Goal: Contribute content: Contribute content

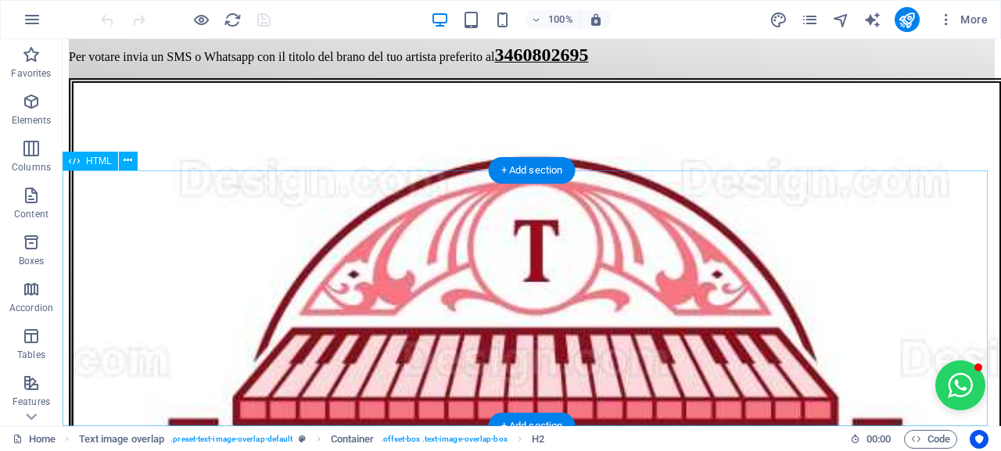
scroll to position [1326, 0]
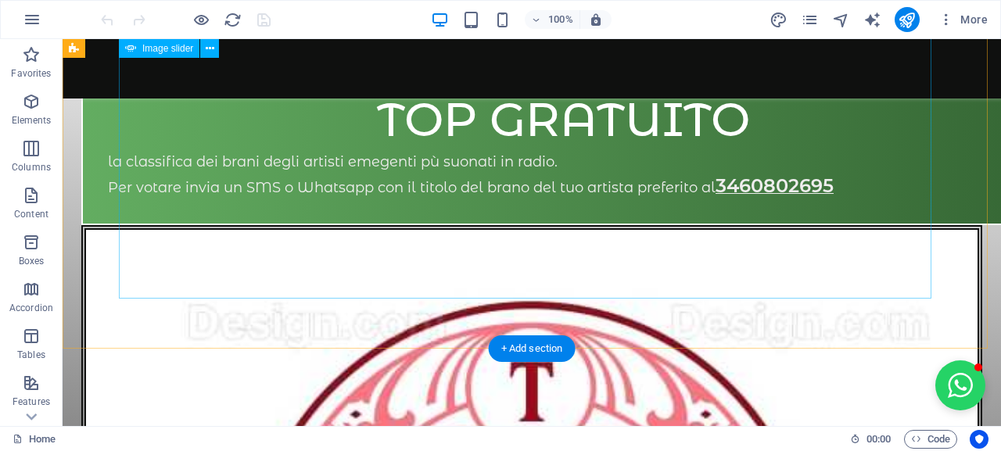
scroll to position [0, 0]
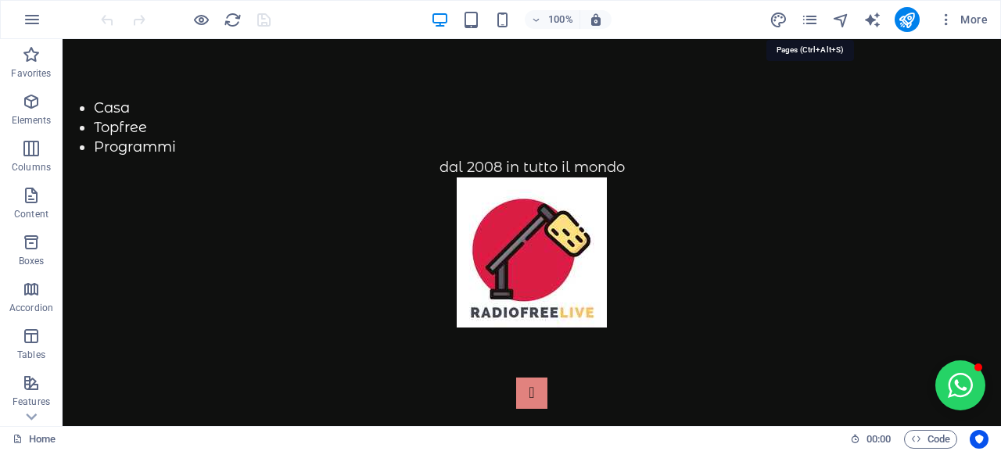
drag, startPoint x: 808, startPoint y: 26, endPoint x: 781, endPoint y: 33, distance: 28.2
click at [804, 27] on icon "pages" at bounding box center [809, 20] width 18 height 18
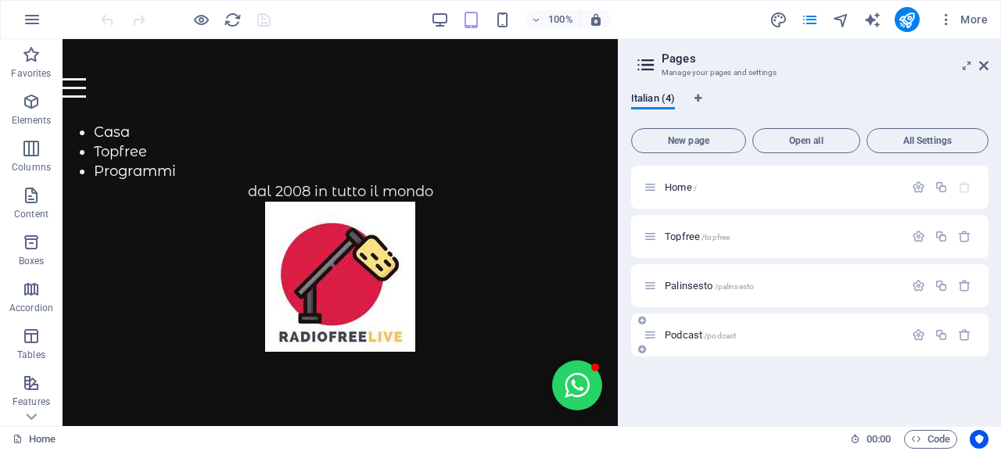
click at [681, 341] on div "Podcast /podcast" at bounding box center [773, 335] width 260 height 18
click at [675, 332] on span "Podcast /podcast" at bounding box center [699, 335] width 71 height 12
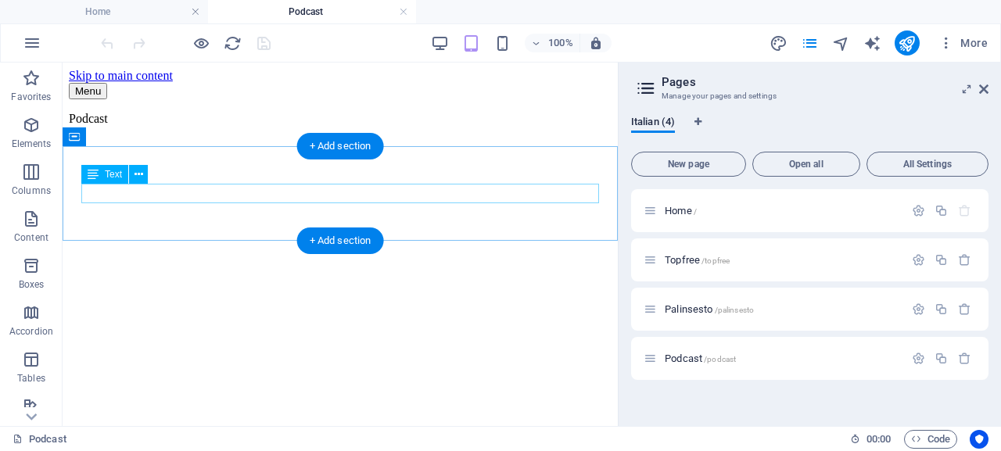
click at [138, 126] on div "Podcast" at bounding box center [340, 119] width 542 height 14
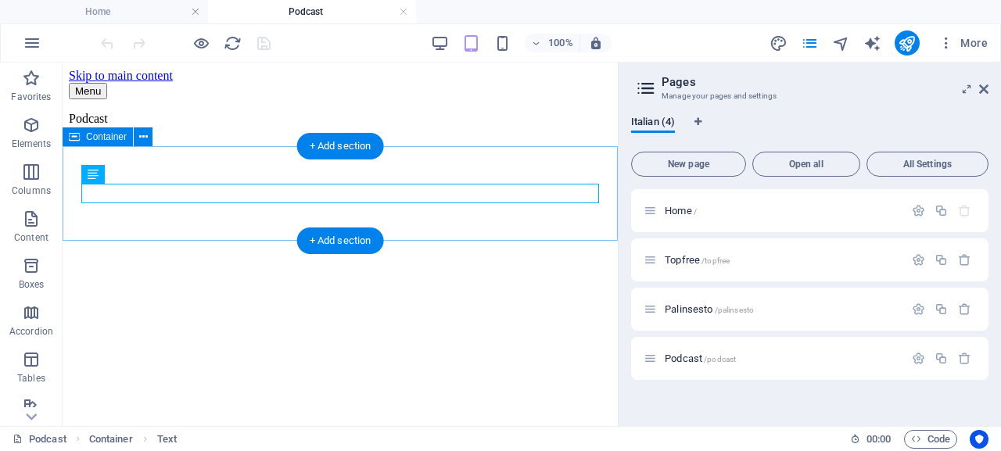
click at [139, 126] on div "Podcast" at bounding box center [340, 119] width 542 height 14
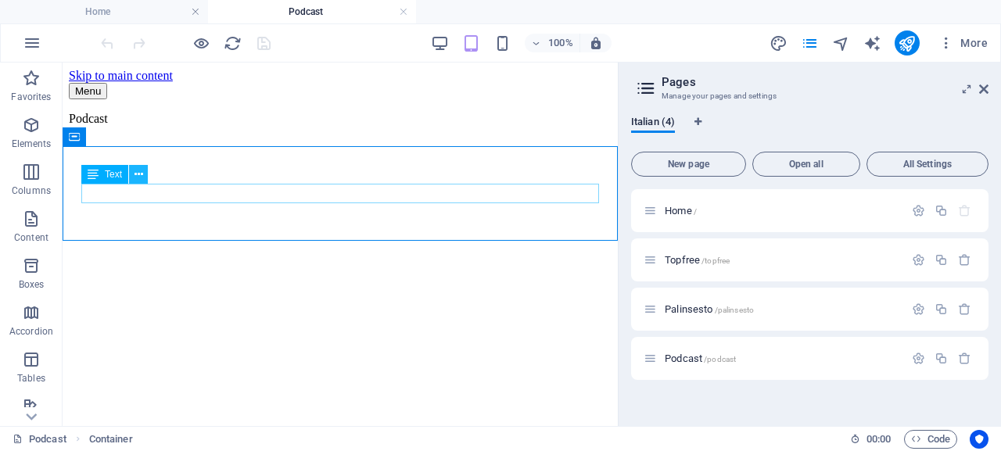
click at [143, 178] on button at bounding box center [138, 174] width 19 height 19
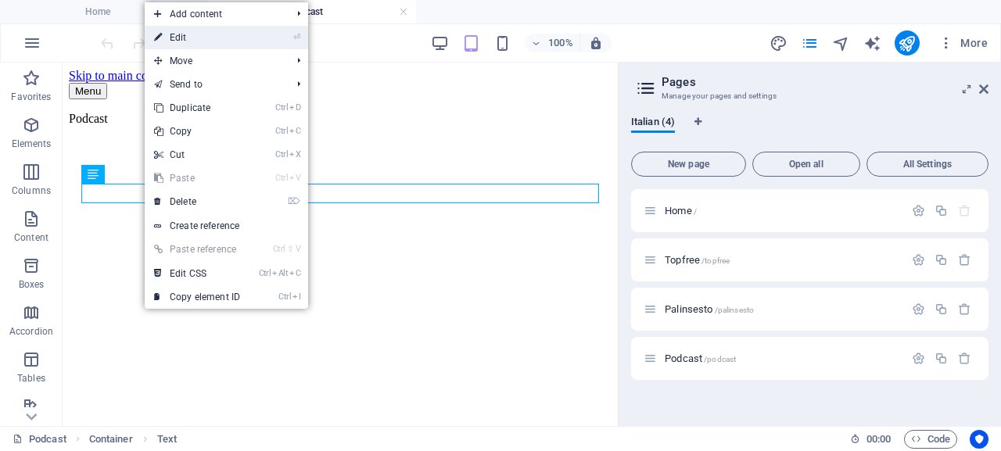
click at [227, 38] on link "⏎ Edit" at bounding box center [197, 37] width 105 height 23
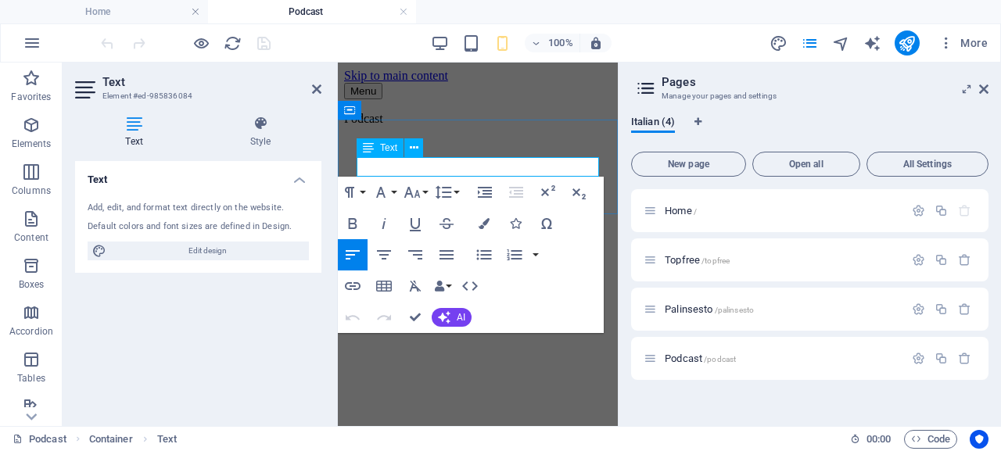
click at [424, 126] on p "Podcast" at bounding box center [477, 119] width 267 height 14
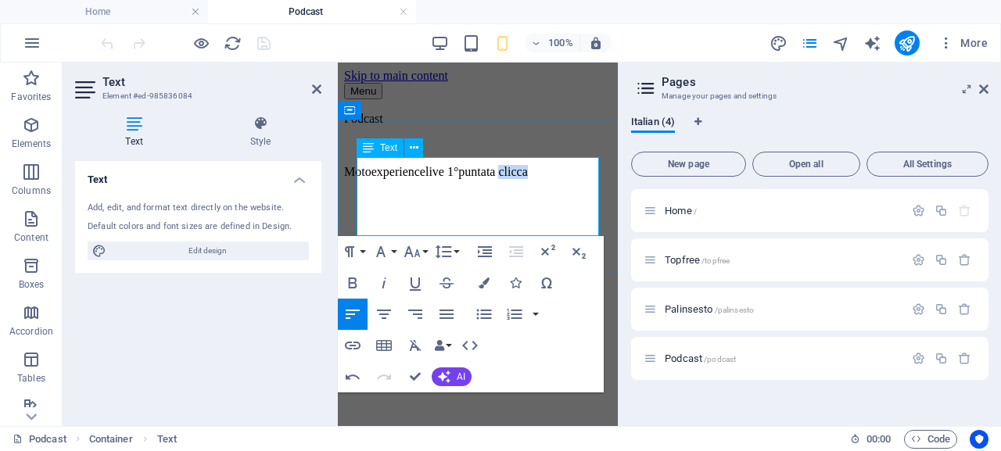
drag, startPoint x: 406, startPoint y: 220, endPoint x: 360, endPoint y: 220, distance: 46.9
click at [360, 179] on p "Motoexperiencelive 1°puntata clicca" at bounding box center [477, 172] width 267 height 14
click at [352, 345] on icon "button" at bounding box center [353, 346] width 16 height 8
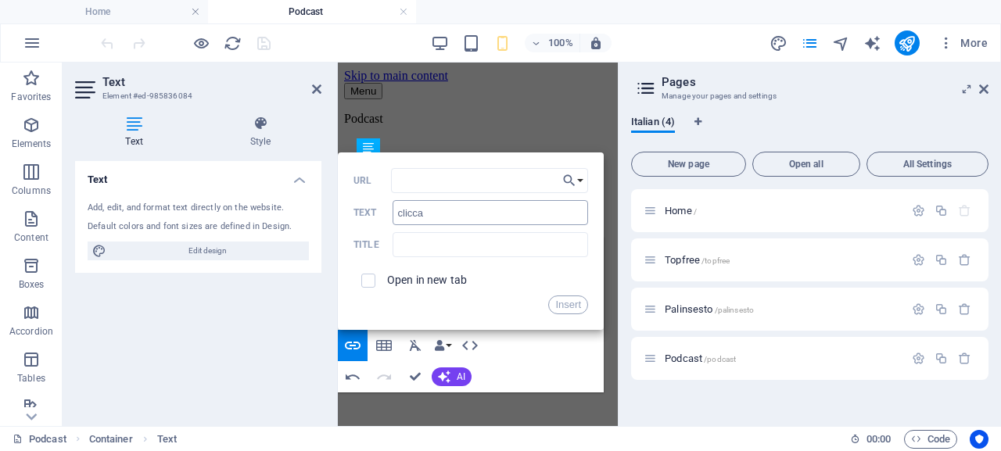
type input "s"
type input "win.radiofree.it/podcast/varie/motoexperienceprimapuntata.mp3"
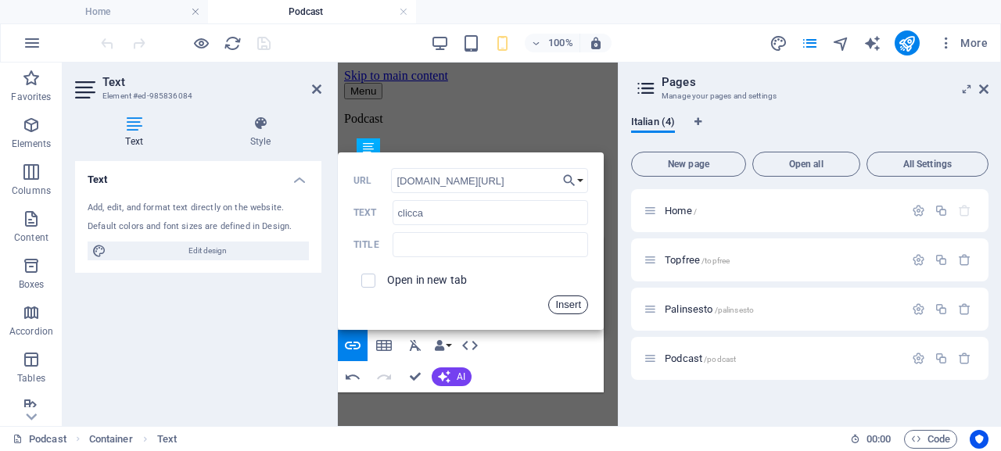
click at [577, 305] on button "Insert" at bounding box center [568, 304] width 40 height 19
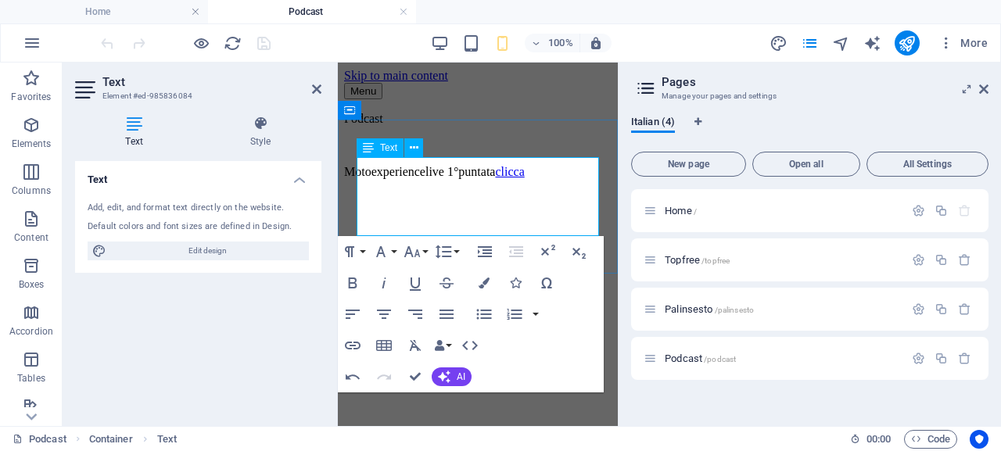
click at [499, 179] on p "Motoexperiencelive 1°puntata clicca" at bounding box center [477, 172] width 267 height 14
click at [574, 179] on p "Motoexperiencelive 1°puntata clicca" at bounding box center [477, 172] width 267 height 14
drag, startPoint x: 313, startPoint y: 89, endPoint x: 224, endPoint y: 21, distance: 112.1
click at [313, 89] on icon at bounding box center [316, 89] width 9 height 13
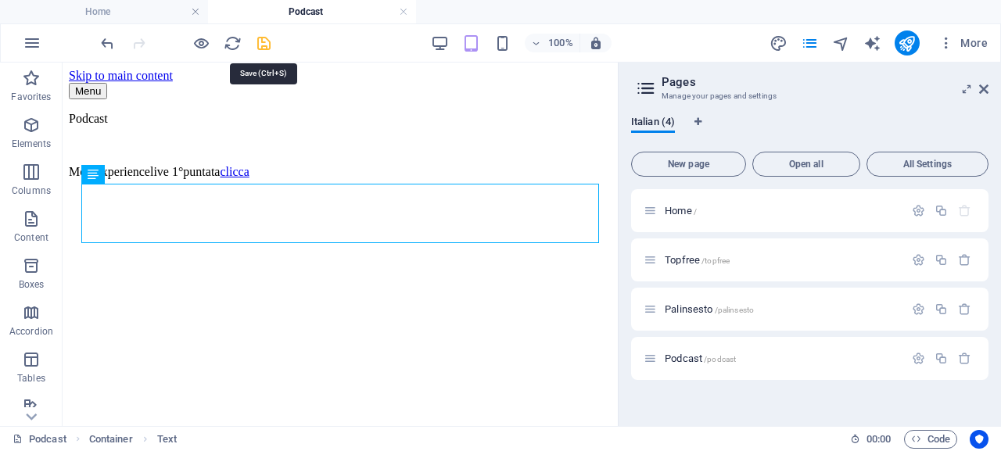
click at [267, 48] on icon "save" at bounding box center [264, 43] width 18 height 18
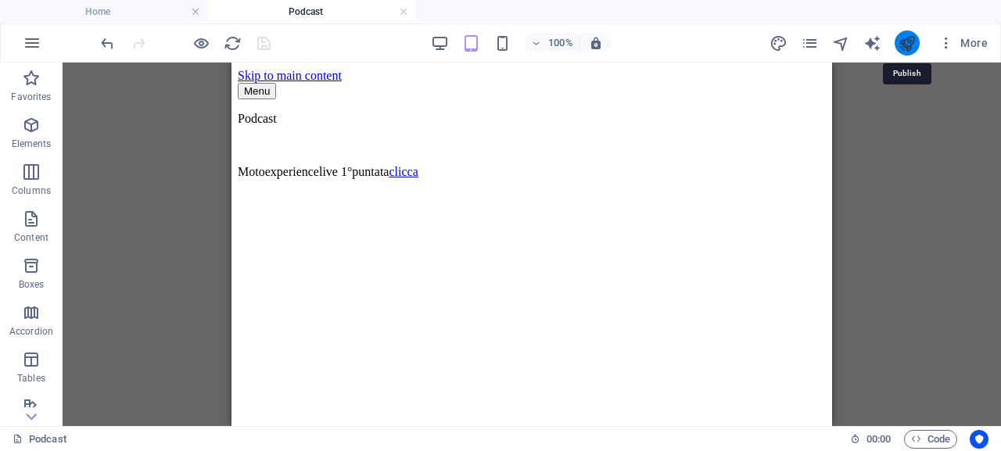
click at [908, 45] on icon "publish" at bounding box center [906, 43] width 18 height 18
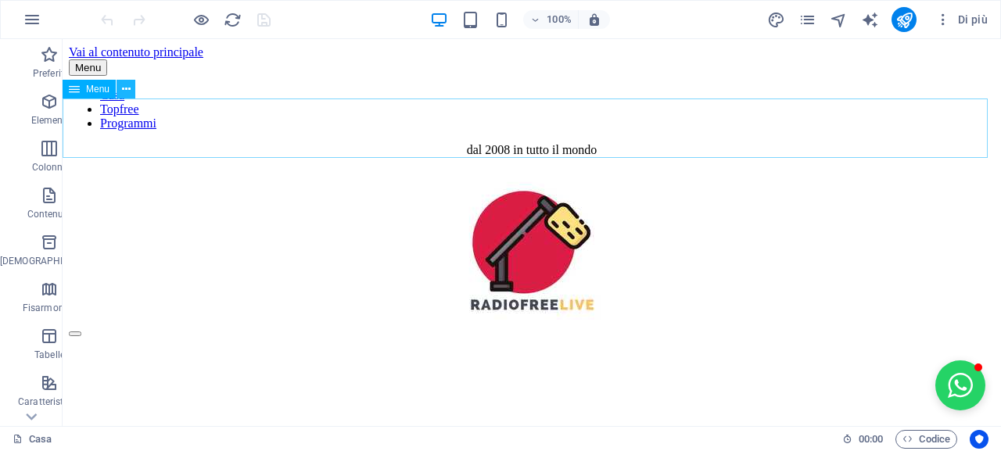
click at [125, 88] on icon at bounding box center [126, 89] width 9 height 16
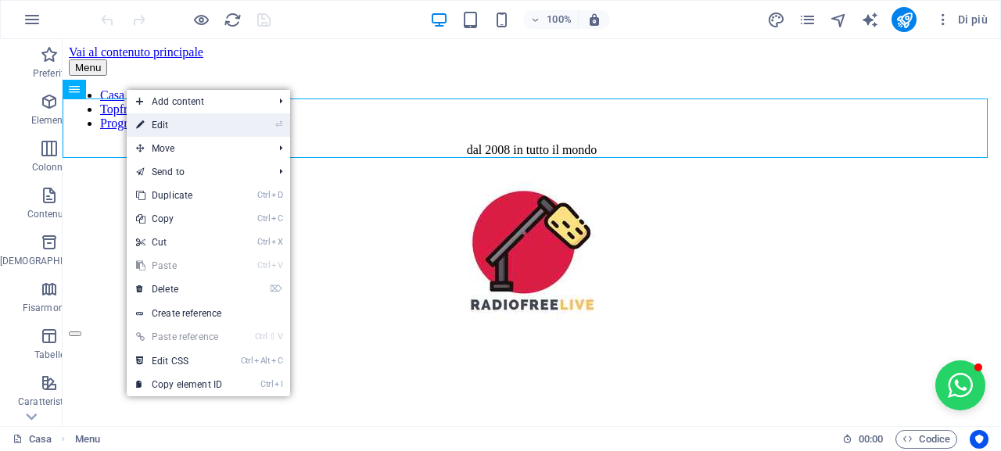
click at [170, 122] on link "⏎ Edit" at bounding box center [179, 124] width 105 height 23
select select "1"
select select "2"
select select "overlay"
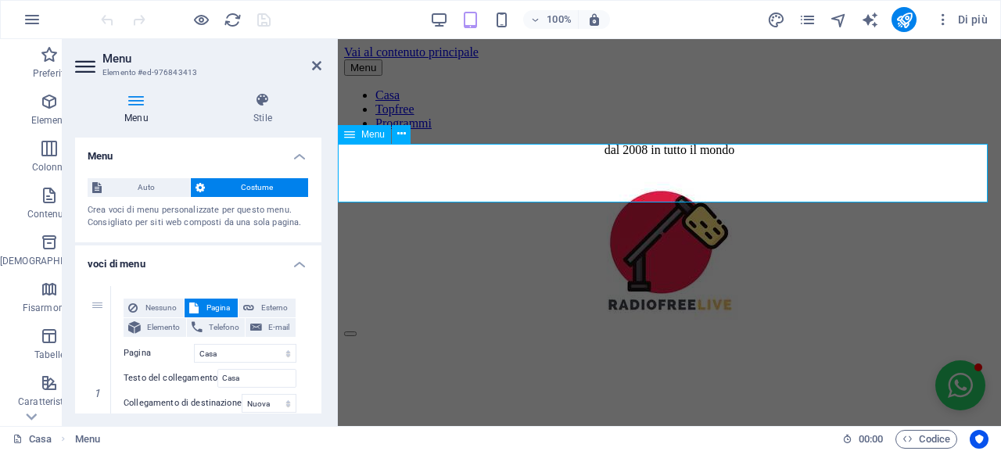
click at [407, 131] on nav "Casa Topfree Programmi" at bounding box center [669, 109] width 650 height 42
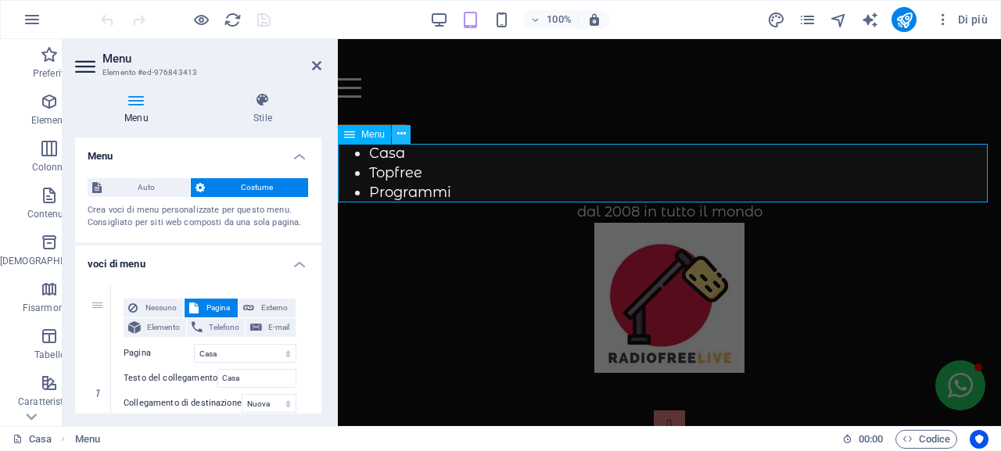
click at [401, 129] on icon at bounding box center [401, 134] width 9 height 16
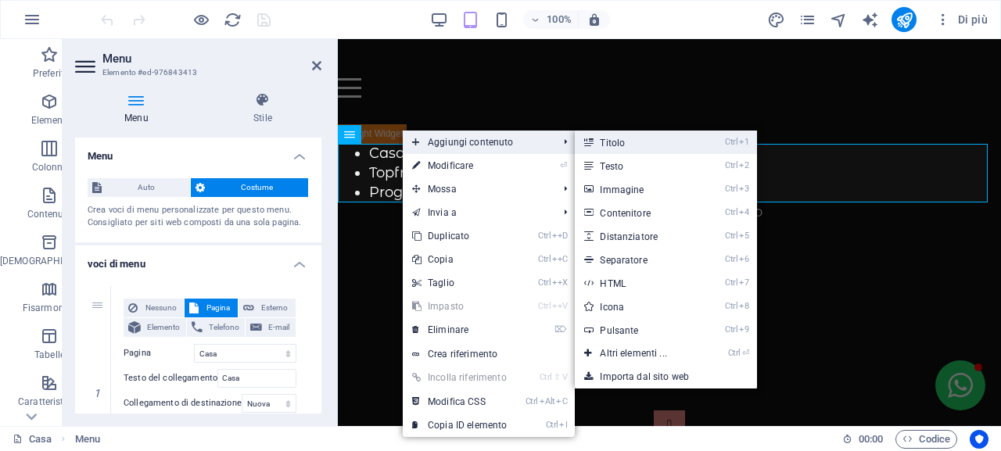
drag, startPoint x: 607, startPoint y: 140, endPoint x: 281, endPoint y: 164, distance: 326.9
click at [607, 140] on font "Titolo" at bounding box center [612, 143] width 25 height 11
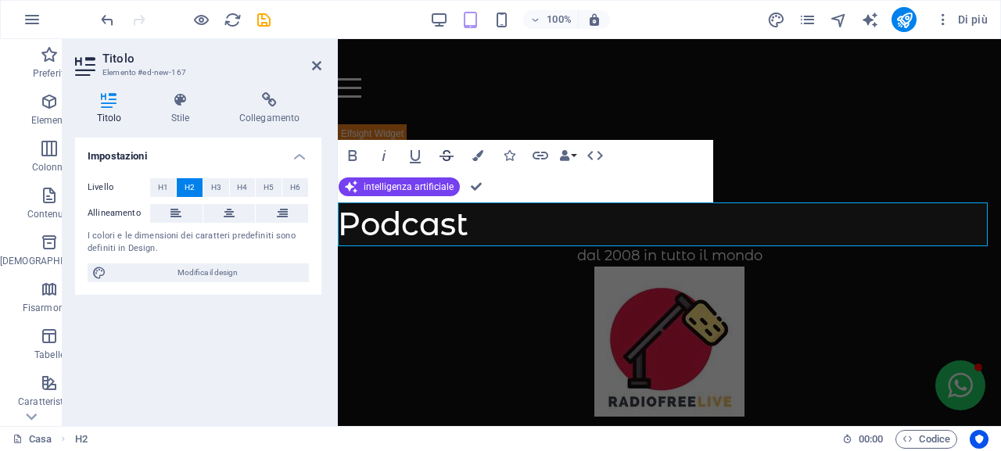
click at [443, 154] on icon "button" at bounding box center [446, 155] width 14 height 11
click at [449, 159] on icon "button" at bounding box center [446, 155] width 14 height 11
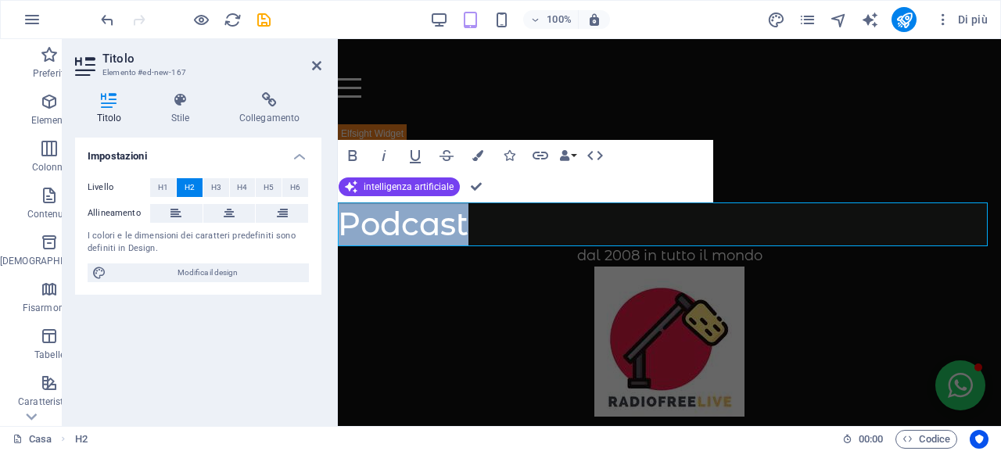
drag, startPoint x: 471, startPoint y: 220, endPoint x: 739, endPoint y: 235, distance: 267.7
click at [346, 222] on h2 "Podcast​" at bounding box center [669, 224] width 663 height 44
click at [537, 158] on icon "button" at bounding box center [540, 155] width 19 height 19
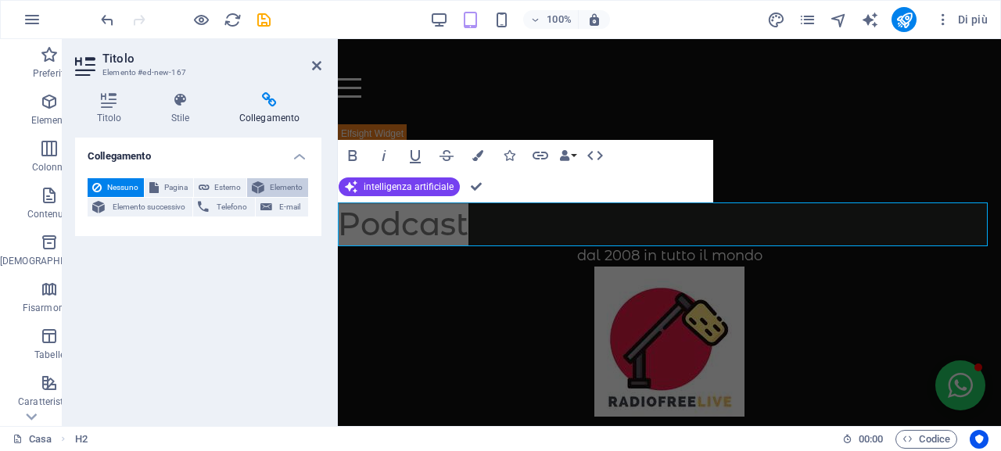
click at [274, 183] on font "Elemento" at bounding box center [286, 187] width 33 height 9
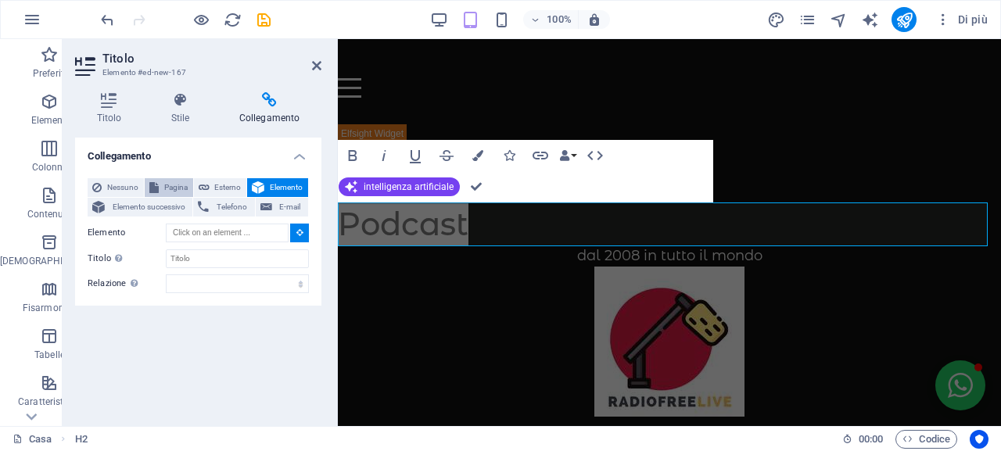
click at [159, 188] on button "Pagina" at bounding box center [169, 187] width 48 height 19
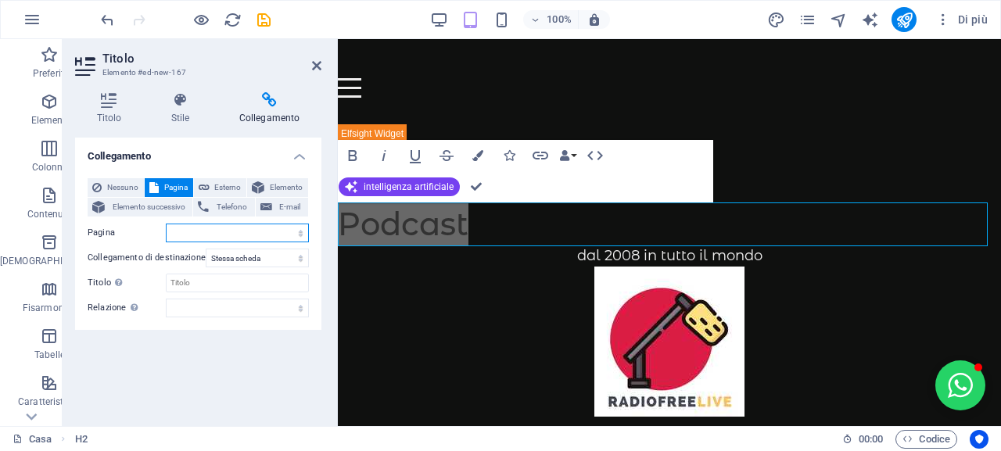
click at [295, 231] on select "Casa Topfree Palinsesto Podcast" at bounding box center [237, 233] width 143 height 19
select select "3"
click at [166, 224] on select "Casa Topfree Palinsesto Podcast" at bounding box center [237, 233] width 143 height 19
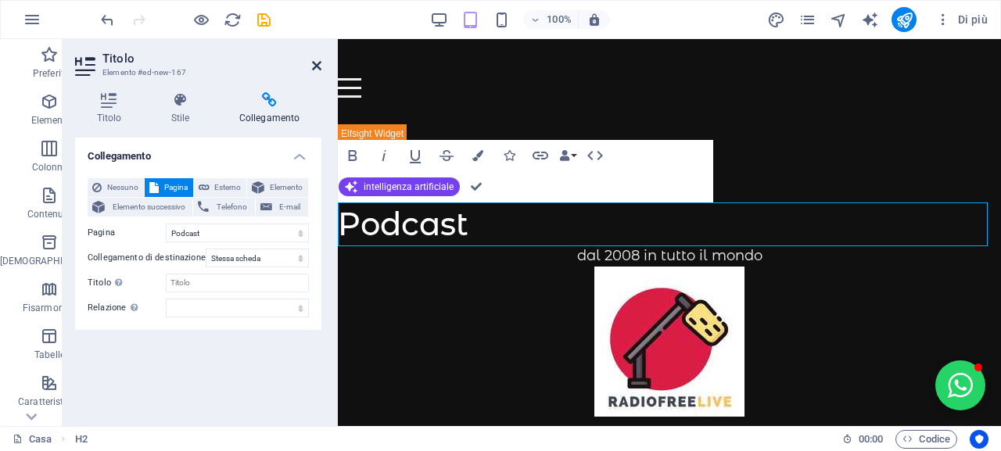
click at [318, 59] on icon at bounding box center [316, 65] width 9 height 13
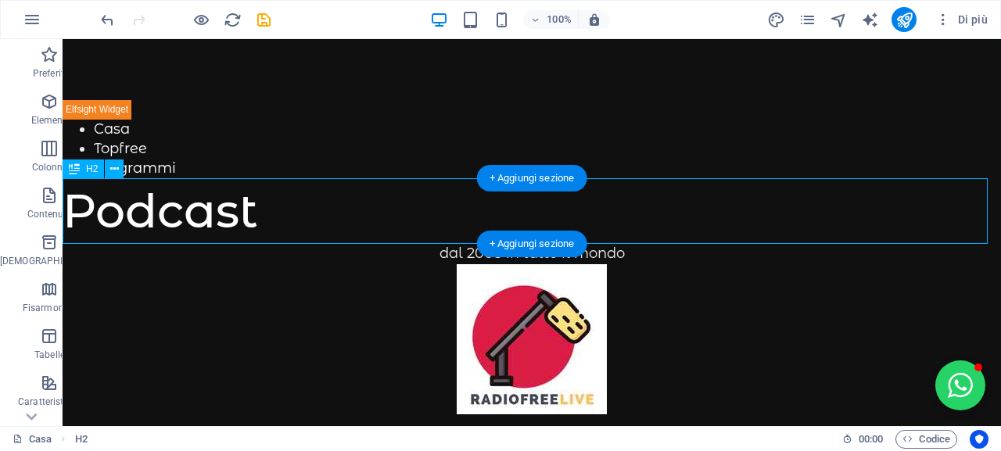
click at [270, 213] on div "Podcast" at bounding box center [532, 211] width 938 height 66
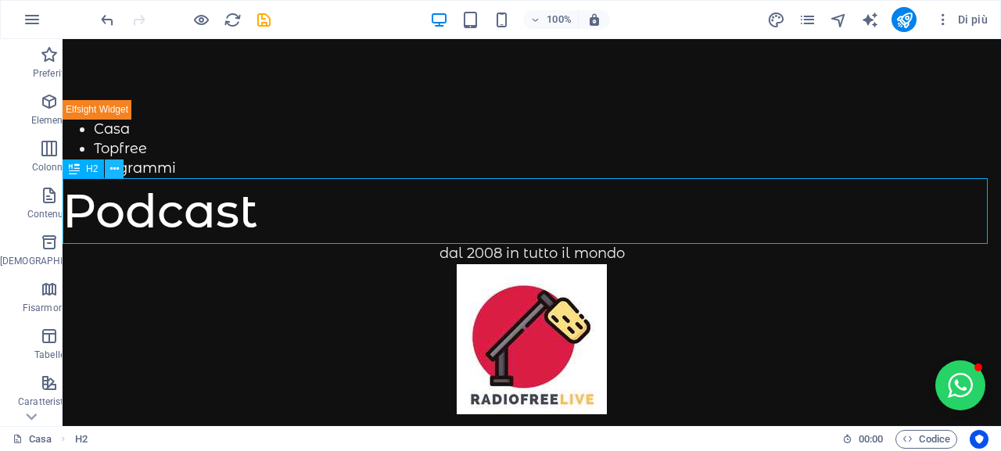
click at [114, 168] on icon at bounding box center [114, 169] width 9 height 16
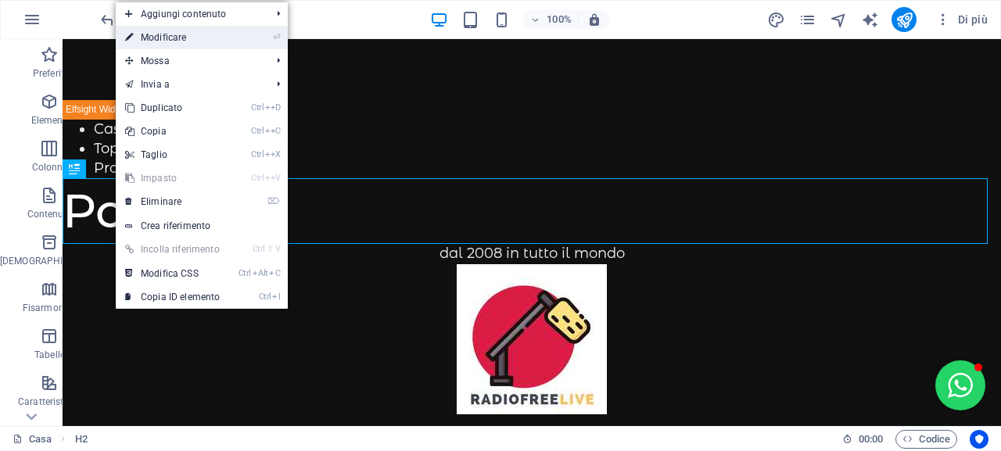
click at [214, 44] on link "⏎ Modificare" at bounding box center [172, 37] width 113 height 23
select select "3"
select select
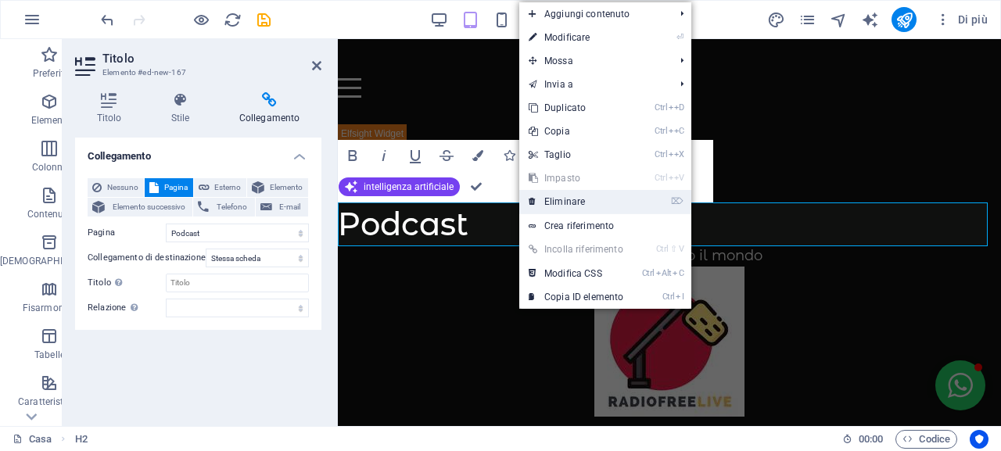
click at [560, 204] on font "Eliminare" at bounding box center [564, 201] width 41 height 11
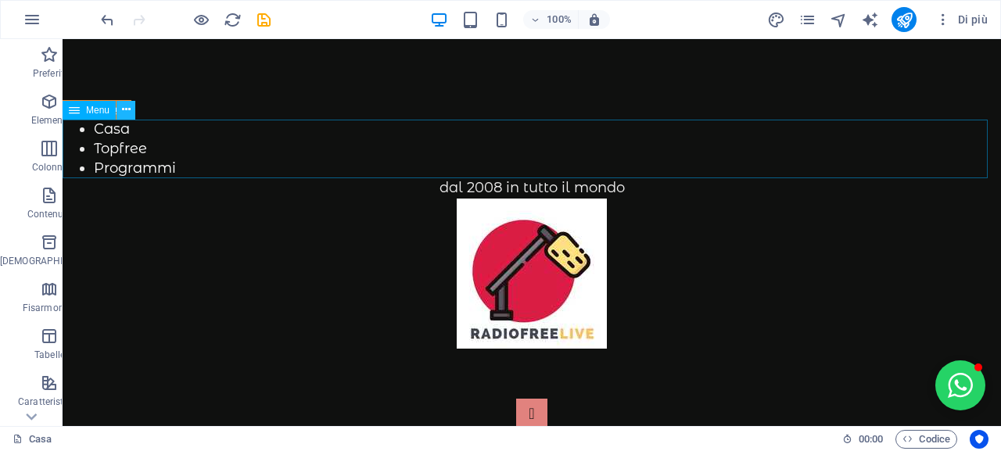
click at [131, 111] on button at bounding box center [125, 110] width 19 height 19
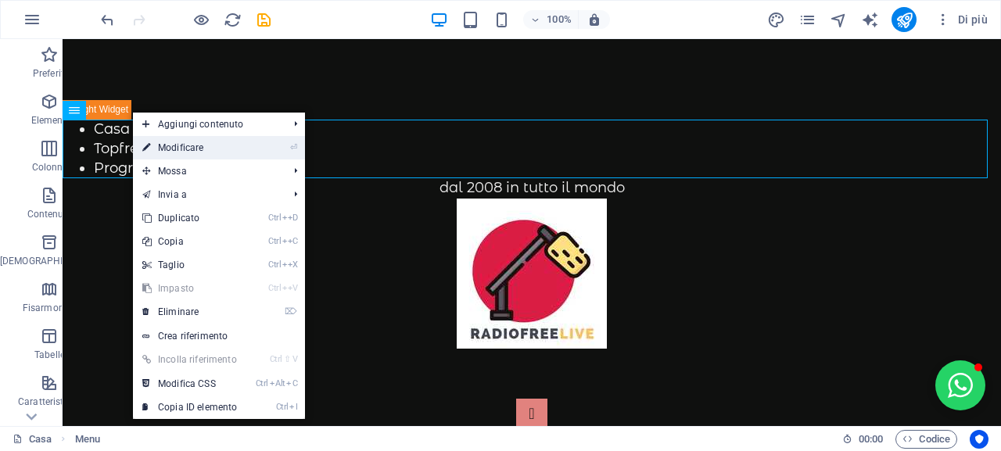
click at [216, 143] on link "⏎ Modificare" at bounding box center [189, 147] width 113 height 23
select select "1"
select select "2"
select select "overlay"
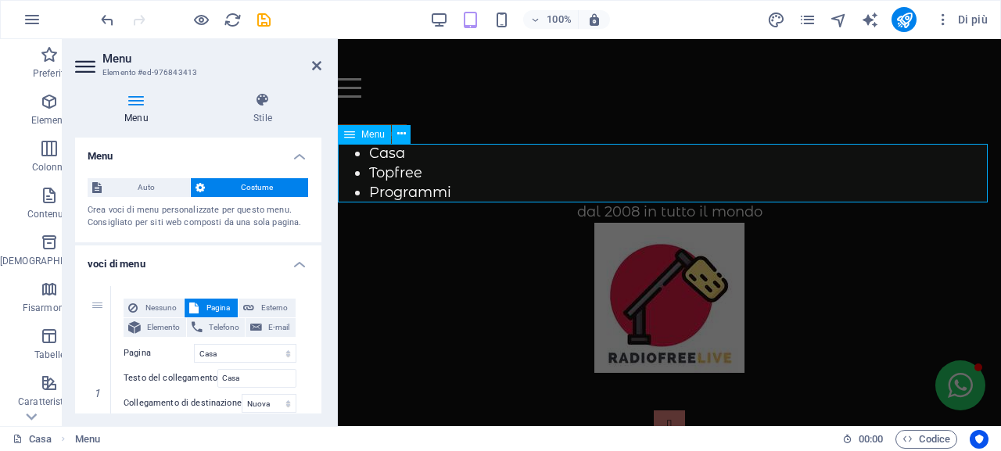
click at [461, 191] on nav "Casa Topfree Programmi" at bounding box center [669, 173] width 663 height 59
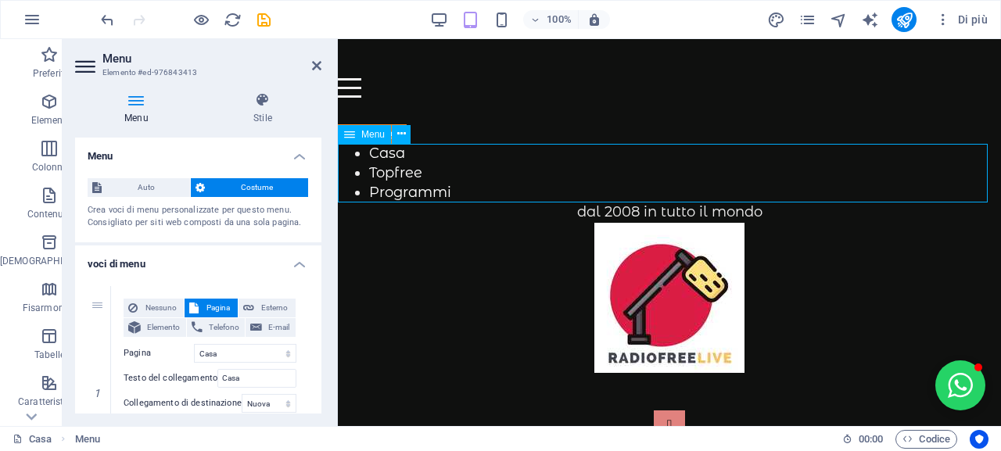
drag, startPoint x: 457, startPoint y: 185, endPoint x: 398, endPoint y: 189, distance: 59.5
click at [398, 189] on nav "Casa Topfree Programmi" at bounding box center [669, 173] width 663 height 59
drag, startPoint x: 433, startPoint y: 189, endPoint x: 446, endPoint y: 189, distance: 13.3
click at [408, 188] on nav "Casa Topfree Programmi" at bounding box center [669, 173] width 663 height 59
click at [410, 149] on nav "Casa Topfree Programmi" at bounding box center [669, 173] width 663 height 59
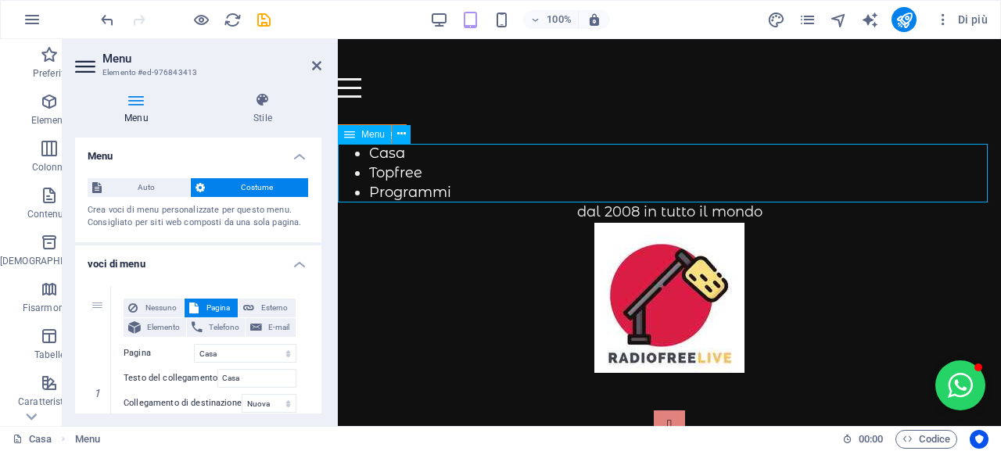
click at [434, 167] on nav "Casa Topfree Programmi" at bounding box center [669, 173] width 663 height 59
drag, startPoint x: 409, startPoint y: 148, endPoint x: 360, endPoint y: 149, distance: 48.5
click at [360, 149] on nav "Casa Topfree Programmi" at bounding box center [669, 173] width 663 height 59
click at [273, 102] on icon at bounding box center [262, 100] width 117 height 16
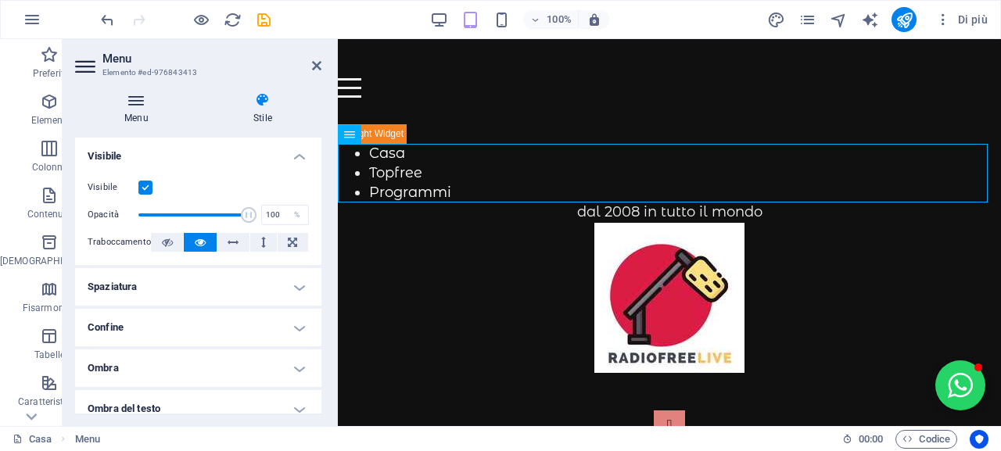
click at [137, 104] on icon at bounding box center [136, 100] width 123 height 16
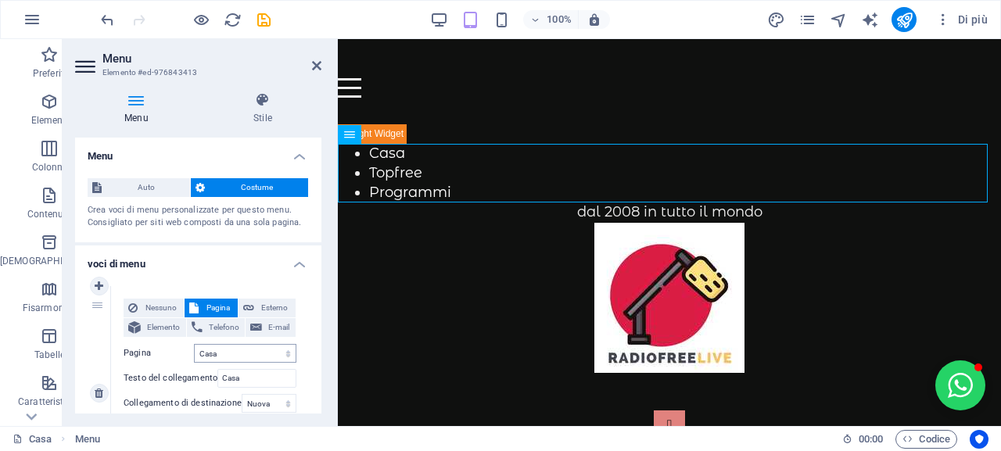
scroll to position [78, 0]
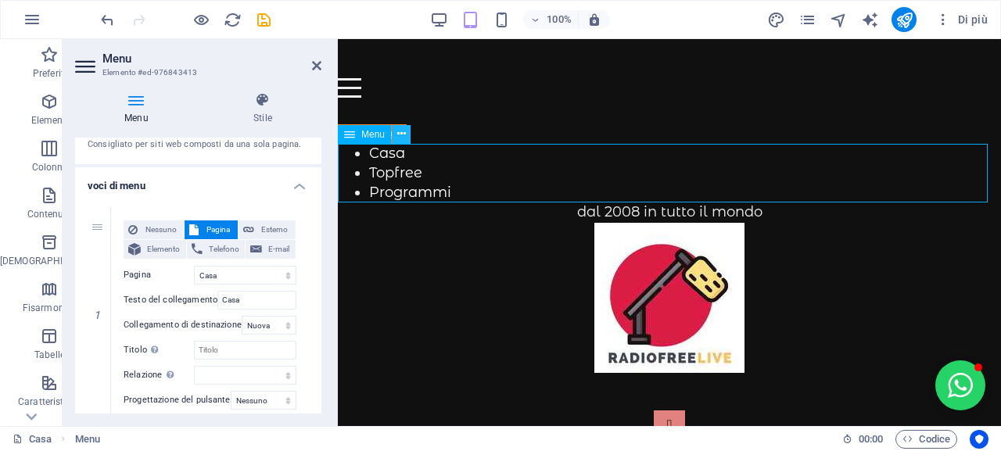
click at [403, 132] on icon at bounding box center [401, 134] width 9 height 16
click at [139, 108] on h4 "Menu" at bounding box center [139, 108] width 129 height 33
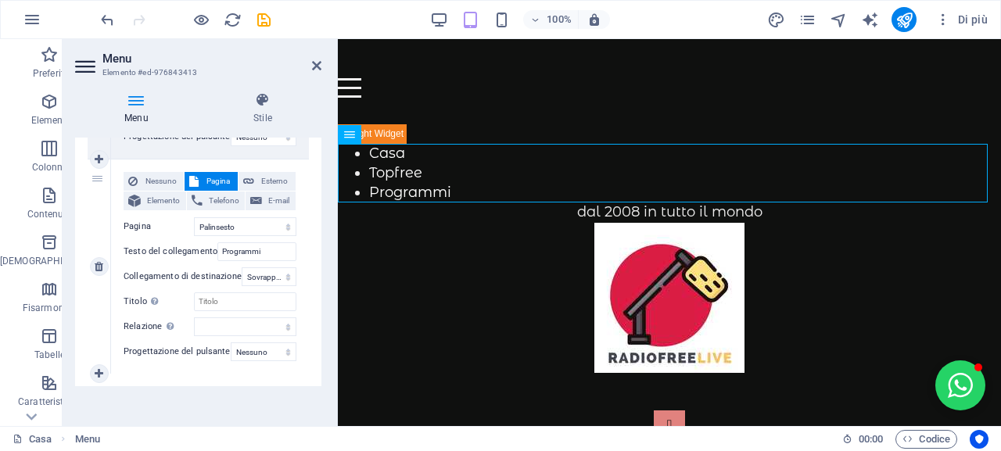
scroll to position [584, 0]
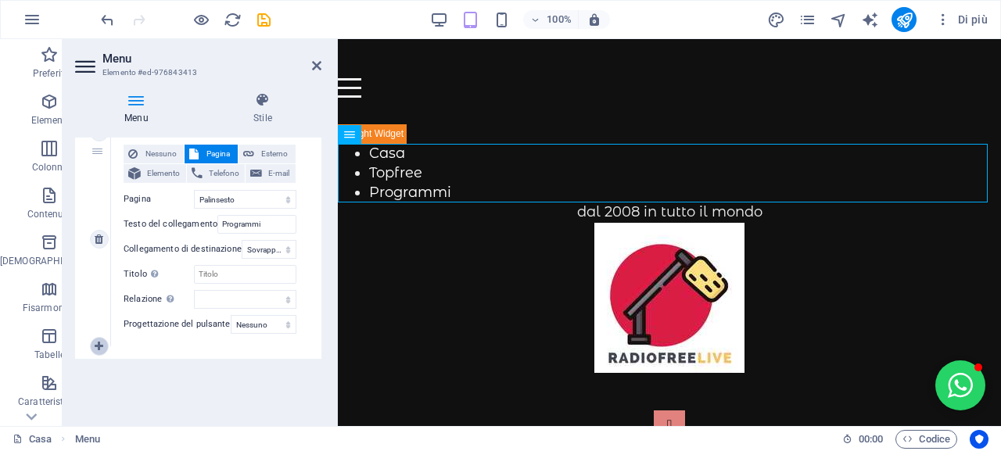
click at [101, 349] on icon at bounding box center [99, 346] width 9 height 11
select select
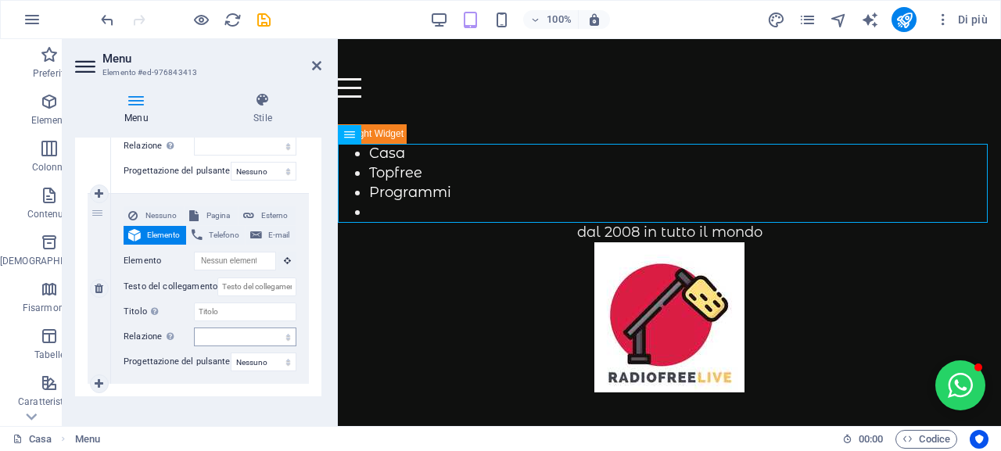
scroll to position [740, 0]
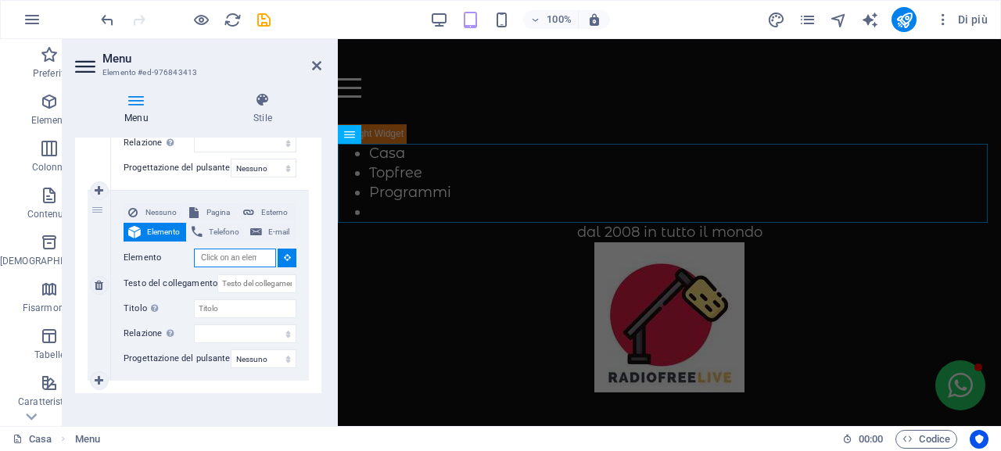
drag, startPoint x: 254, startPoint y: 260, endPoint x: 189, endPoint y: 258, distance: 64.9
click at [189, 258] on div "Elemento" at bounding box center [210, 259] width 173 height 20
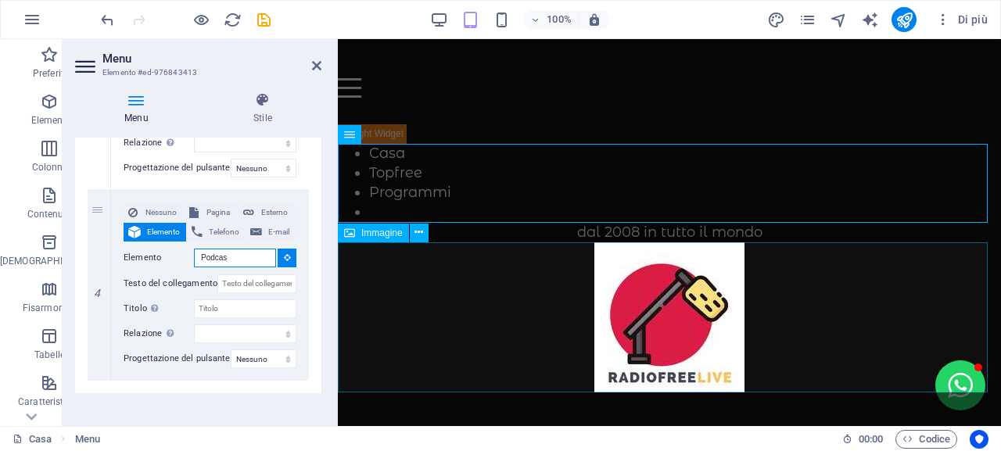
type input "Podcast"
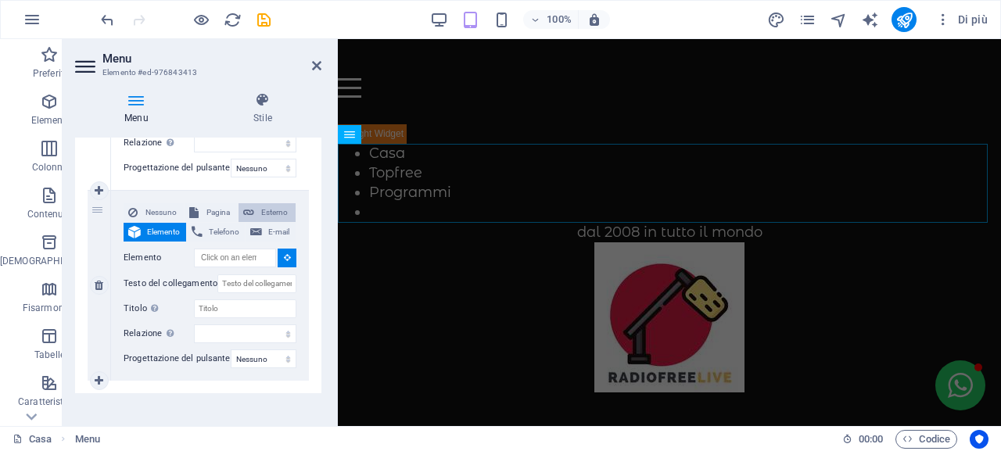
click at [254, 212] on button "Esterno" at bounding box center [266, 212] width 57 height 19
select select
select select "blank"
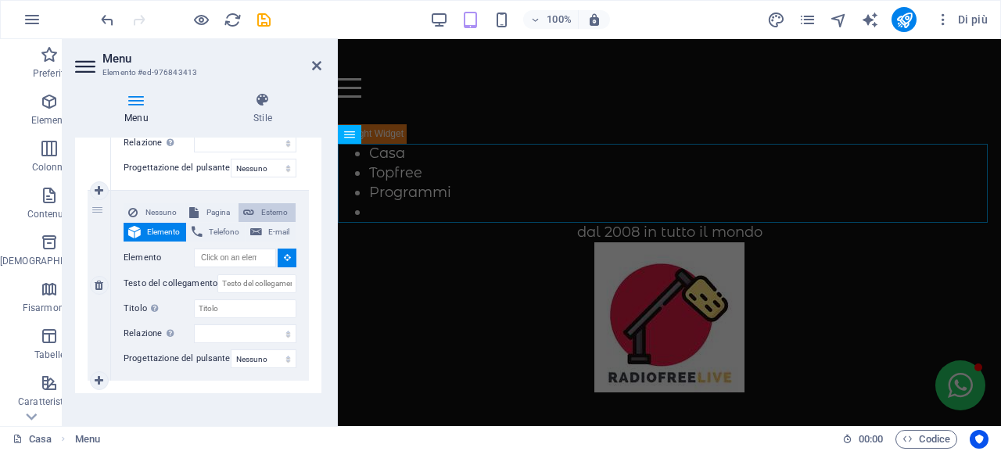
select select
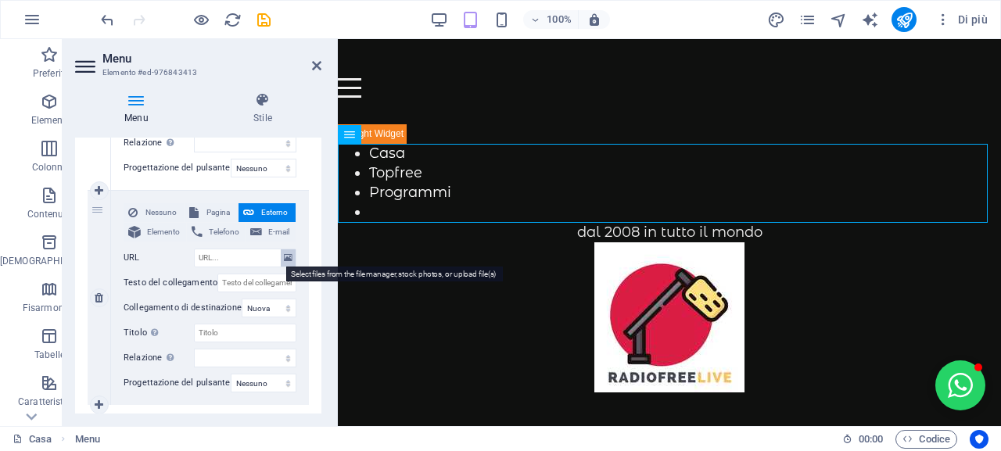
click at [285, 261] on icon at bounding box center [288, 257] width 9 height 17
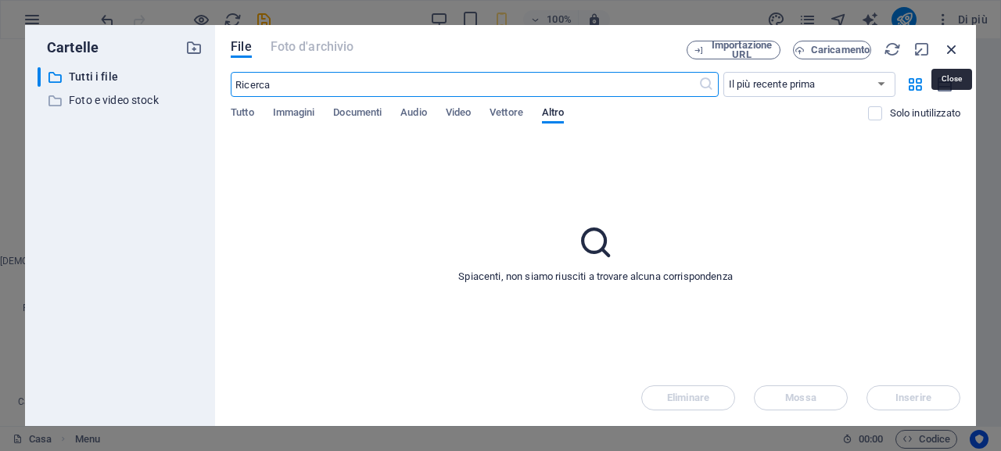
click at [957, 53] on icon "button" at bounding box center [951, 49] width 17 height 17
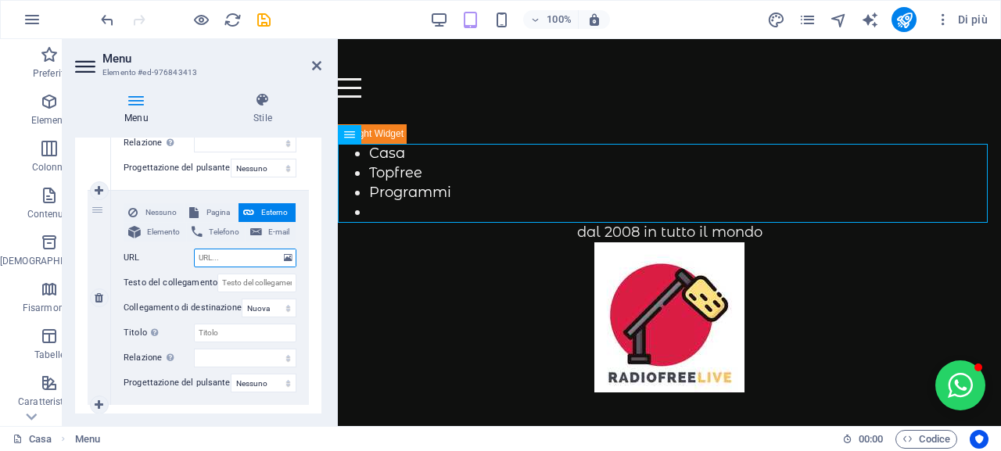
click at [240, 254] on input "URL" at bounding box center [245, 258] width 102 height 19
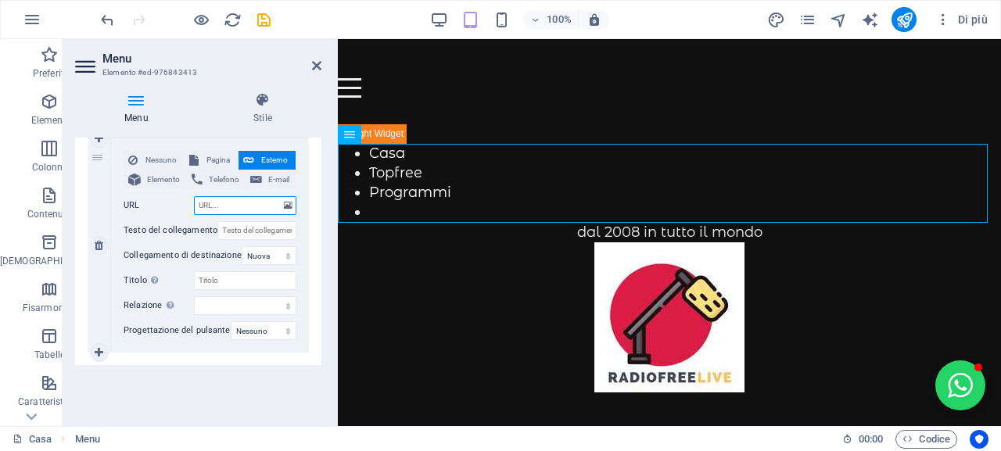
scroll to position [799, 0]
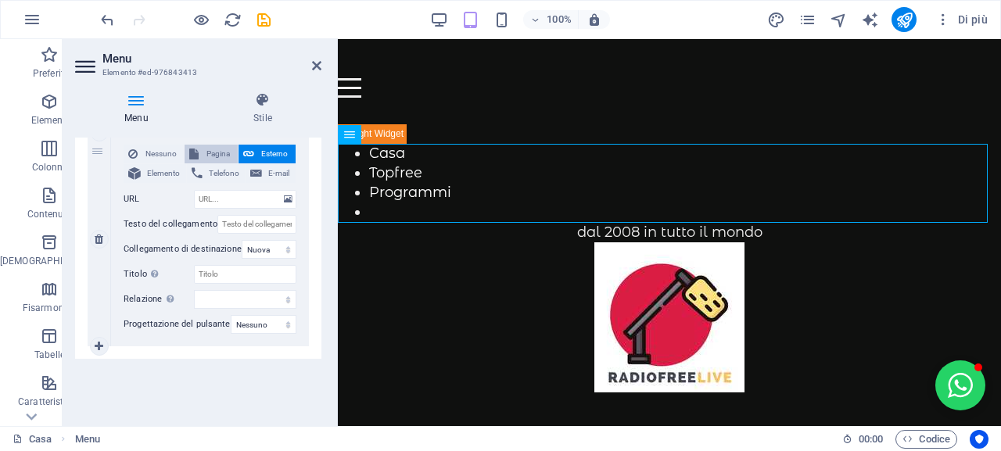
click at [187, 155] on button "Pagina" at bounding box center [210, 154] width 52 height 19
select select
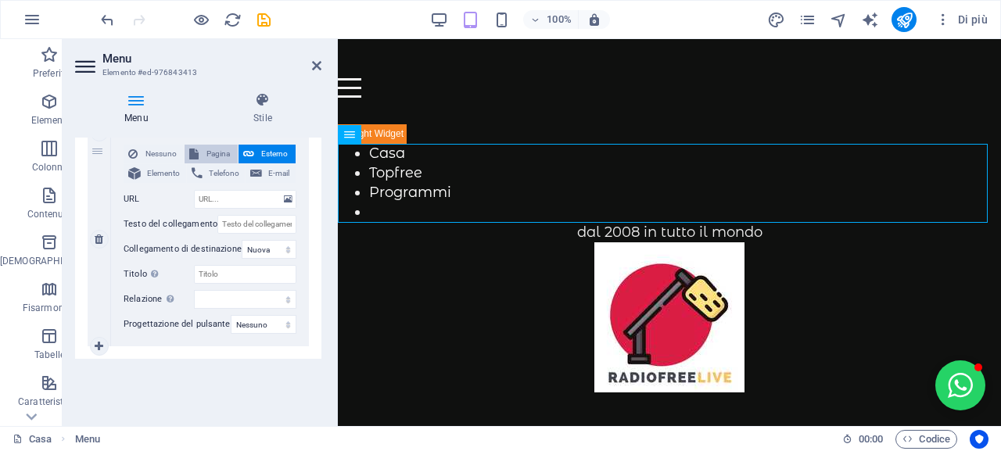
select select
click at [238, 197] on select "Casa Topfree Palinsesto Podcast" at bounding box center [245, 199] width 102 height 19
select select "3"
click at [194, 190] on select "Casa Topfree Palinsesto Podcast" at bounding box center [245, 199] width 102 height 19
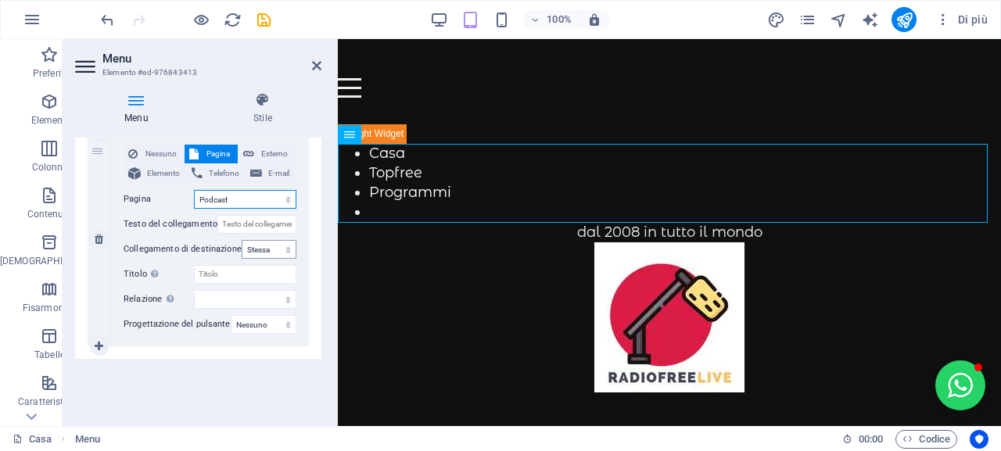
select select
click at [282, 251] on select "Nuova scheda Stessa scheda Sovrapposizione" at bounding box center [269, 249] width 55 height 19
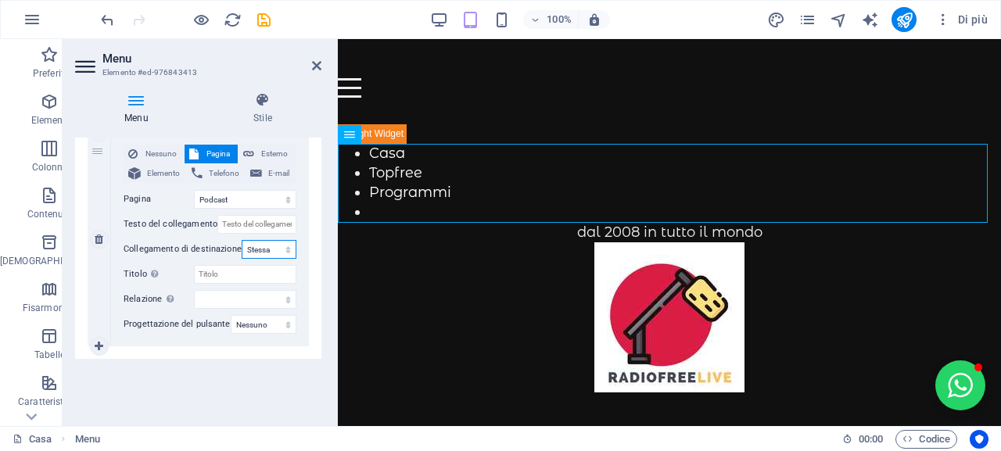
click at [284, 251] on select "Nuova scheda Stessa scheda Sovrapposizione" at bounding box center [269, 249] width 55 height 19
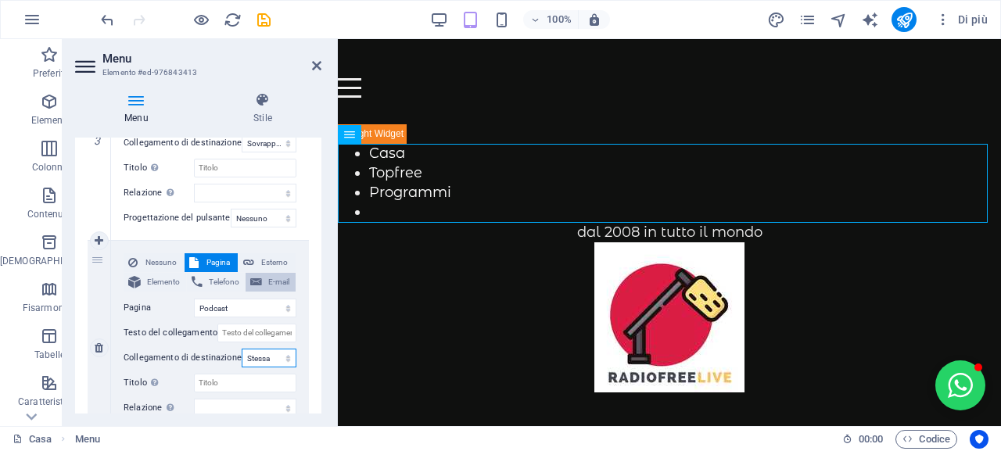
scroll to position [721, 0]
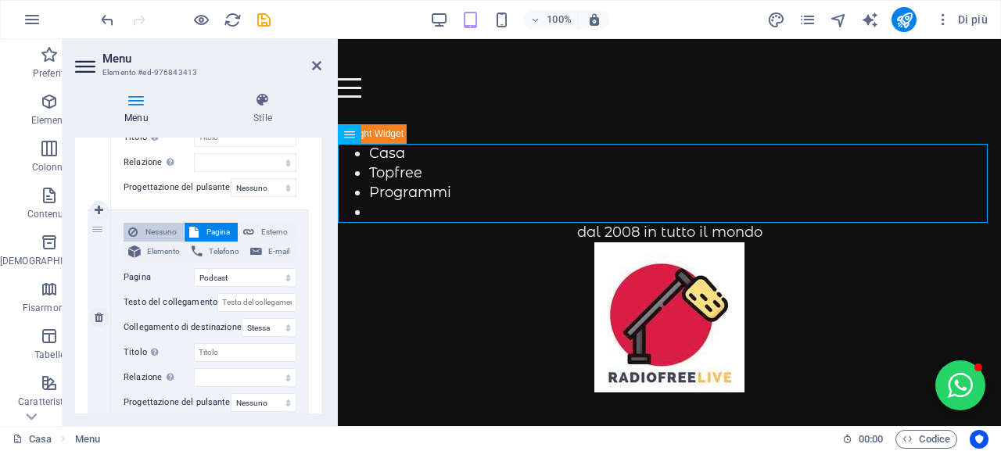
click at [156, 235] on font "Nessuno" at bounding box center [160, 231] width 31 height 9
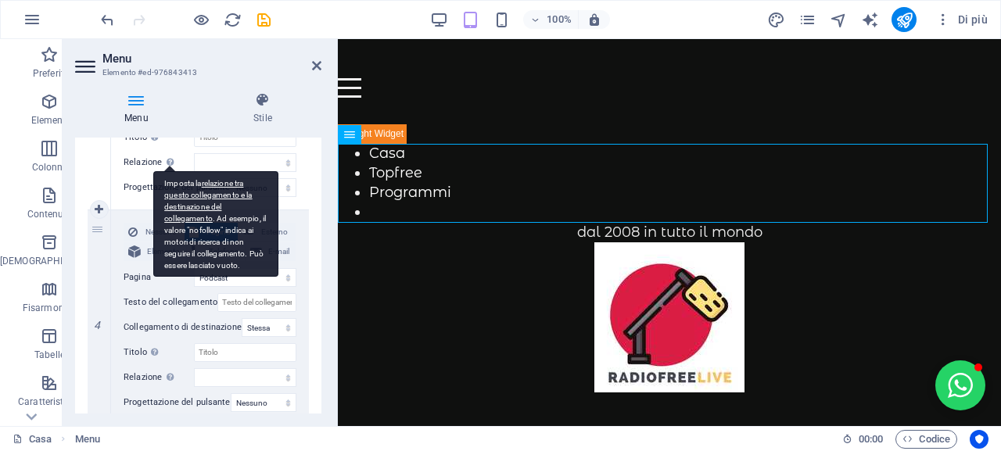
select select
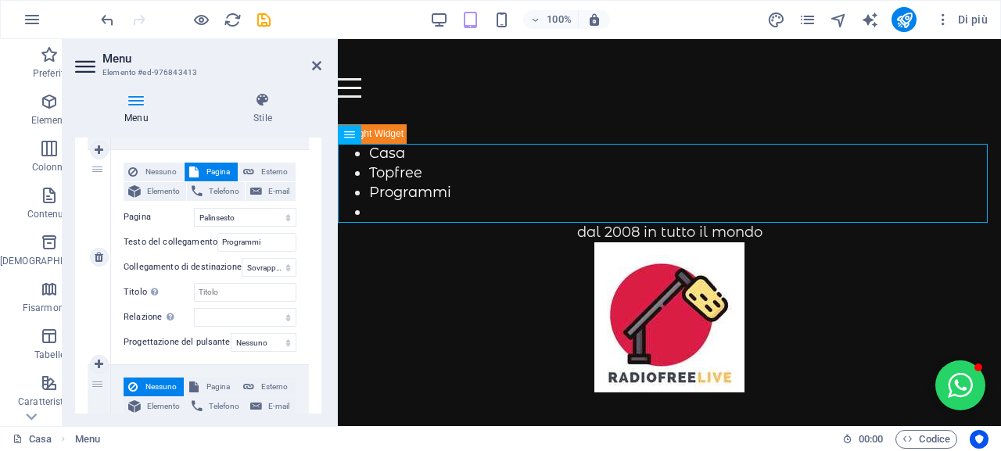
scroll to position [644, 0]
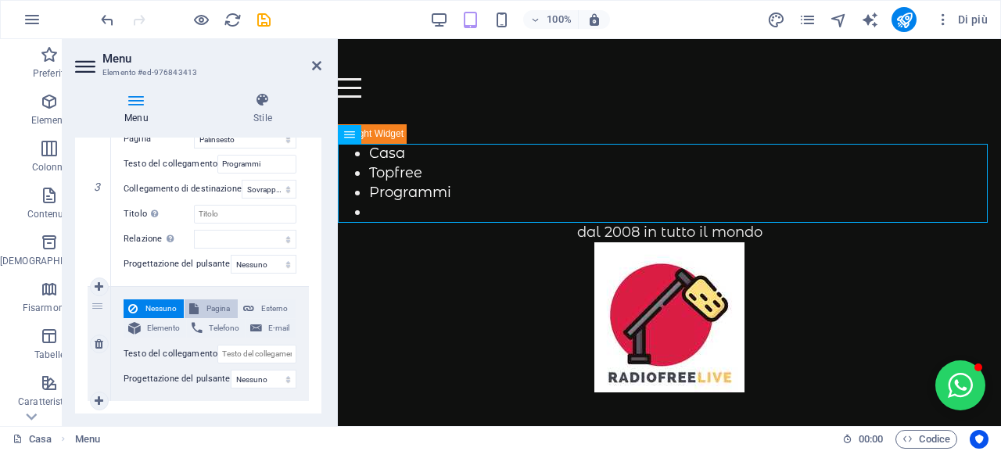
click at [213, 313] on span "Pagina" at bounding box center [217, 308] width 29 height 19
select select
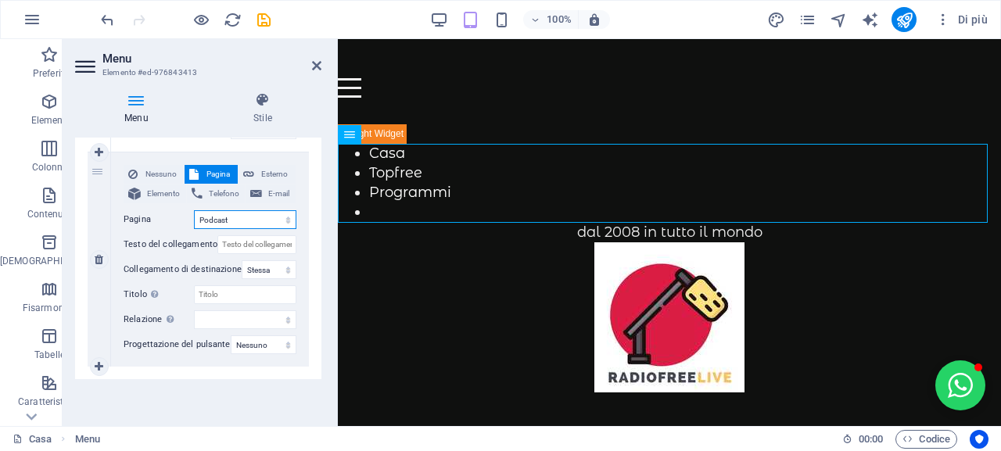
scroll to position [799, 0]
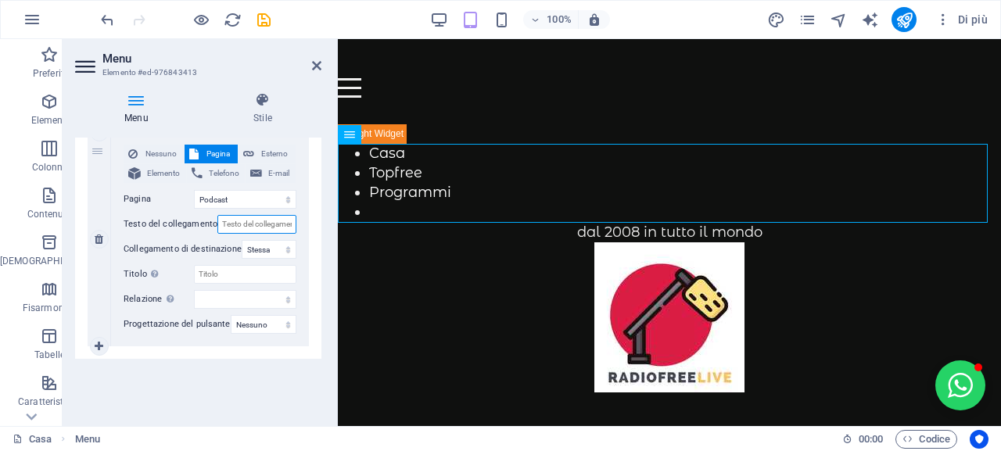
click at [257, 225] on input "Testo del collegamento" at bounding box center [256, 224] width 79 height 19
type input "P"
select select
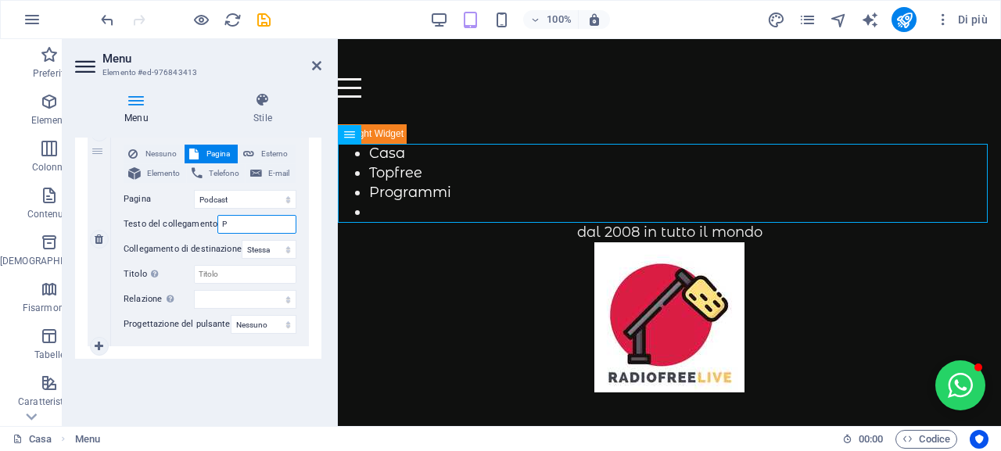
type input "Po"
select select
type input "Pod"
select select
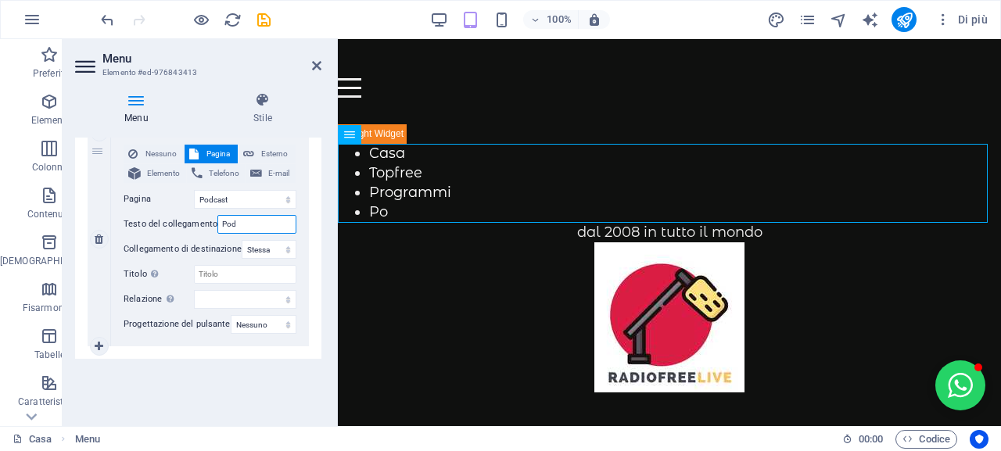
select select
type input "Podcast"
select select
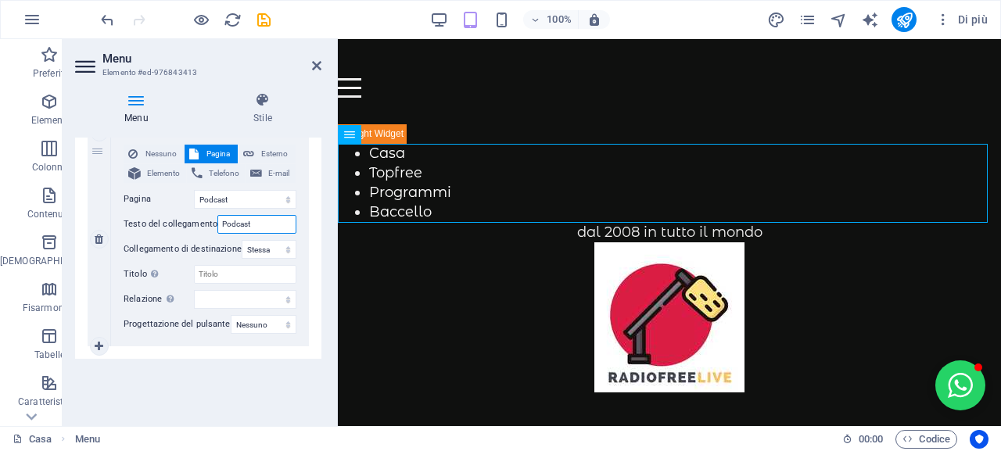
select select
type input "Podcast"
click at [266, 20] on icon "salva" at bounding box center [264, 20] width 18 height 18
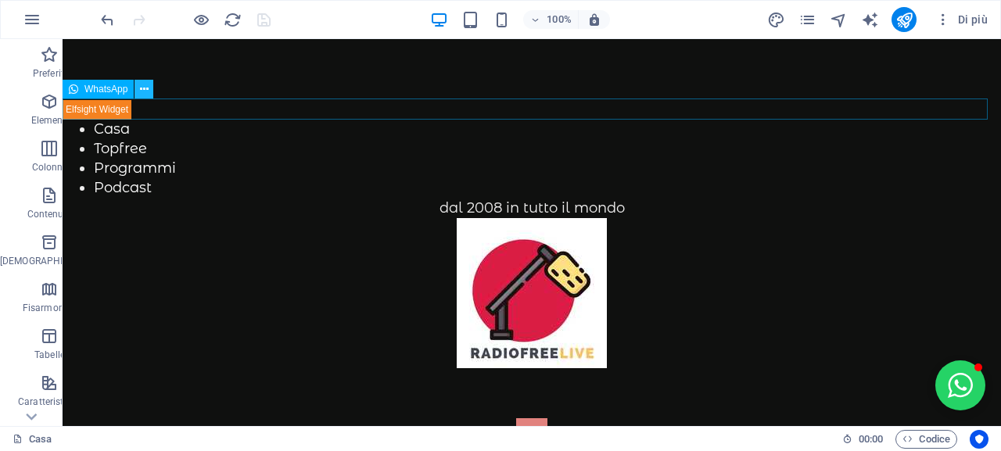
click at [143, 92] on icon at bounding box center [144, 89] width 9 height 16
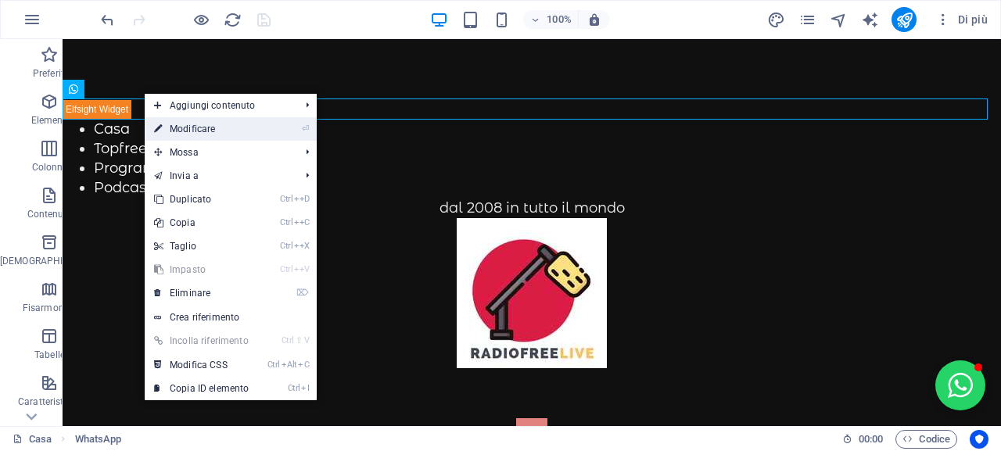
click at [200, 128] on font "Modificare" at bounding box center [192, 129] width 45 height 11
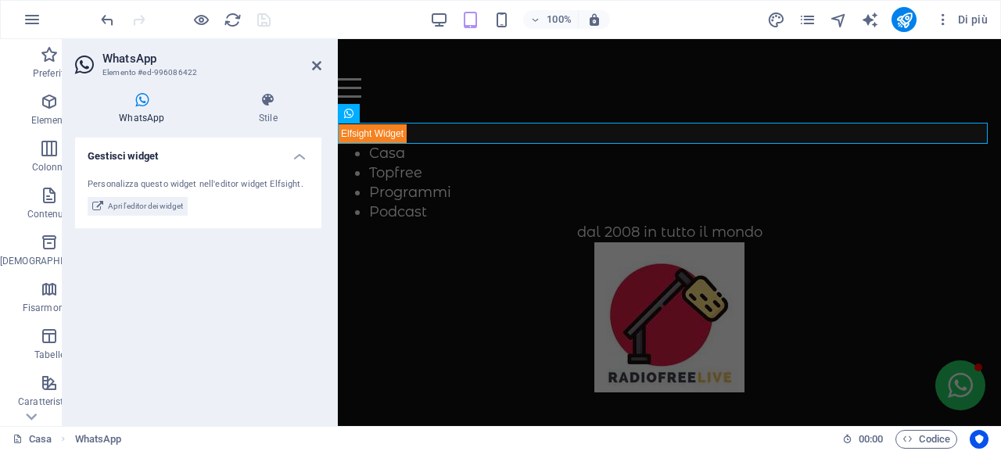
click at [317, 57] on h2 "WhatsApp" at bounding box center [211, 59] width 219 height 14
click at [317, 68] on icon at bounding box center [316, 65] width 9 height 13
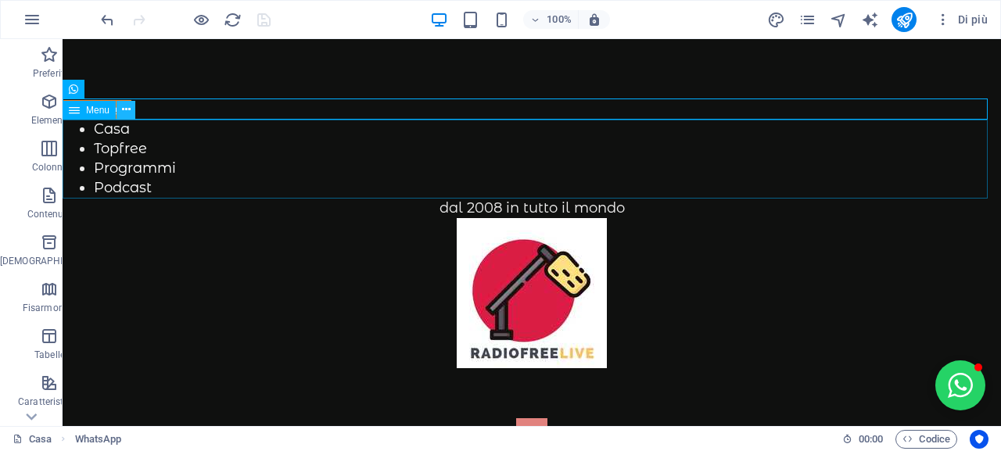
click at [129, 111] on icon at bounding box center [126, 110] width 9 height 16
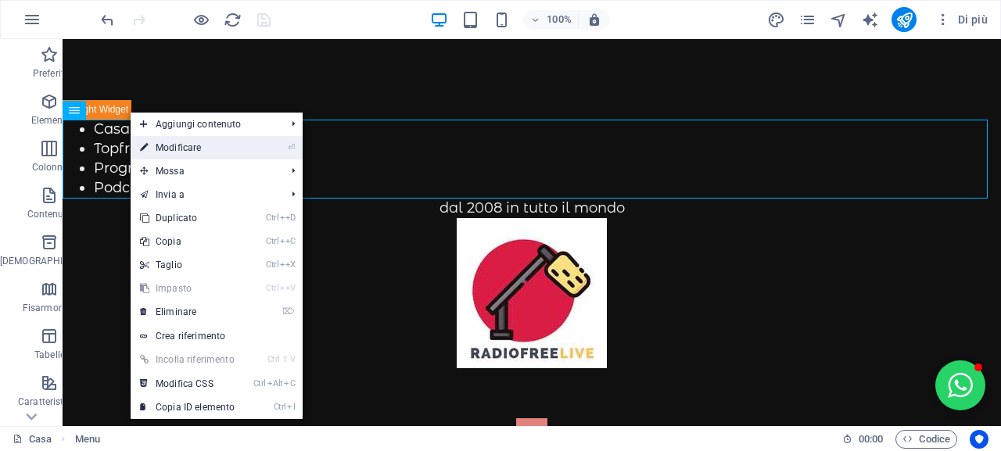
click at [188, 150] on font "Modificare" at bounding box center [178, 147] width 45 height 11
select select "1"
select select "2"
select select "overlay"
select select "3"
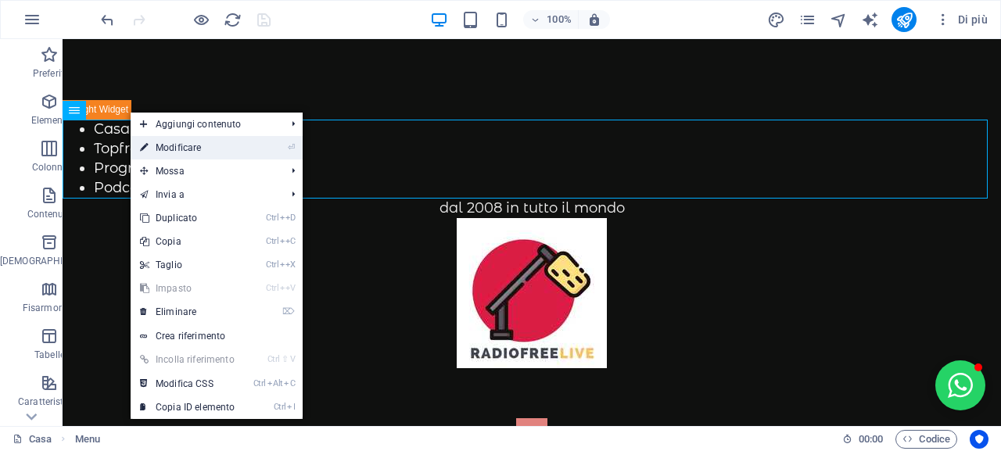
select select
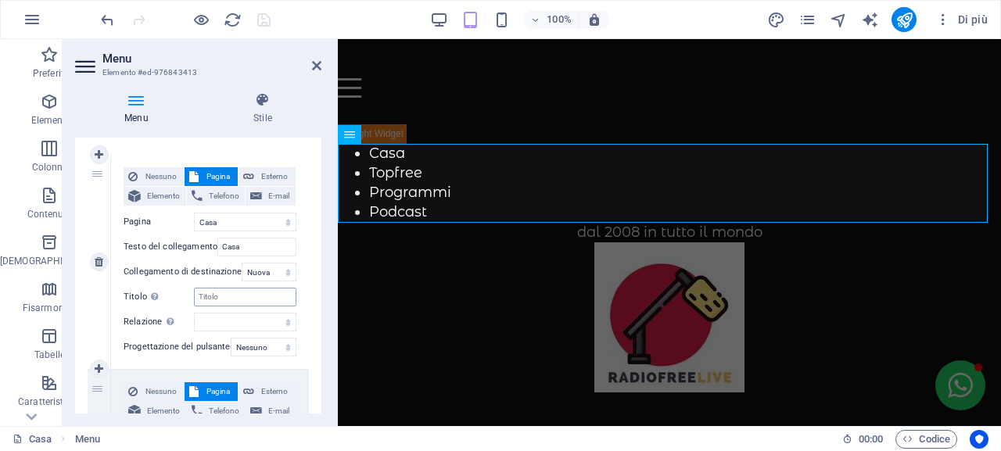
scroll to position [156, 0]
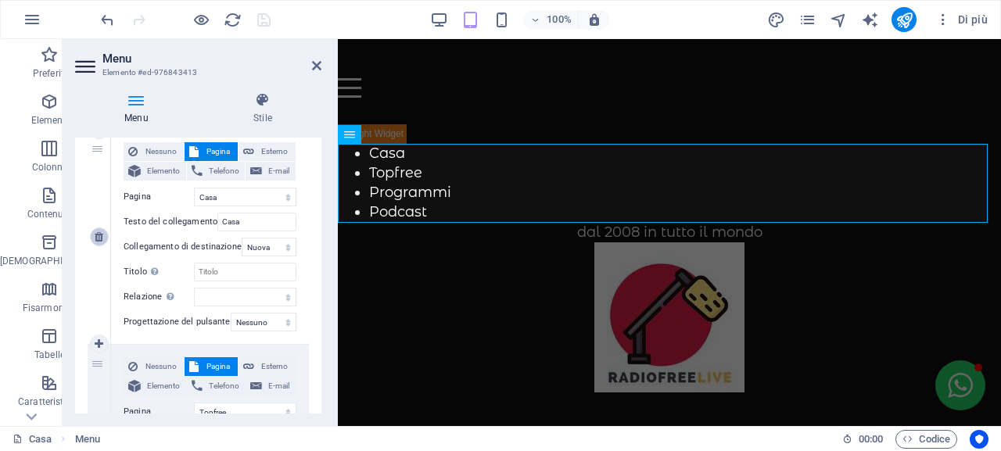
click at [98, 238] on icon at bounding box center [99, 236] width 9 height 11
select select "1"
type input "Topfree"
select select
select select "2"
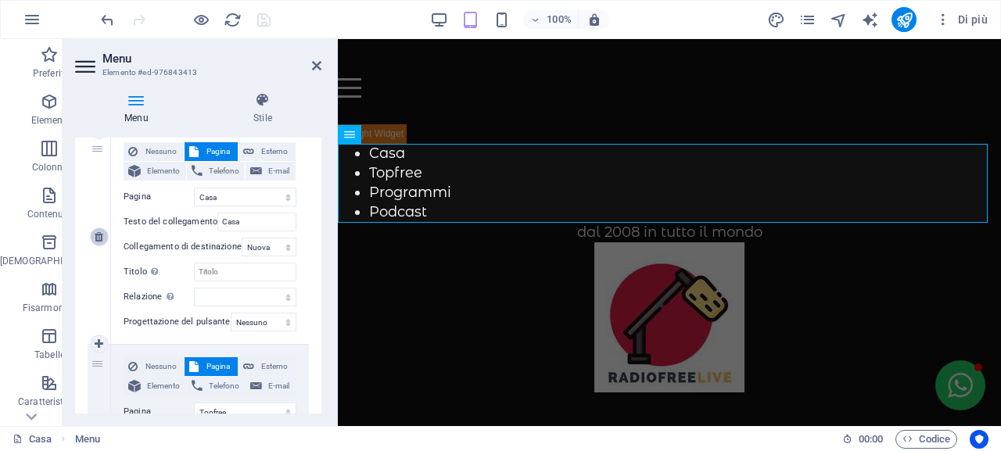
type input "Programmi"
select select "overlay"
select select
select select "3"
type input "Podcast"
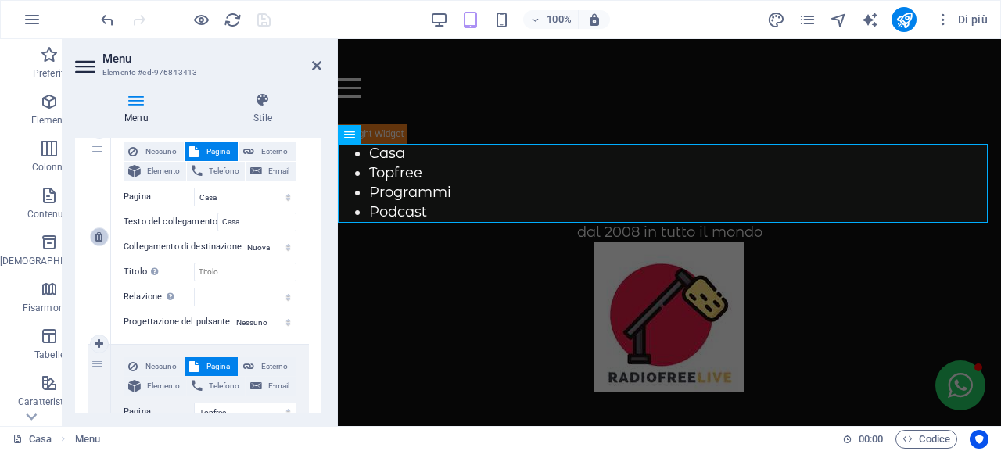
select select
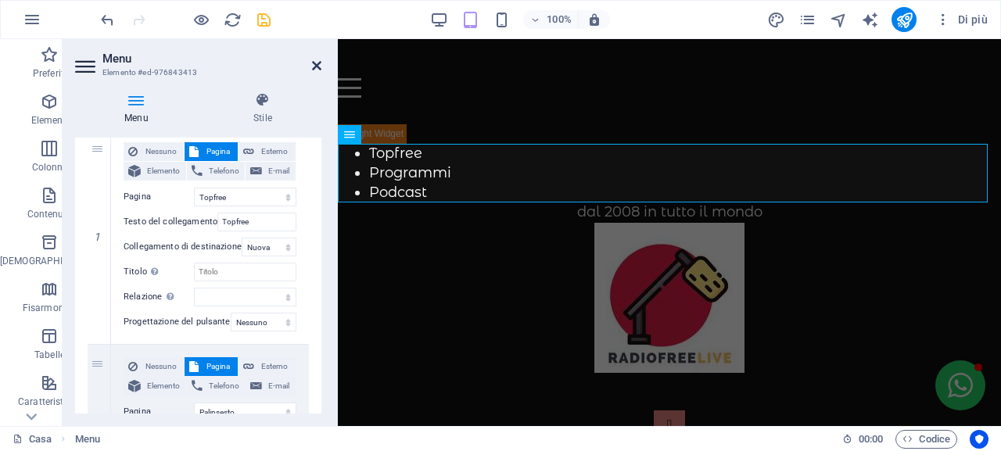
click at [316, 64] on icon at bounding box center [316, 65] width 9 height 13
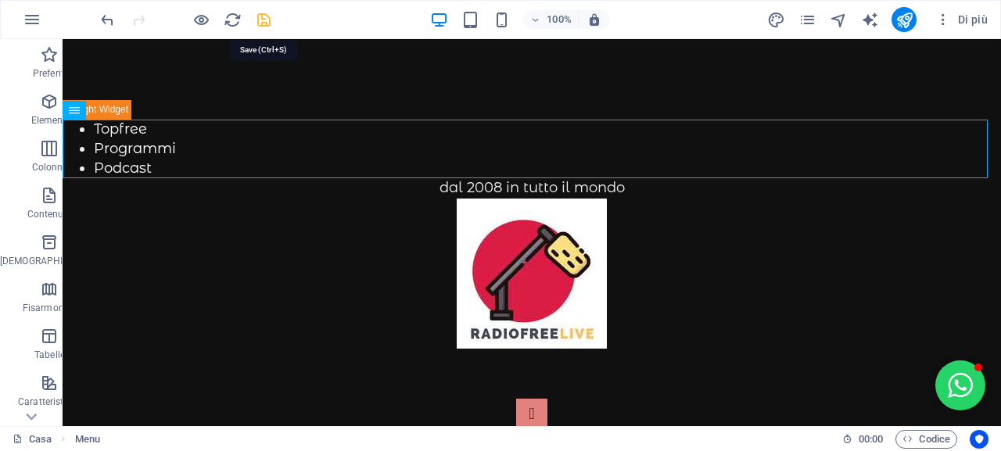
click at [261, 23] on icon "salva" at bounding box center [264, 20] width 18 height 18
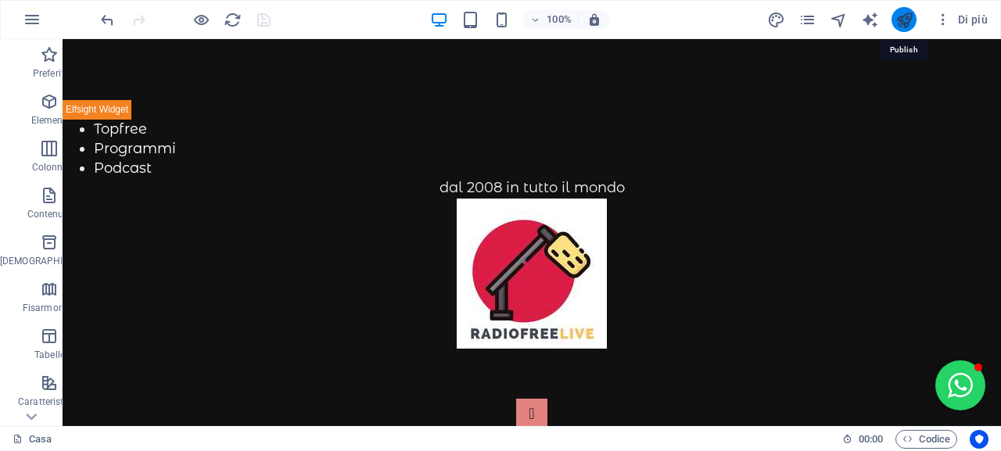
click at [911, 23] on icon "pubblicare" at bounding box center [904, 20] width 18 height 18
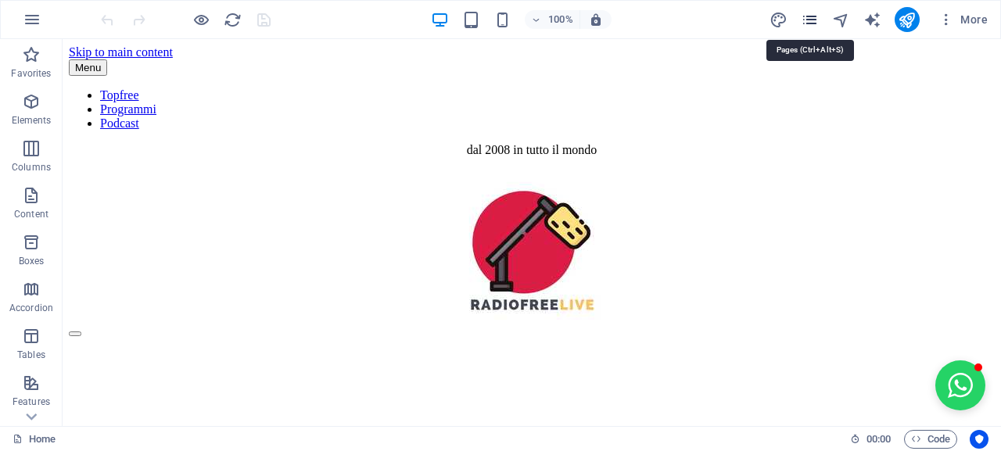
click at [811, 18] on icon "pages" at bounding box center [809, 20] width 18 height 18
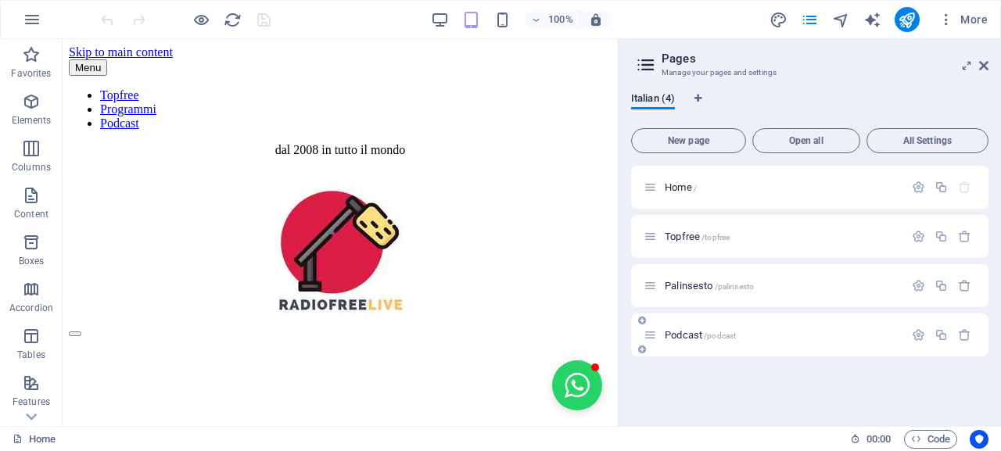
click at [682, 333] on span "Podcast /podcast" at bounding box center [699, 335] width 71 height 12
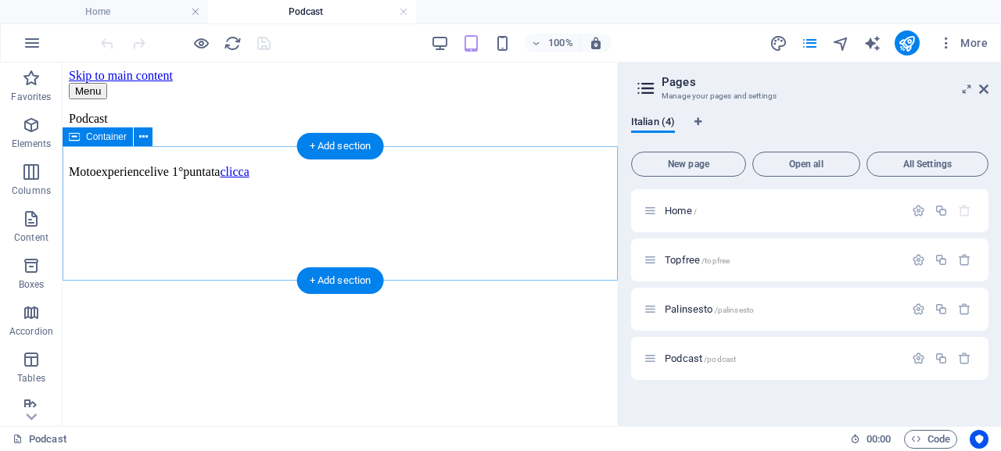
click at [103, 159] on div "Podcast Motoexperiencelive 1°puntata clicca" at bounding box center [340, 145] width 542 height 67
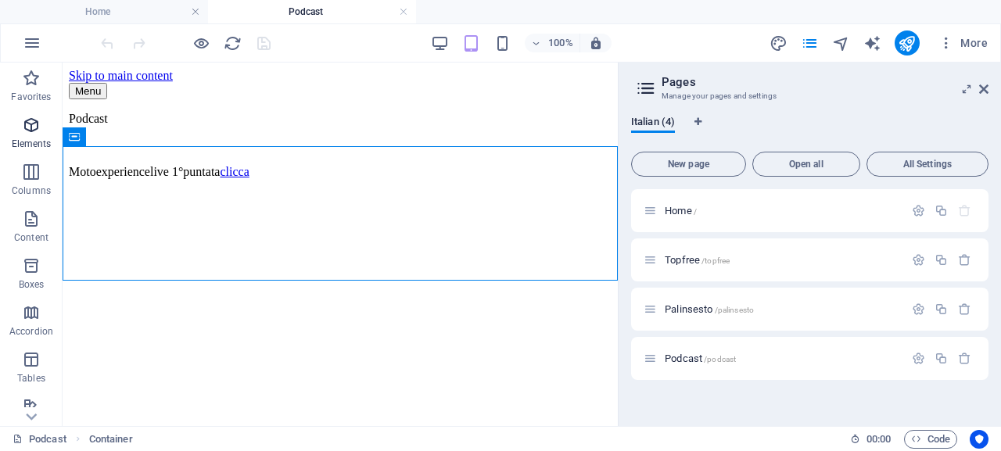
click at [28, 127] on icon "button" at bounding box center [31, 125] width 19 height 19
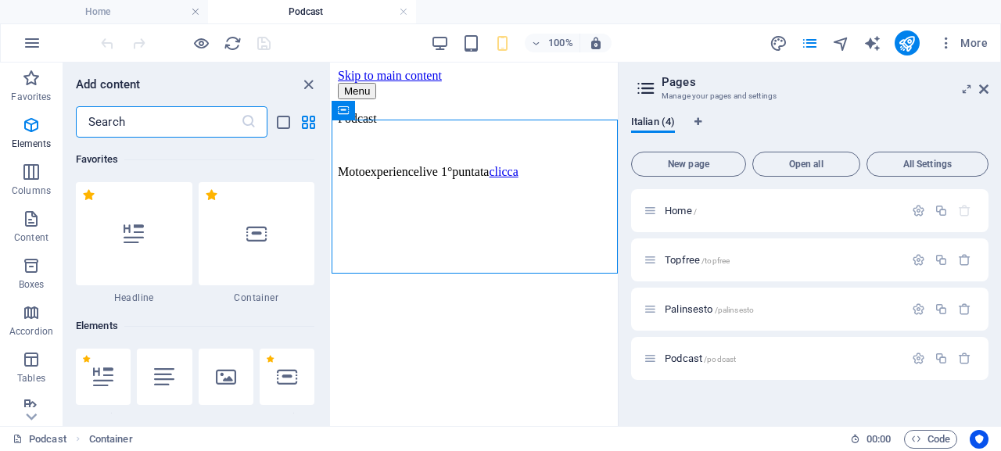
scroll to position [166, 0]
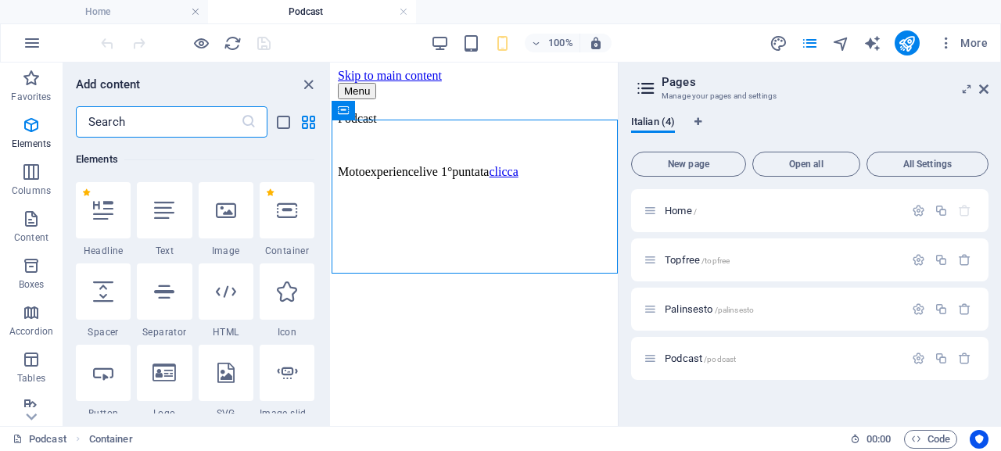
click at [177, 121] on input "text" at bounding box center [158, 121] width 165 height 31
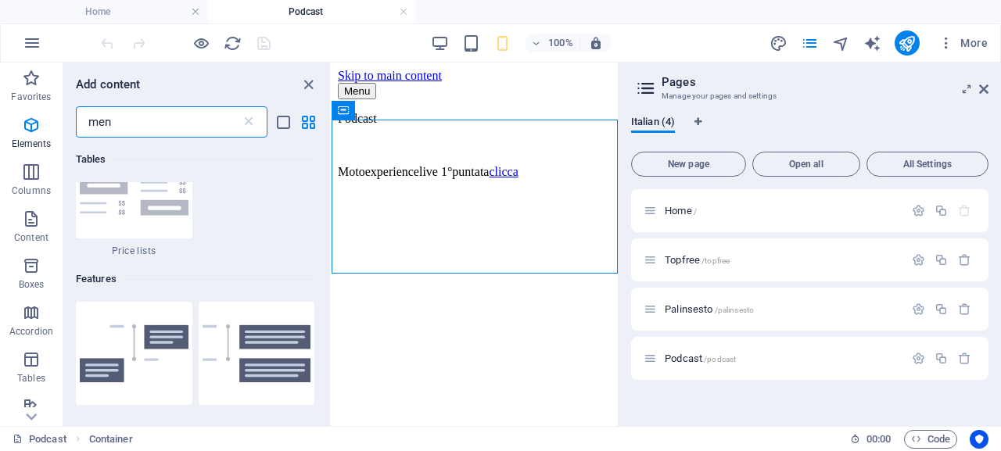
scroll to position [0, 0]
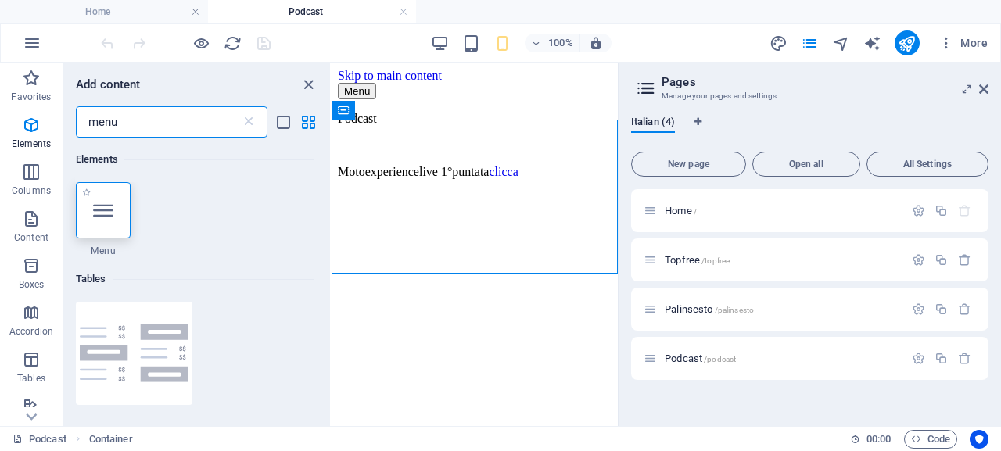
type input "menu"
click at [106, 195] on div at bounding box center [103, 210] width 55 height 56
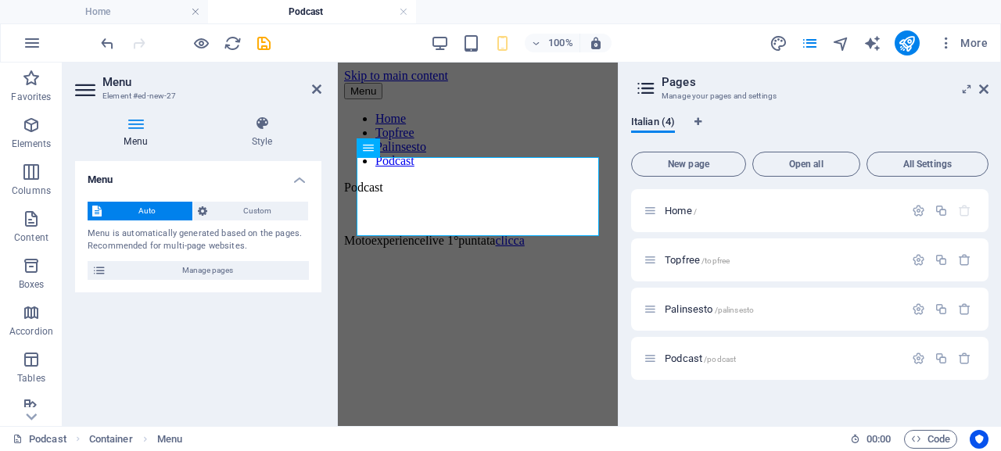
click at [127, 127] on icon at bounding box center [135, 124] width 121 height 16
click at [130, 135] on h4 "Menu" at bounding box center [138, 132] width 127 height 33
click at [245, 274] on span "Manage pages" at bounding box center [207, 270] width 193 height 19
click at [313, 86] on icon at bounding box center [316, 89] width 9 height 13
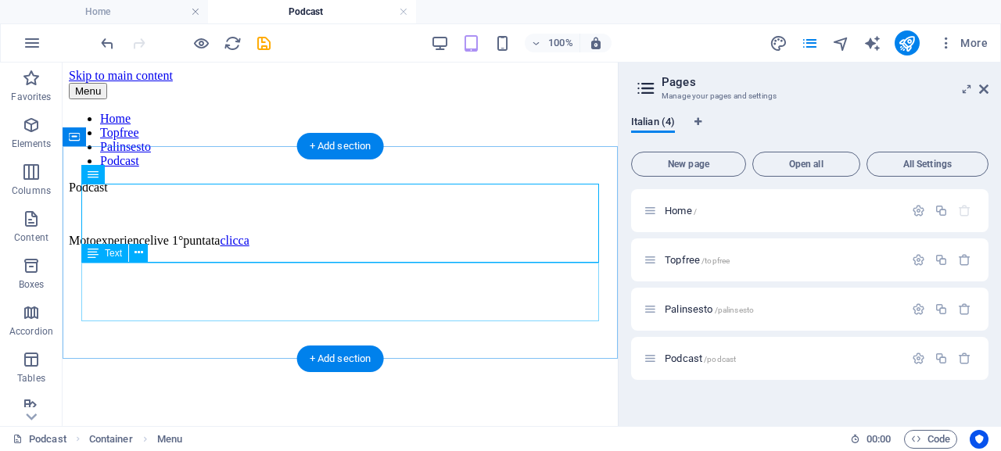
click at [90, 248] on div "Podcast Motoexperiencelive 1°puntata clicca" at bounding box center [340, 214] width 542 height 67
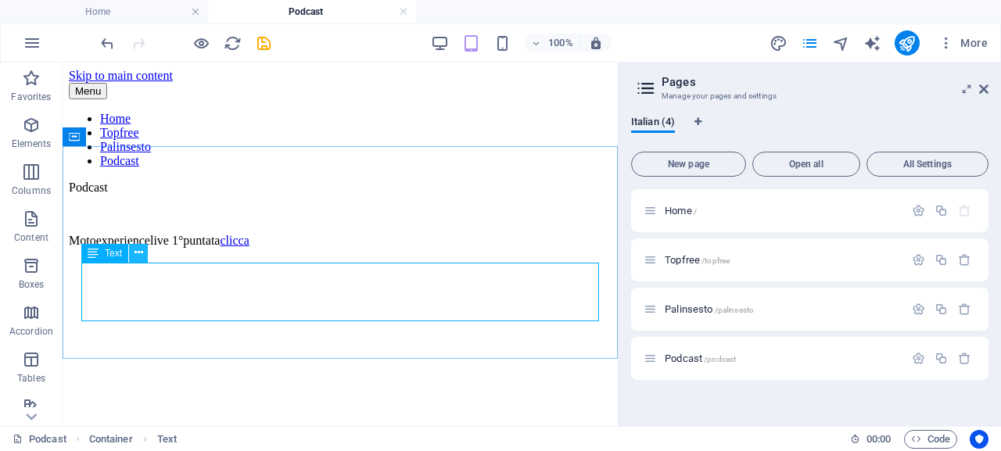
click at [141, 250] on icon at bounding box center [138, 253] width 9 height 16
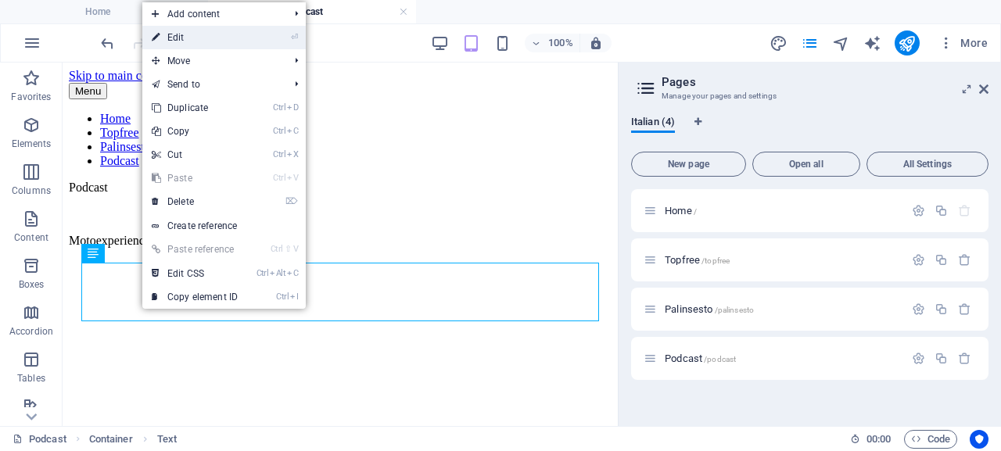
click at [235, 32] on link "⏎ Edit" at bounding box center [194, 37] width 105 height 23
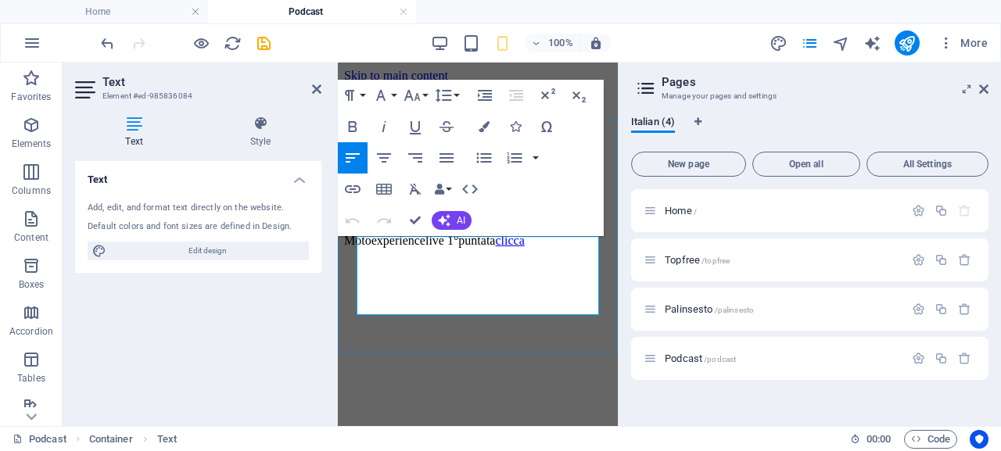
click at [360, 195] on p "Podcast" at bounding box center [477, 188] width 267 height 14
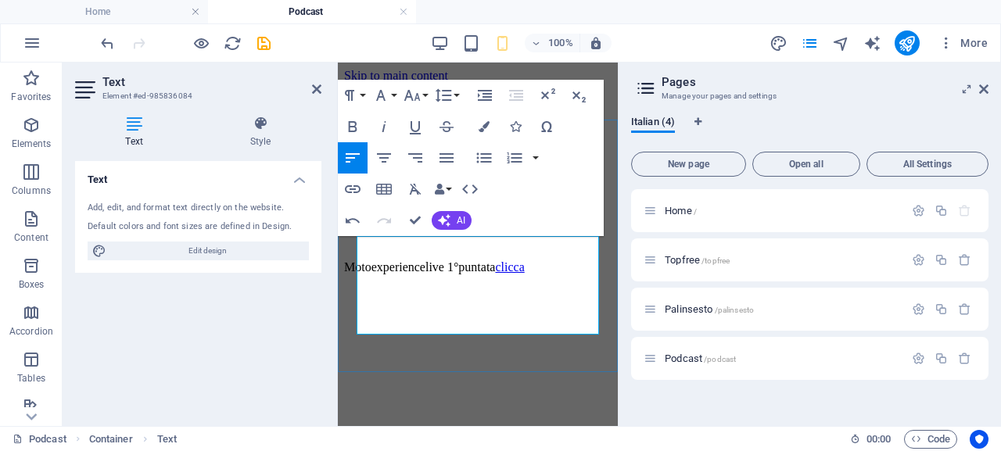
click at [363, 248] on p at bounding box center [477, 241] width 267 height 14
click at [424, 221] on p "Podcast" at bounding box center [477, 214] width 267 height 14
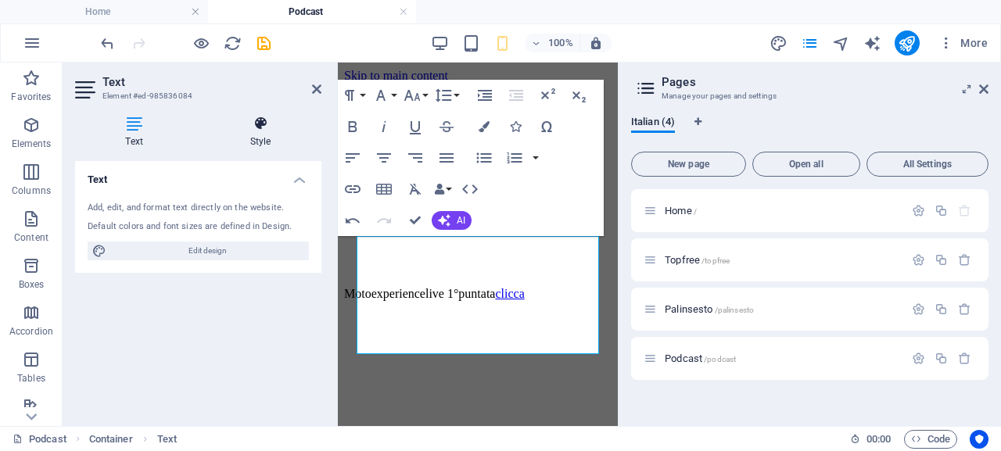
click at [261, 123] on icon at bounding box center [260, 124] width 122 height 16
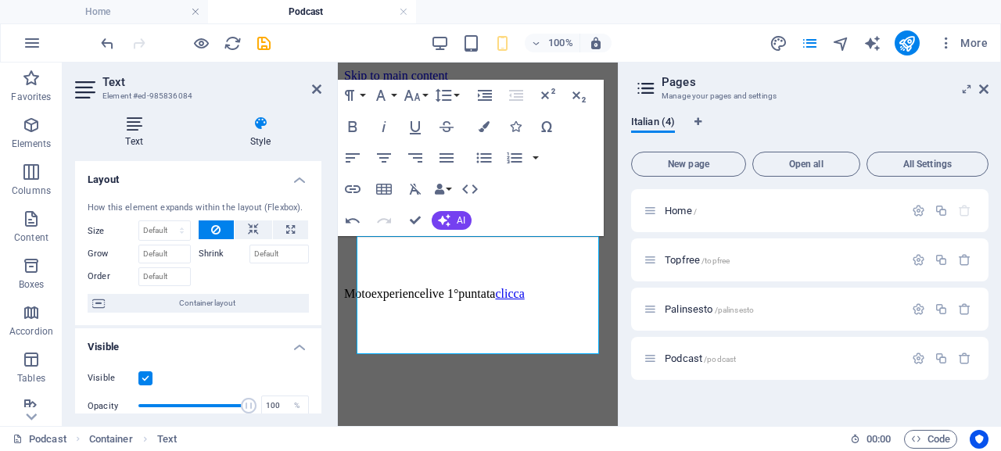
click at [134, 127] on icon at bounding box center [134, 124] width 118 height 16
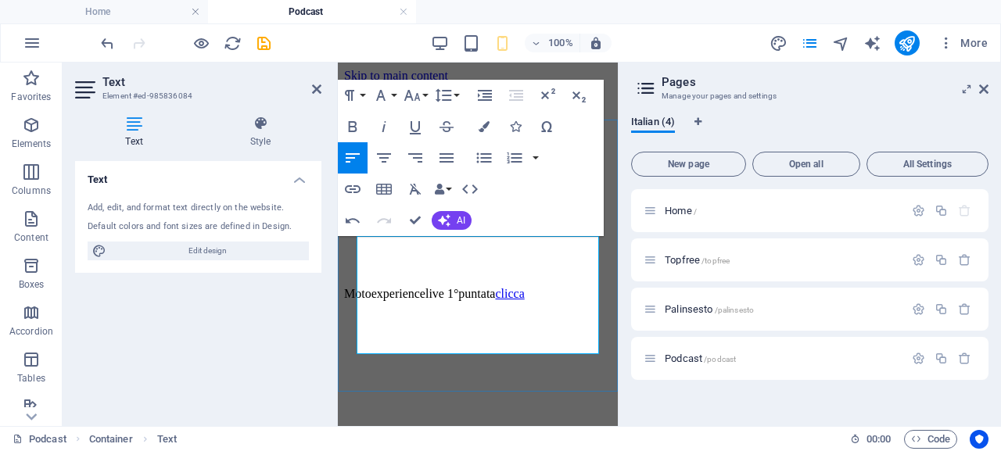
drag, startPoint x: 403, startPoint y: 292, endPoint x: 347, endPoint y: 284, distance: 56.2
click at [346, 283] on div "Home Topfree Palinsesto Podcast Podcast Motoexperiencelive 1°puntata clicca" at bounding box center [477, 206] width 267 height 189
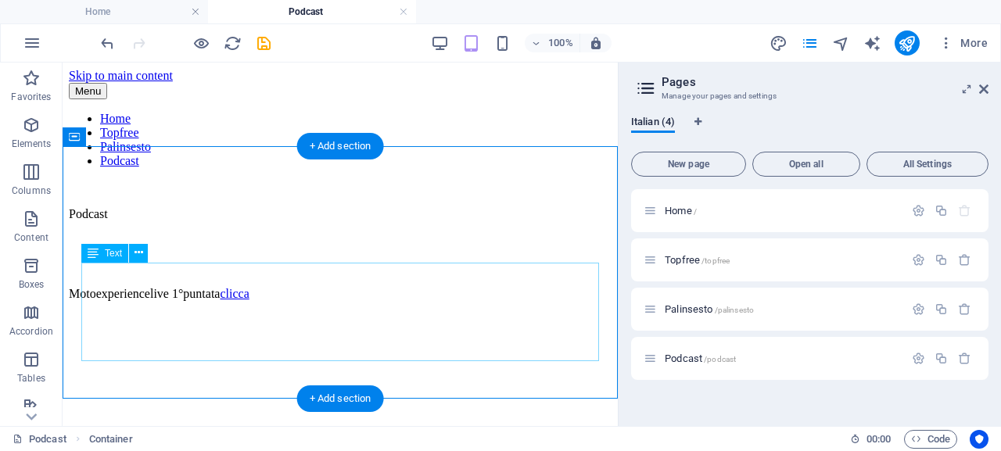
click at [113, 301] on div "Podcast Motoexperiencelive 1°puntata clicca" at bounding box center [340, 241] width 542 height 120
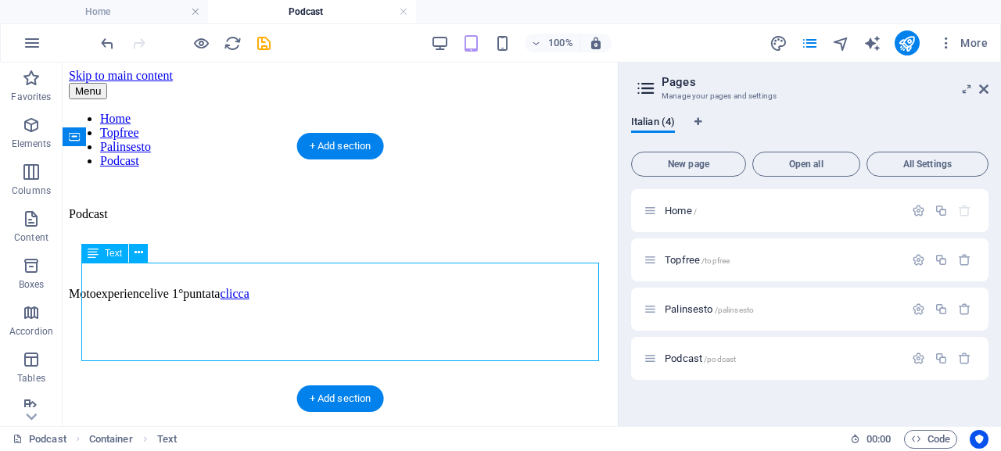
click at [116, 301] on div "Podcast Motoexperiencelive 1°puntata clicca" at bounding box center [340, 241] width 542 height 120
click at [148, 282] on div "Podcast Motoexperiencelive 1°puntata clicca" at bounding box center [340, 241] width 542 height 120
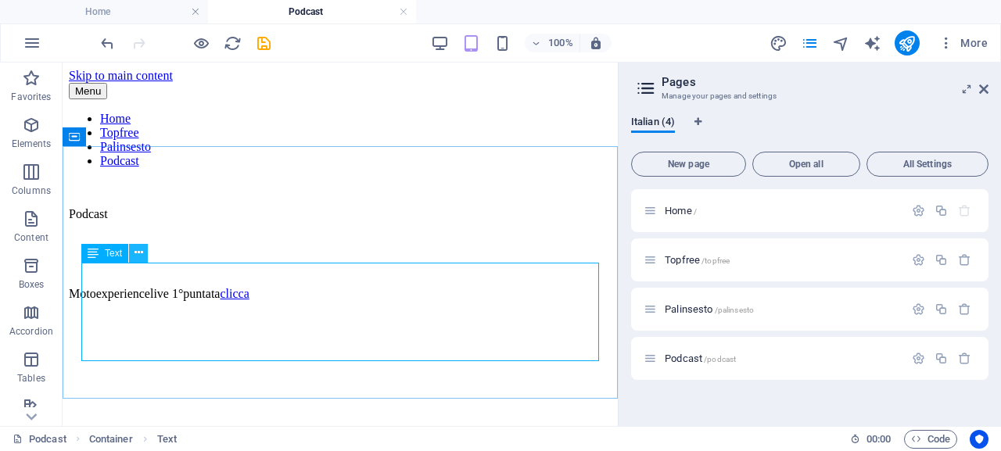
click at [140, 252] on icon at bounding box center [138, 253] width 9 height 16
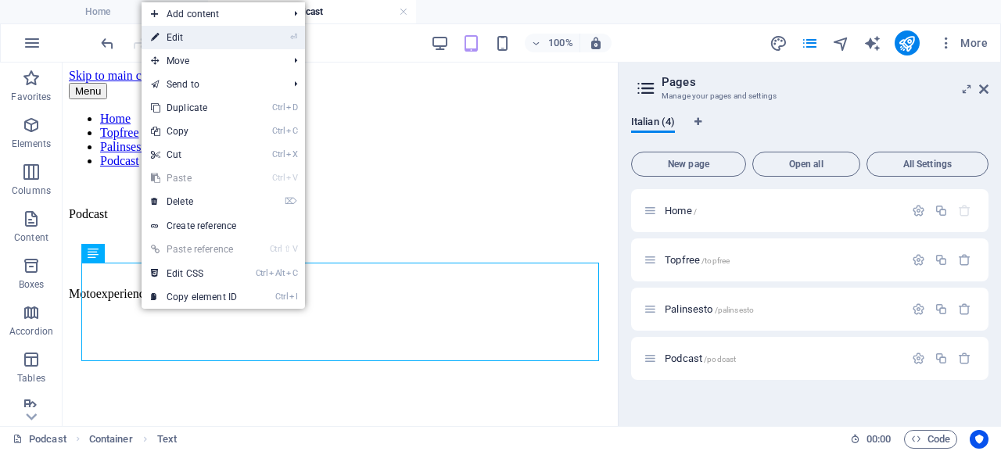
click at [230, 38] on link "⏎ Edit" at bounding box center [193, 37] width 105 height 23
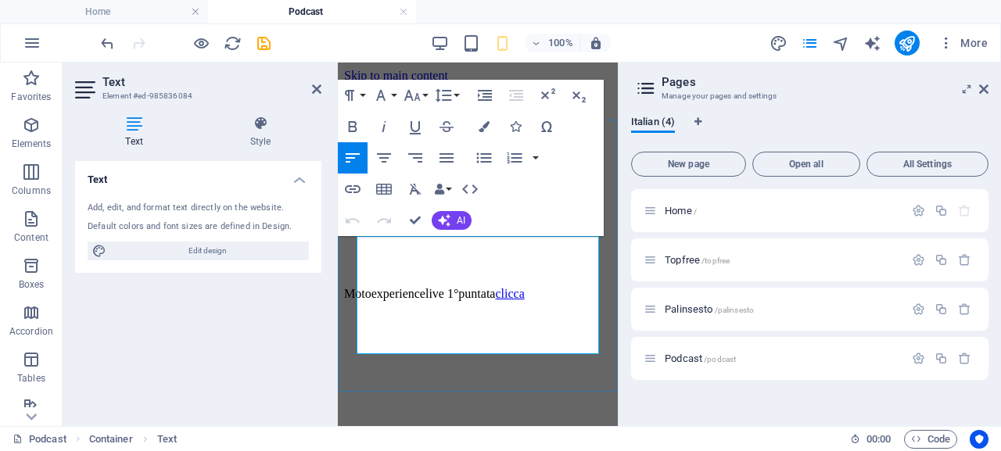
click at [368, 274] on p at bounding box center [477, 267] width 267 height 14
click at [356, 301] on p "Motoexperiencelive 1°puntata clicca" at bounding box center [477, 294] width 267 height 14
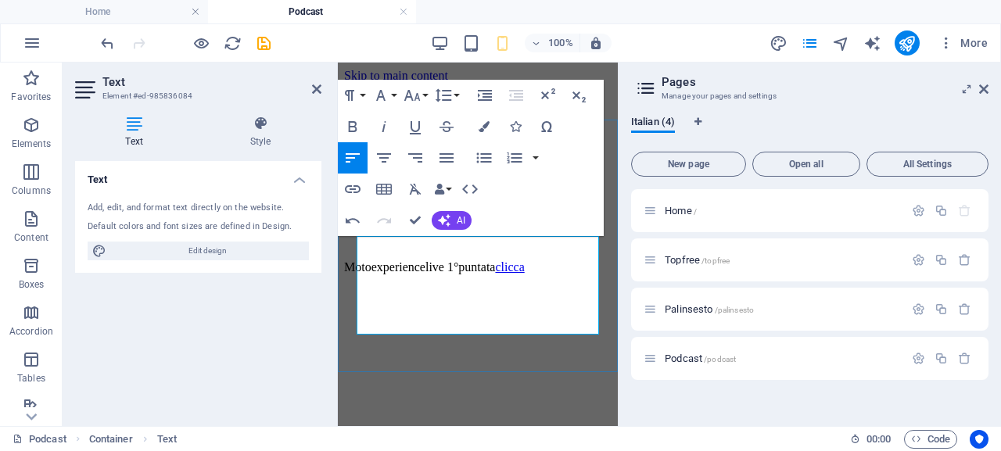
click at [381, 248] on p at bounding box center [477, 241] width 267 height 14
click at [30, 90] on span "Favorites" at bounding box center [31, 88] width 63 height 38
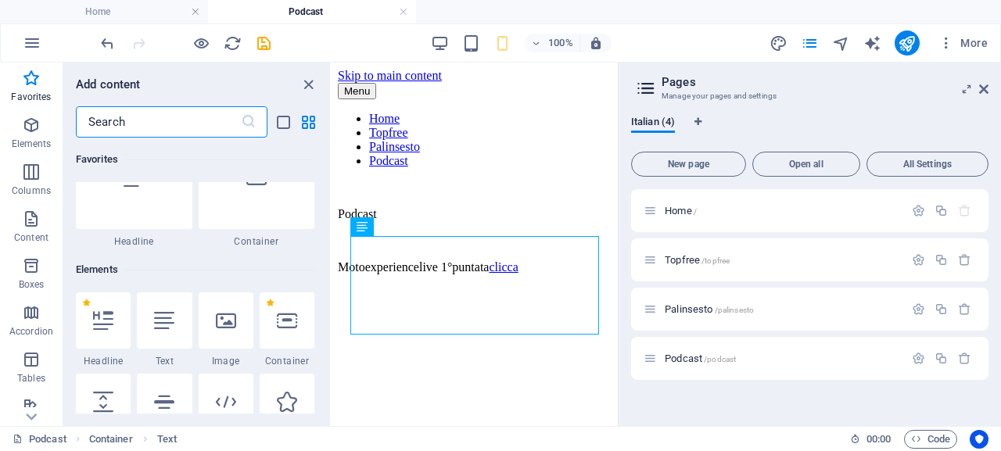
scroll to position [78, 0]
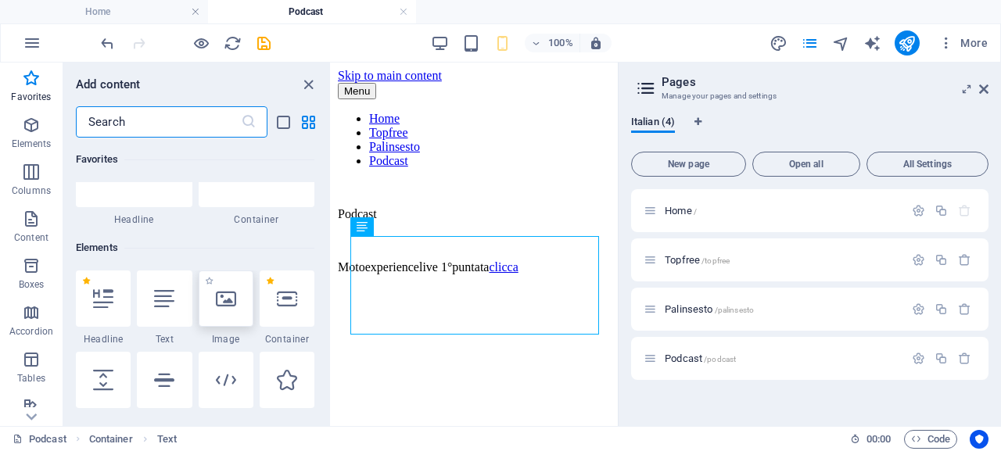
click at [232, 312] on div at bounding box center [226, 298] width 55 height 56
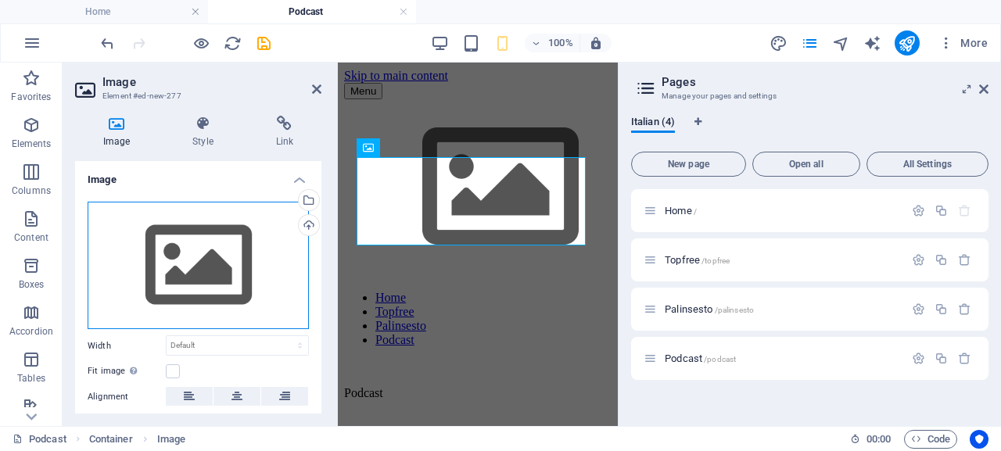
click at [189, 278] on div "Drag files here, click to choose files or select files from Files or our free s…" at bounding box center [198, 266] width 221 height 128
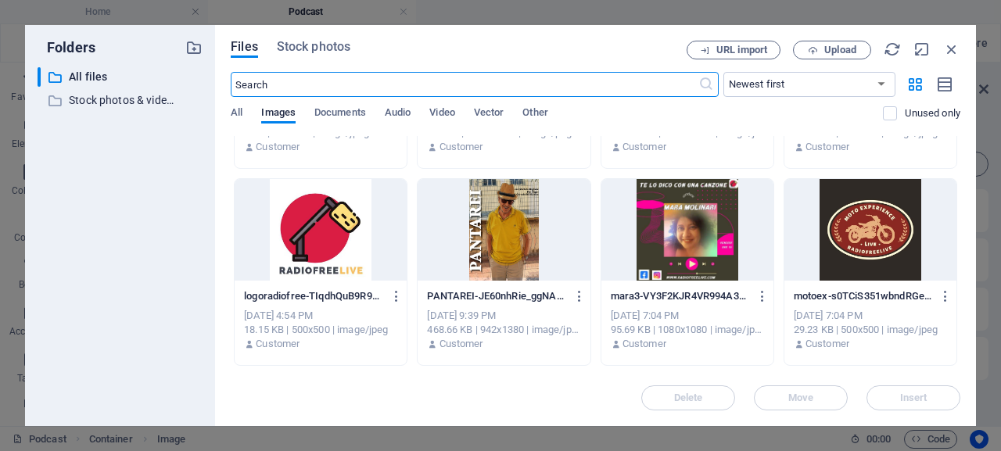
scroll to position [156, 0]
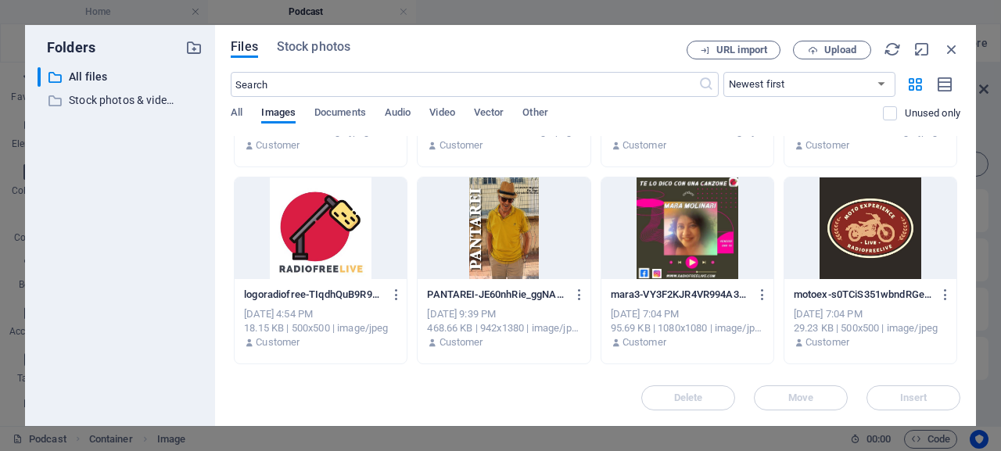
click at [879, 250] on div at bounding box center [870, 228] width 172 height 102
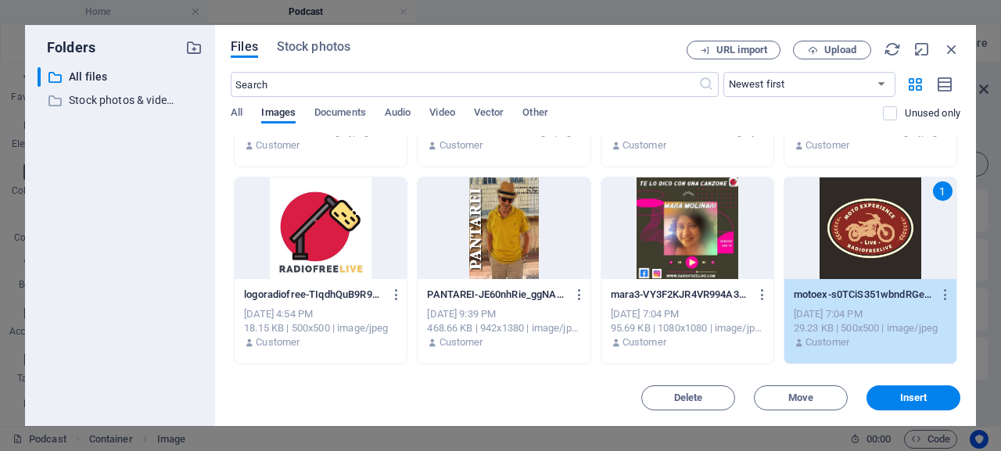
click at [917, 403] on span "Insert" at bounding box center [913, 397] width 27 height 9
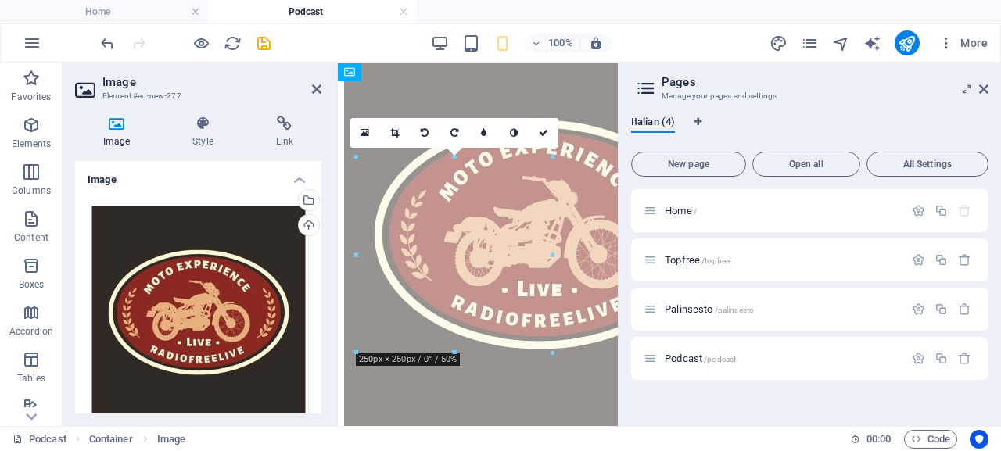
scroll to position [0, 0]
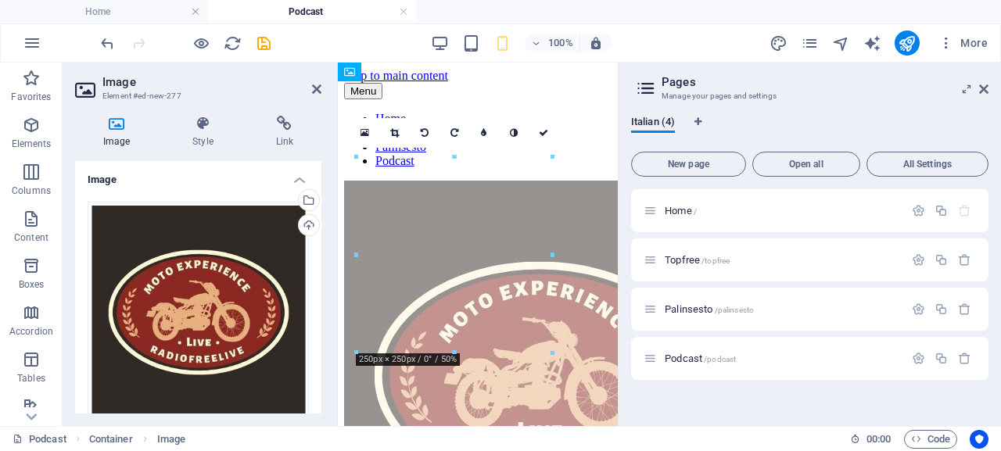
drag, startPoint x: 840, startPoint y: 274, endPoint x: 514, endPoint y: 335, distance: 331.6
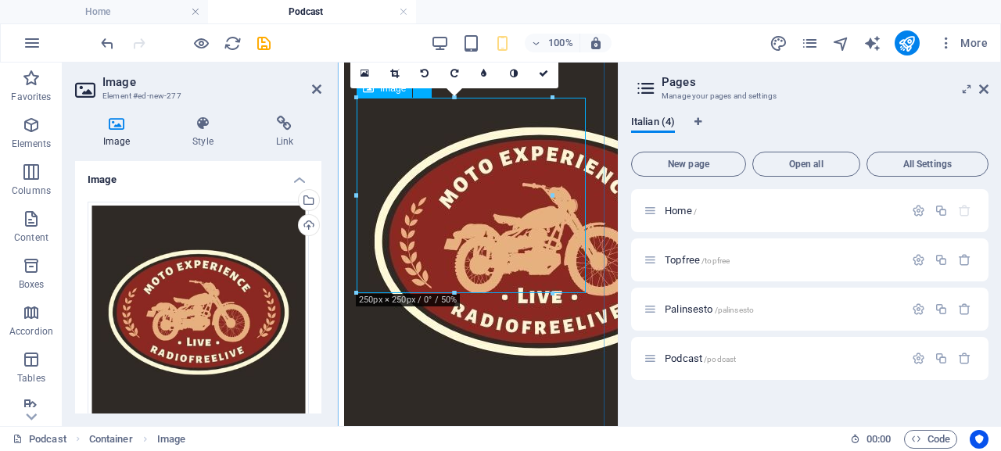
scroll to position [141, 0]
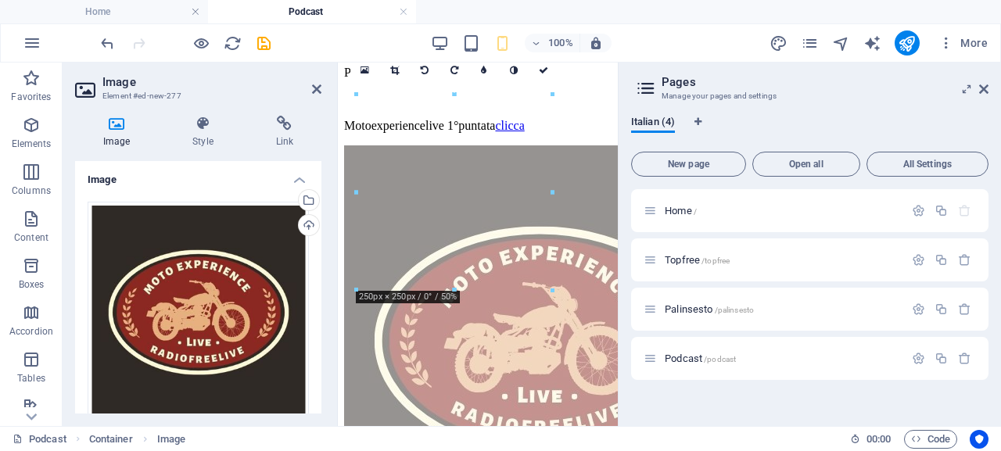
drag, startPoint x: 497, startPoint y: 221, endPoint x: 510, endPoint y: 336, distance: 115.7
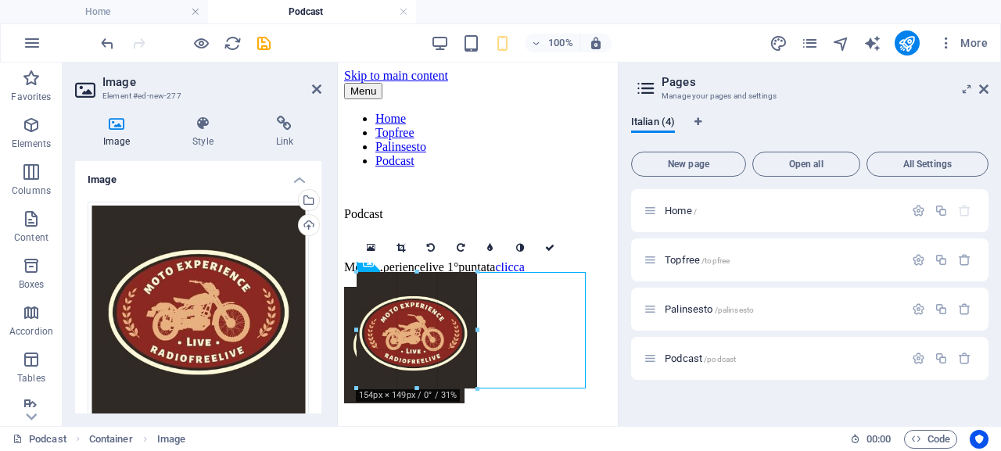
drag, startPoint x: 549, startPoint y: 388, endPoint x: 474, endPoint y: 310, distance: 108.9
type input "154"
select select "px"
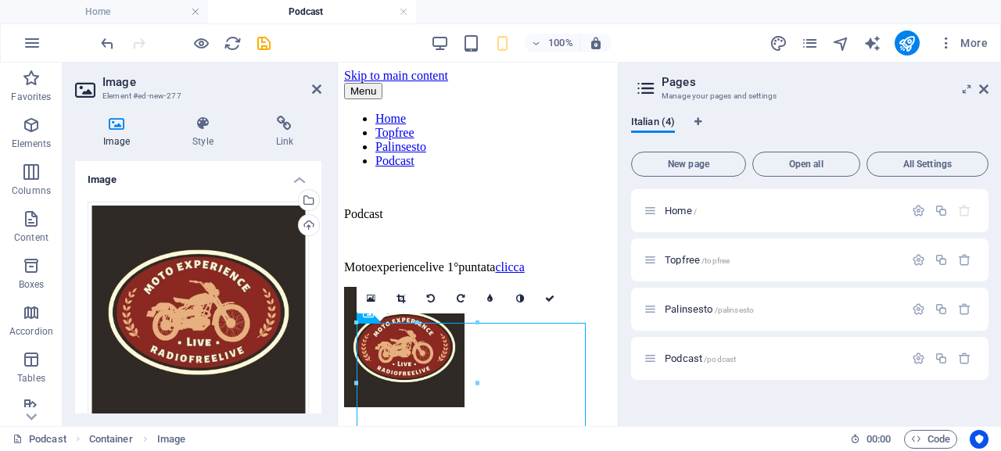
scroll to position [66, 0]
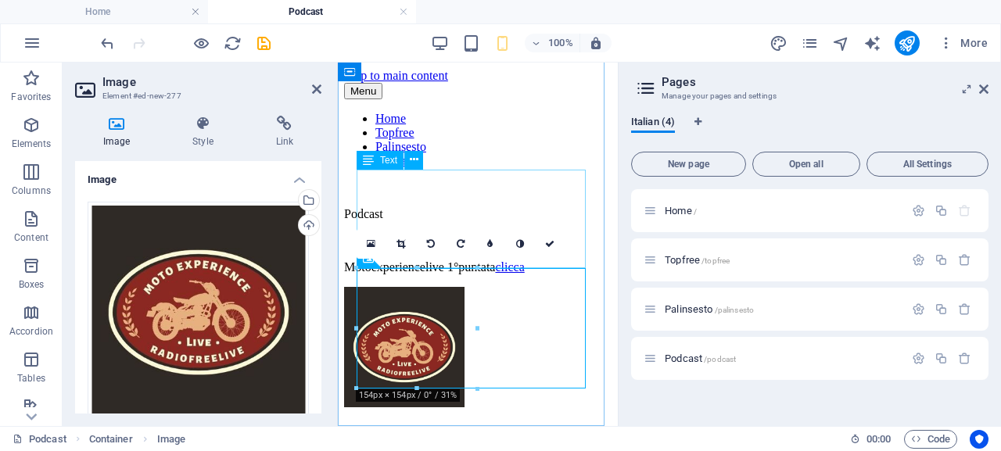
click at [581, 242] on div "Podcast Motoexperiencelive 1°puntata clicca" at bounding box center [477, 228] width 267 height 94
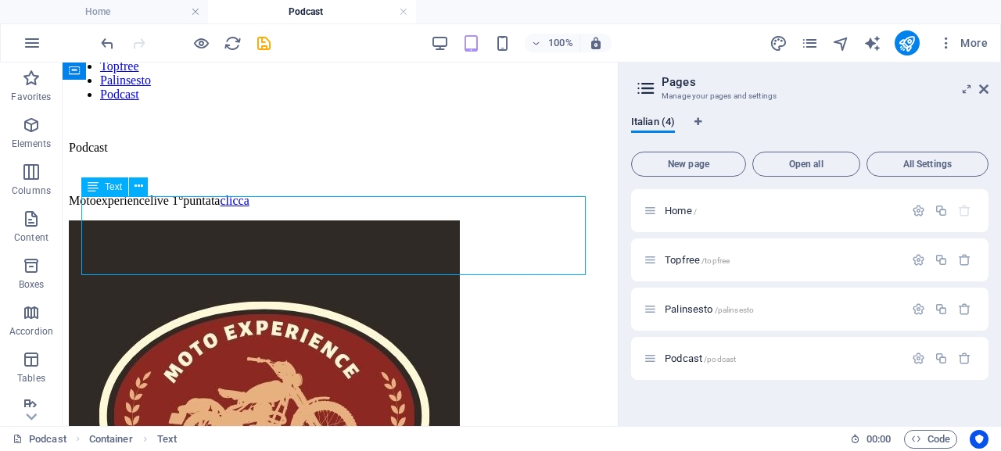
click at [348, 208] on div "Podcast Motoexperiencelive 1°puntata clicca" at bounding box center [340, 161] width 542 height 94
click at [134, 190] on icon at bounding box center [138, 186] width 9 height 16
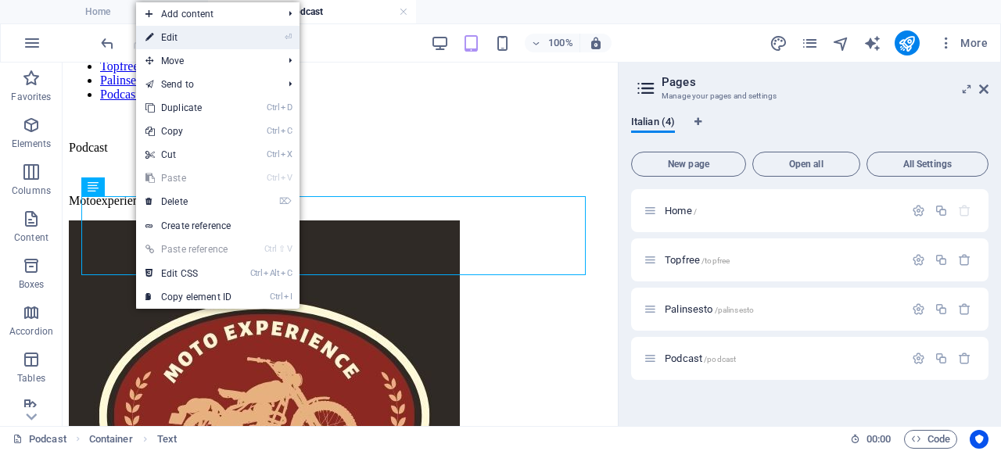
click at [209, 38] on link "⏎ Edit" at bounding box center [188, 37] width 105 height 23
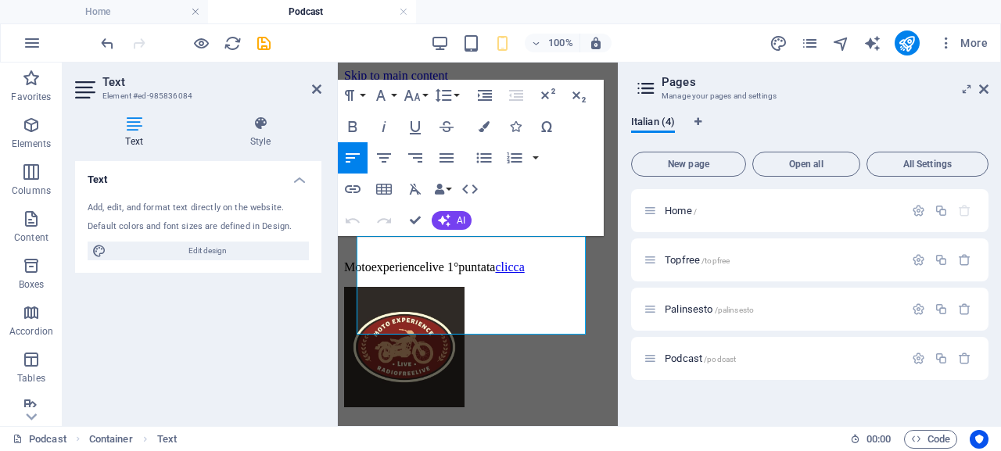
scroll to position [0, 0]
click at [421, 274] on p "Motoexperiencelive 1°puntata clicca" at bounding box center [477, 267] width 267 height 14
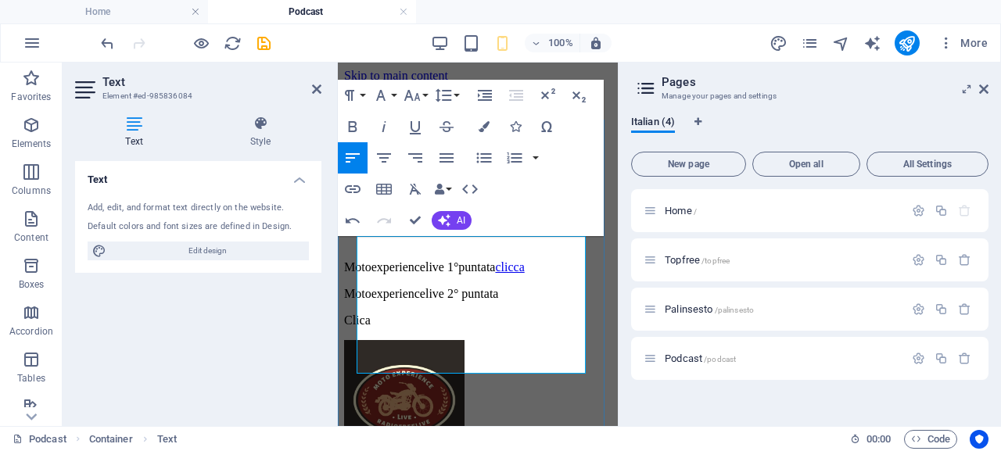
click at [366, 328] on p "Clica" at bounding box center [477, 320] width 267 height 14
click at [371, 328] on p "clica" at bounding box center [477, 320] width 267 height 14
click at [376, 328] on p "clica" at bounding box center [477, 320] width 267 height 14
click at [373, 328] on p "clica" at bounding box center [477, 320] width 267 height 14
click at [391, 328] on p "clica" at bounding box center [477, 320] width 267 height 14
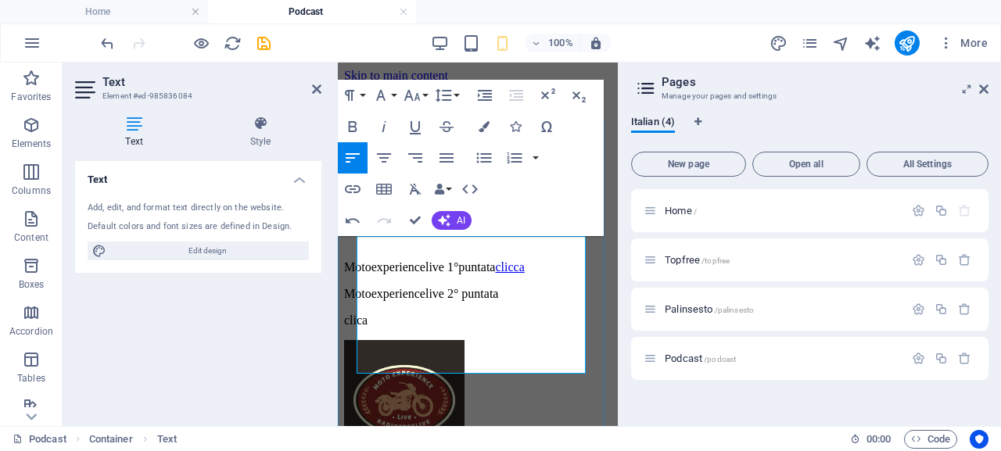
click at [374, 328] on p "clica" at bounding box center [477, 320] width 267 height 14
drag, startPoint x: 420, startPoint y: 361, endPoint x: 356, endPoint y: 363, distance: 63.4
click at [356, 328] on p "clicca" at bounding box center [477, 320] width 267 height 14
click at [351, 186] on icon "button" at bounding box center [353, 189] width 16 height 8
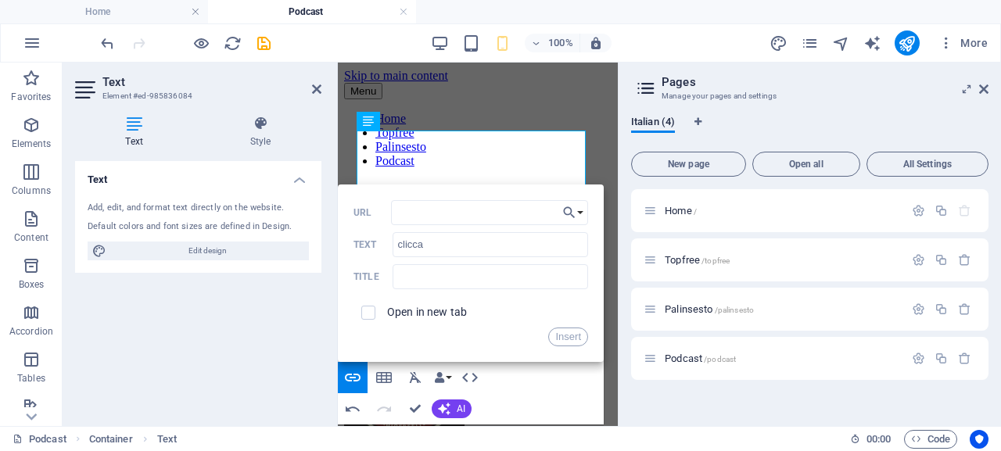
scroll to position [106, 0]
drag, startPoint x: 611, startPoint y: 362, endPoint x: 939, endPoint y: 378, distance: 327.9
click at [428, 214] on input "URL" at bounding box center [489, 212] width 197 height 25
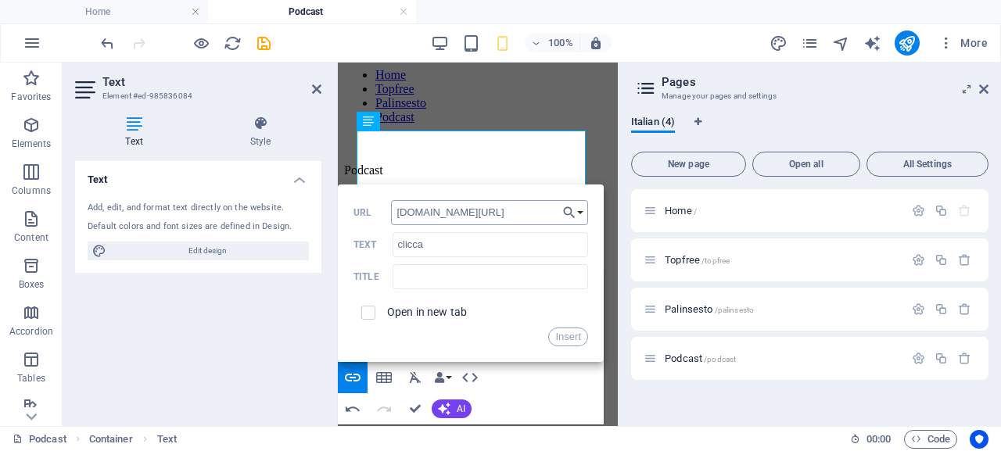
click at [503, 214] on input "win.radiofree.it/podcast/varie/motoexperienceprimapuntata.mp3" at bounding box center [489, 212] width 197 height 25
click at [523, 214] on input "win.radiofree.it/podcast/varie/motoexperienceprimapuntata.mp3" at bounding box center [489, 212] width 197 height 25
drag, startPoint x: 534, startPoint y: 213, endPoint x: 553, endPoint y: 213, distance: 19.5
click at [553, 213] on input "win.radiofree.it/podcast/varie/motoexperienceprimapuntata.mp3" at bounding box center [489, 212] width 197 height 25
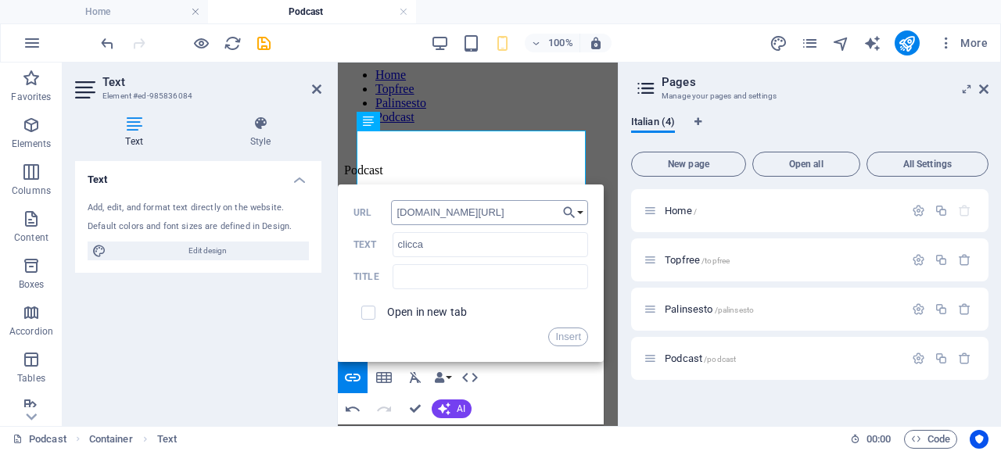
click at [513, 206] on input "win.radiofree.it/podcast/varie/motoexperienceprimapuntata.mp3" at bounding box center [489, 212] width 197 height 25
drag, startPoint x: 496, startPoint y: 211, endPoint x: 474, endPoint y: 211, distance: 22.7
click at [474, 211] on input "win.radiofree.it/podcast/varie/motoexperienceprimapuntata.mp3" at bounding box center [489, 212] width 197 height 25
type input "win.radiofree.it/podcast/varie/motoexperience2puntata.mp3"
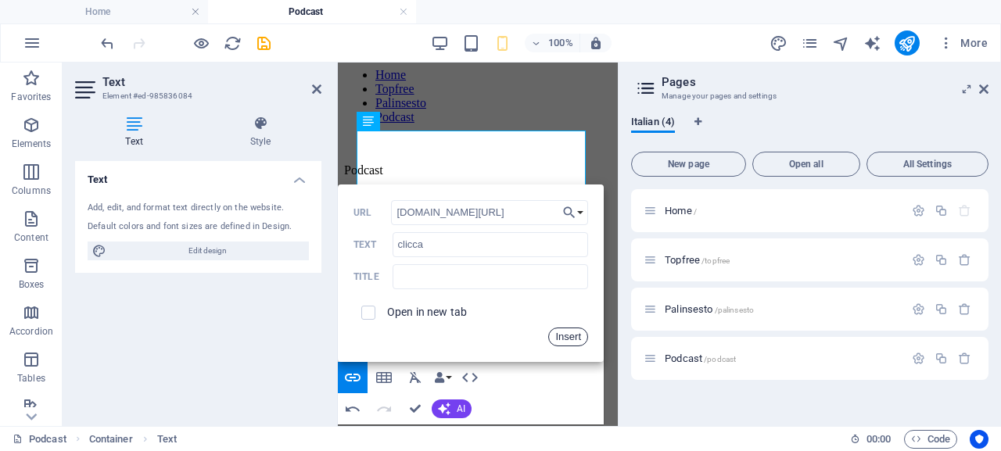
click at [571, 338] on button "Insert" at bounding box center [568, 337] width 40 height 19
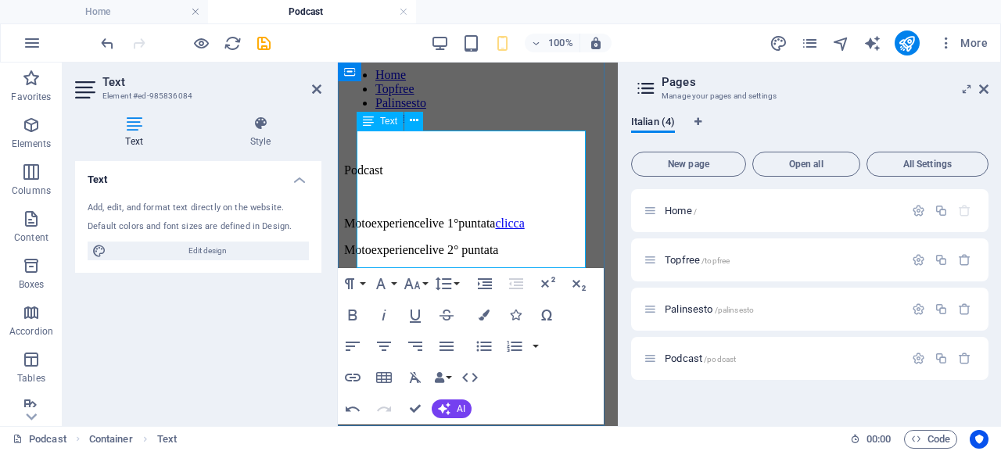
click at [407, 270] on p "clicca" at bounding box center [477, 277] width 267 height 14
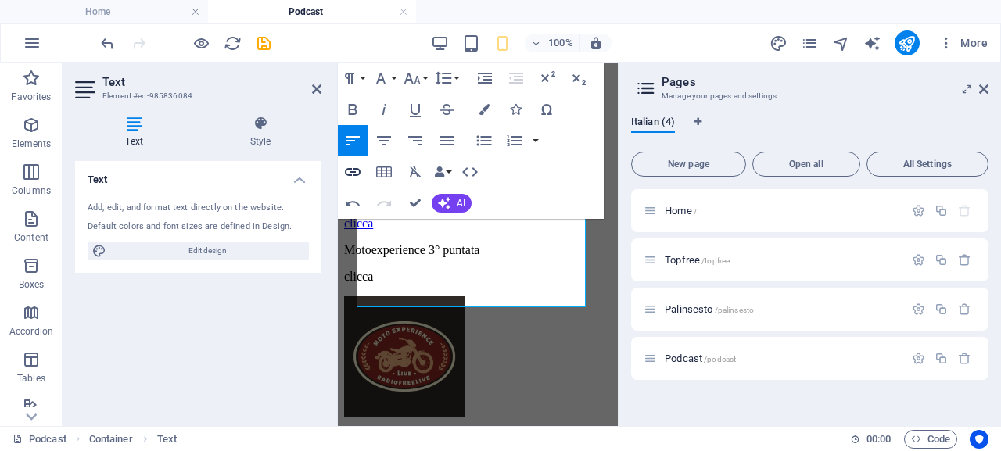
click at [350, 174] on icon "button" at bounding box center [352, 172] width 19 height 19
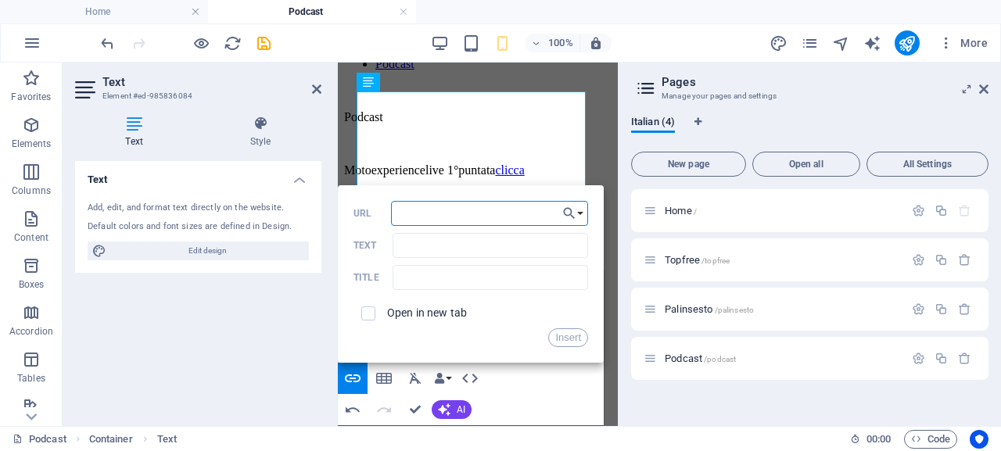
scroll to position [145, 0]
click at [443, 215] on input "URL" at bounding box center [489, 213] width 197 height 25
click at [520, 213] on input "win.radiofree.it/podcast/varie/motoexperience2puntata.mp3" at bounding box center [489, 213] width 197 height 25
drag, startPoint x: 524, startPoint y: 211, endPoint x: 563, endPoint y: 211, distance: 39.1
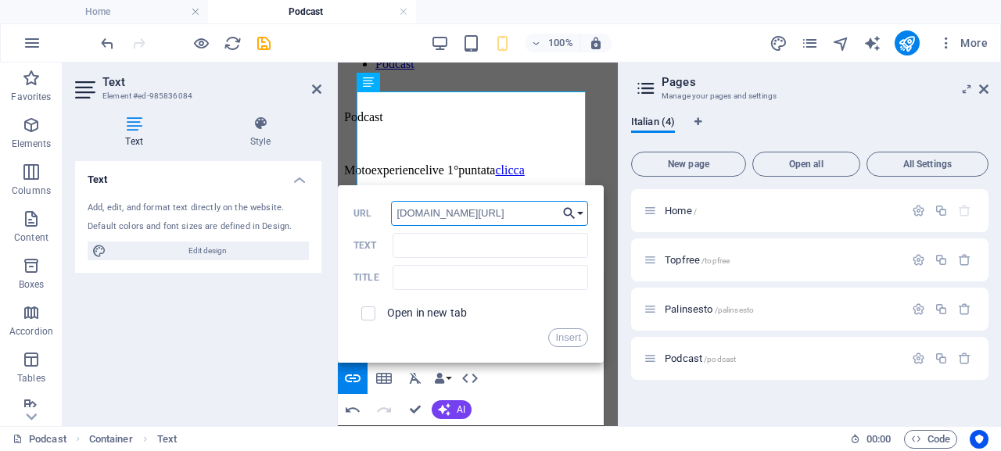
click at [563, 211] on div "Back Choose Link Home Topfree Palinsesto Podcast Choose file ... win.radiofree.…" at bounding box center [471, 273] width 266 height 177
click at [535, 211] on input "win.radiofree.it/podcast/varie/motoexperience2puntata.mp3" at bounding box center [489, 213] width 197 height 25
click at [496, 212] on input "win.radiofree.it/podcast/varie/motoexperience2puntata.mp3" at bounding box center [489, 213] width 197 height 25
type input "win.radiofree.it/podcast/varie/motoexperienceterzapuntata.mp3"
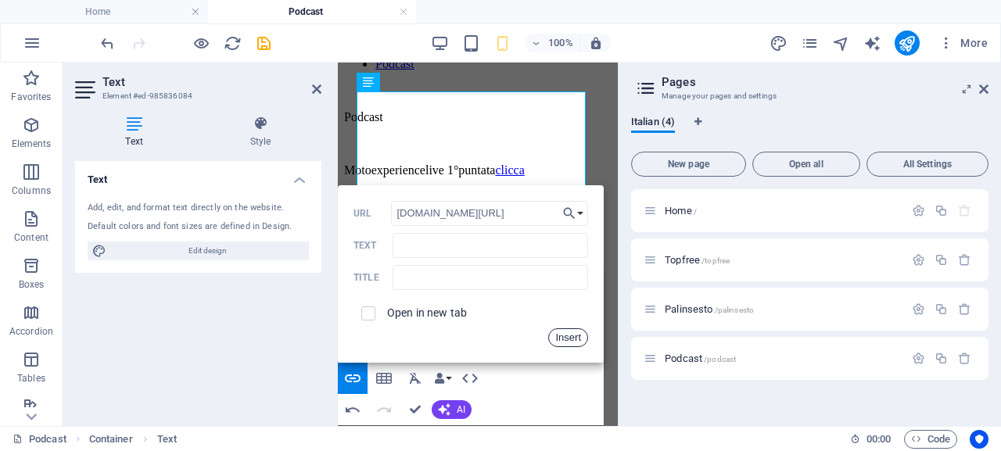
click at [572, 342] on button "Insert" at bounding box center [568, 337] width 40 height 19
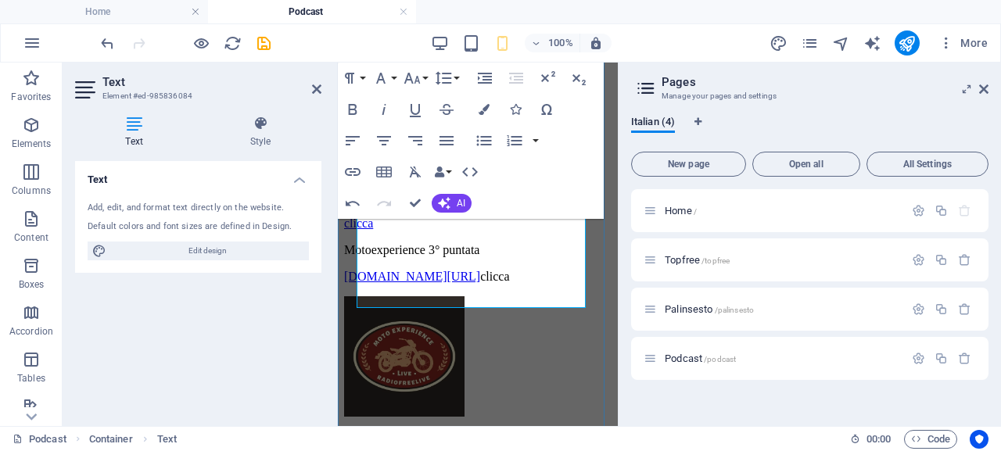
click at [453, 284] on p "win.radiofree.it/podcast/varie/motoexperienceterzapuntata.mp3 clicca​" at bounding box center [477, 277] width 267 height 14
drag, startPoint x: 411, startPoint y: 297, endPoint x: 357, endPoint y: 253, distance: 69.5
click at [357, 270] on p "win.radiofree.it/podcast/varie/motoexperienceterzapuntata.mp3 clicca​" at bounding box center [477, 277] width 267 height 14
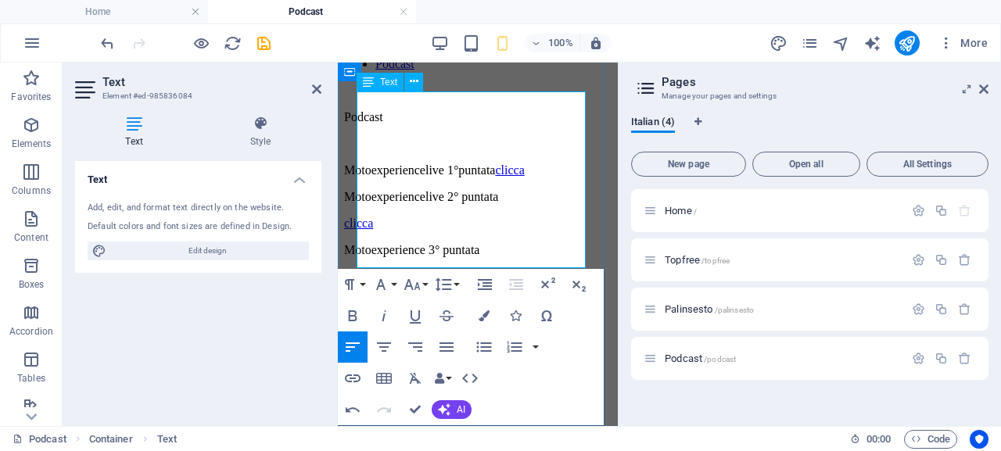
click at [394, 270] on p at bounding box center [477, 277] width 267 height 14
click at [385, 270] on p at bounding box center [477, 277] width 267 height 14
drag, startPoint x: 400, startPoint y: 257, endPoint x: 359, endPoint y: 256, distance: 41.5
click at [359, 270] on p "clicca" at bounding box center [477, 277] width 267 height 14
type input "clicca"
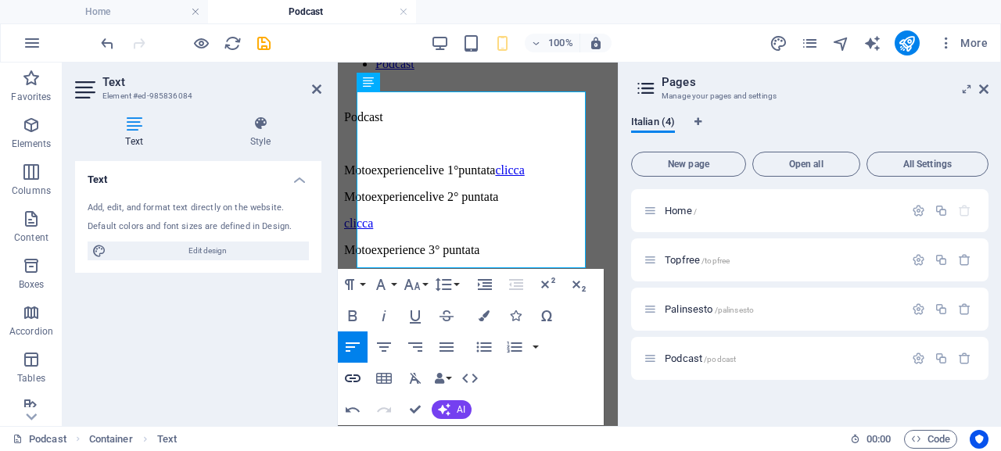
click at [360, 378] on icon "button" at bounding box center [352, 378] width 19 height 19
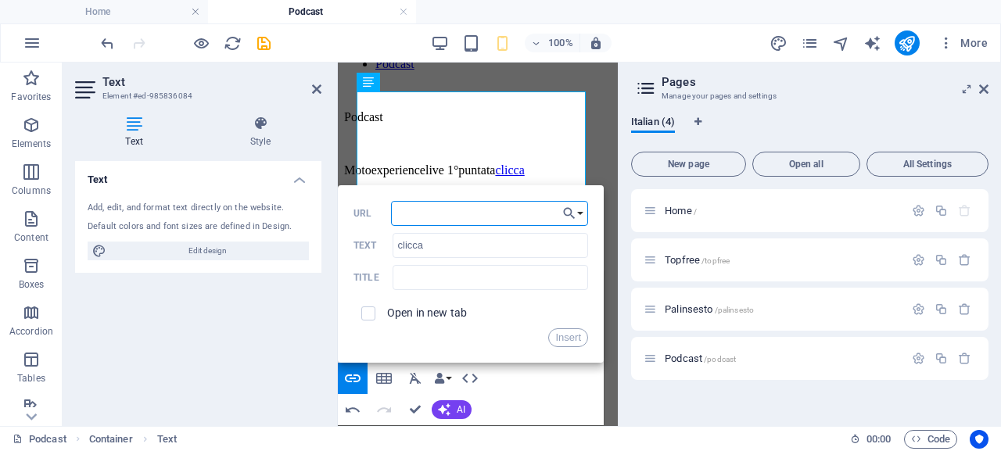
click at [436, 212] on input "URL" at bounding box center [489, 213] width 197 height 25
type input "win.radiofree.it/podcast/varie/motoexperienceterzapuntata.mp3"
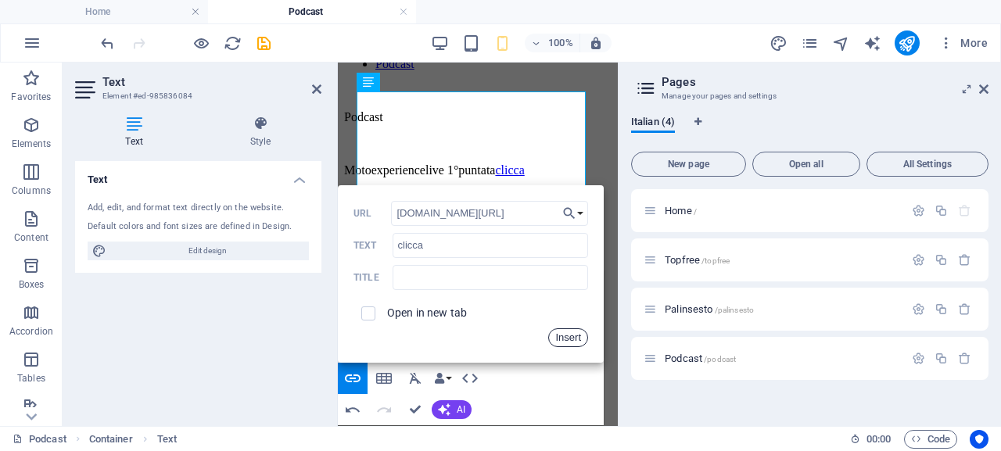
click at [567, 338] on button "Insert" at bounding box center [568, 337] width 40 height 19
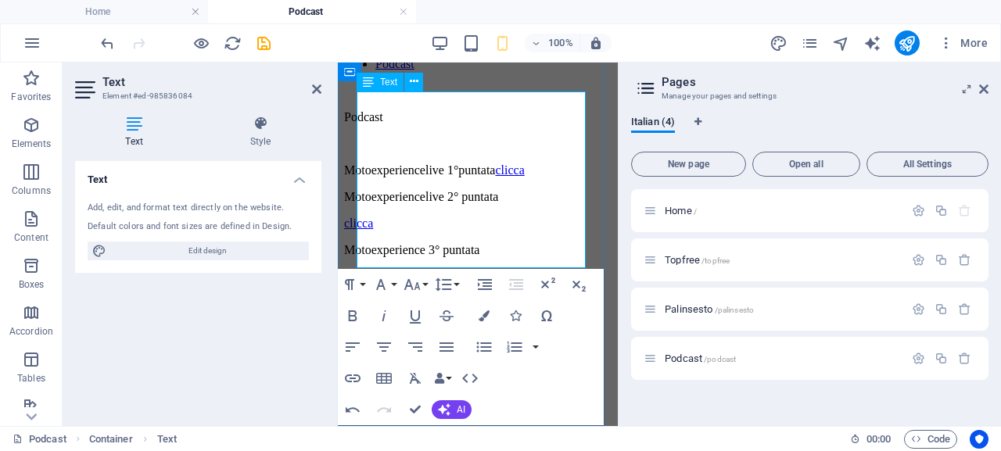
click at [565, 223] on p "clicca" at bounding box center [477, 224] width 267 height 14
click at [428, 270] on p "clicca" at bounding box center [477, 277] width 267 height 14
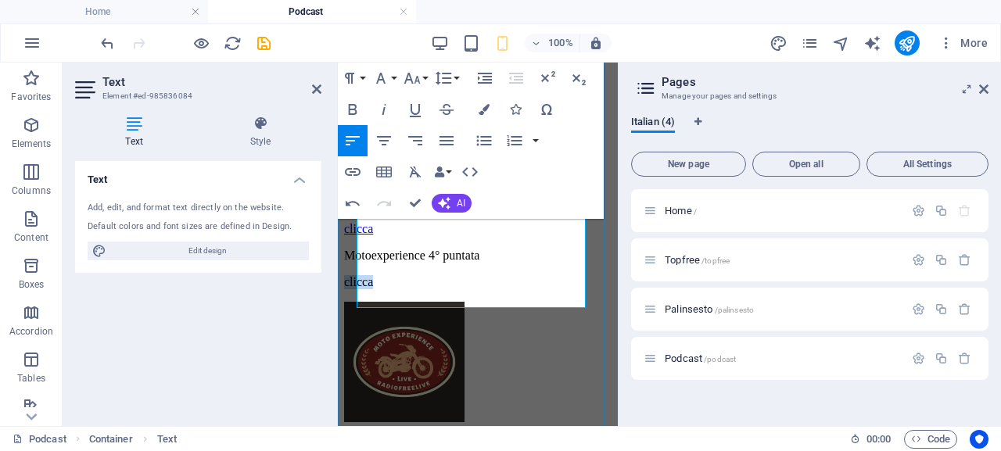
drag, startPoint x: 403, startPoint y: 299, endPoint x: 357, endPoint y: 299, distance: 46.1
click at [357, 289] on p "clicca" at bounding box center [477, 282] width 267 height 14
click at [352, 174] on icon "button" at bounding box center [353, 172] width 16 height 8
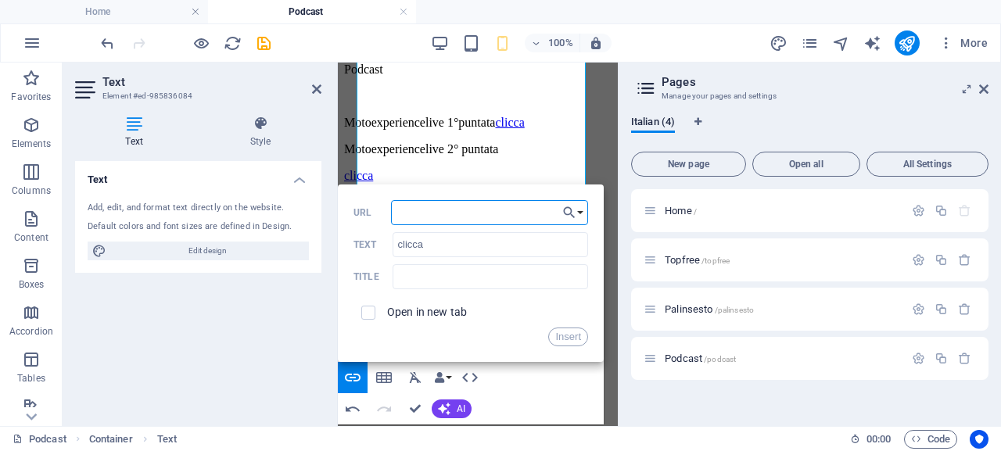
scroll to position [184, 0]
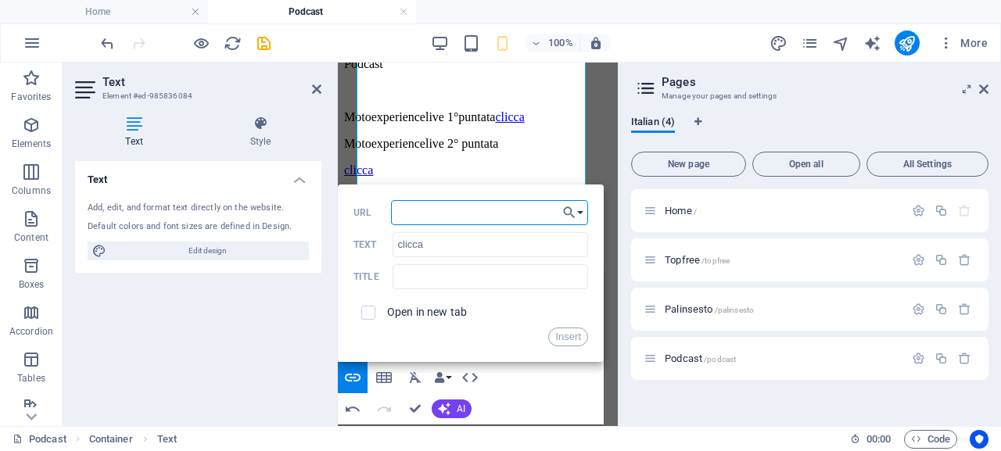
drag, startPoint x: 612, startPoint y: 392, endPoint x: 910, endPoint y: 360, distance: 299.6
click at [462, 202] on input "URL" at bounding box center [489, 212] width 197 height 25
drag, startPoint x: 521, startPoint y: 213, endPoint x: 555, endPoint y: 215, distance: 33.6
click at [555, 215] on input "win.radiofree.it/podcast/varie/motoexperienceterzapuntata.mp3" at bounding box center [489, 212] width 197 height 25
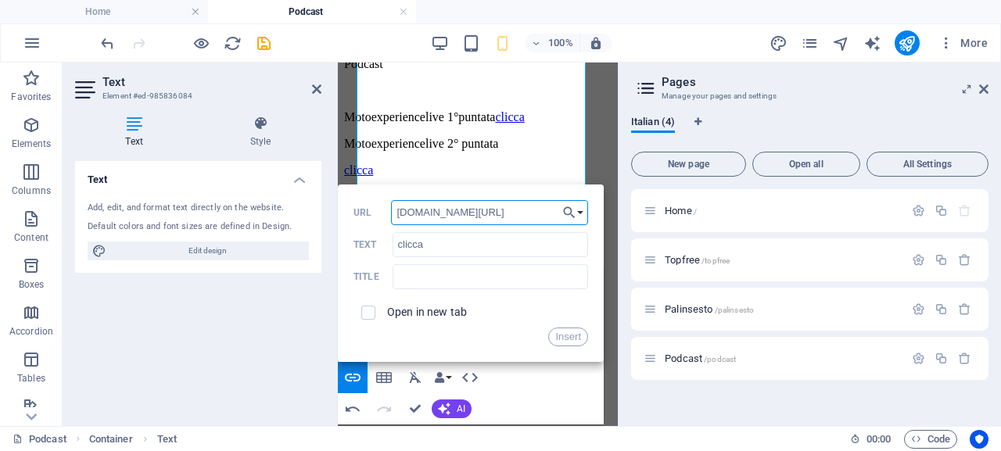
click at [507, 210] on input "win.radiofree.it/podcast/varie/motoexperienceterzapuntata.mp3" at bounding box center [489, 212] width 197 height 25
drag, startPoint x: 532, startPoint y: 212, endPoint x: 474, endPoint y: 211, distance: 57.1
click at [474, 211] on input "win.radiofree.it/podcast/varie/motoexperienceterzapuntata.mp3" at bounding box center [489, 212] width 197 height 25
type input "win.radiofree.it/podcast/varie/motoexperience4.mp3"
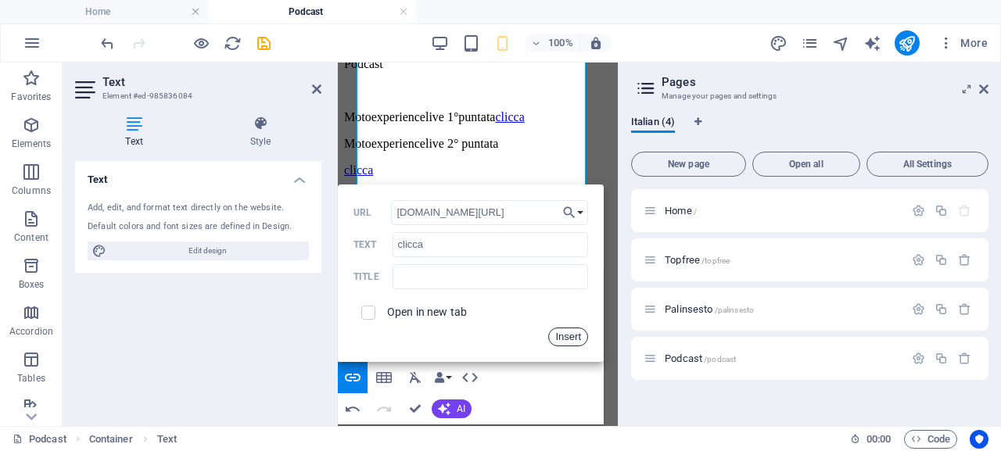
click at [570, 338] on button "Insert" at bounding box center [568, 337] width 40 height 19
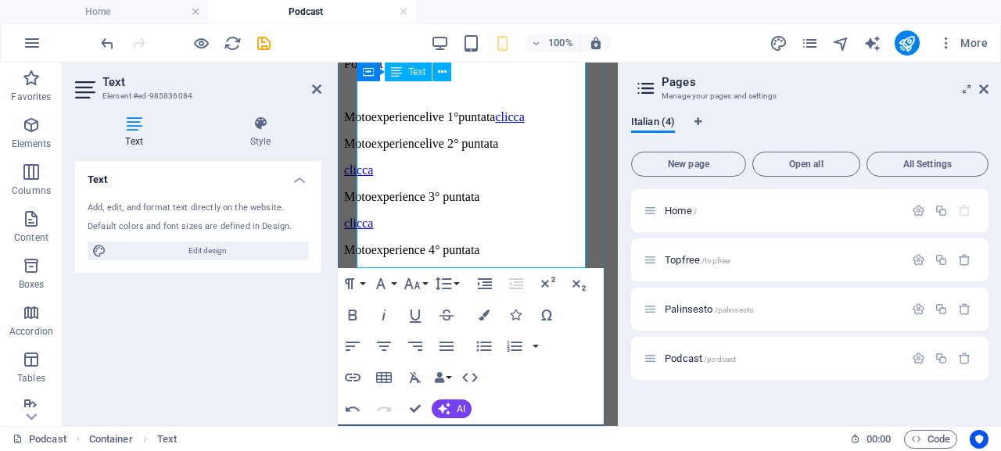
click at [424, 270] on p "clicca" at bounding box center [477, 277] width 267 height 14
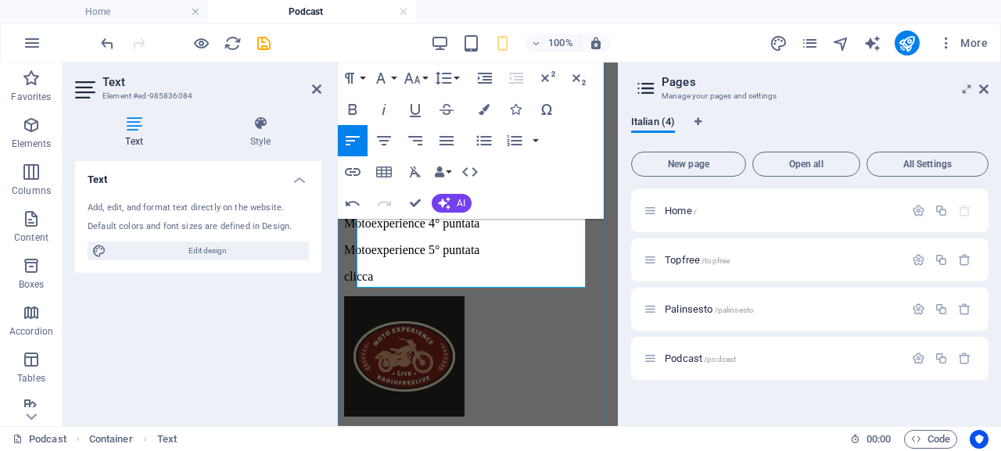
click at [566, 231] on p "Motoexperience 4° puntata" at bounding box center [477, 224] width 267 height 14
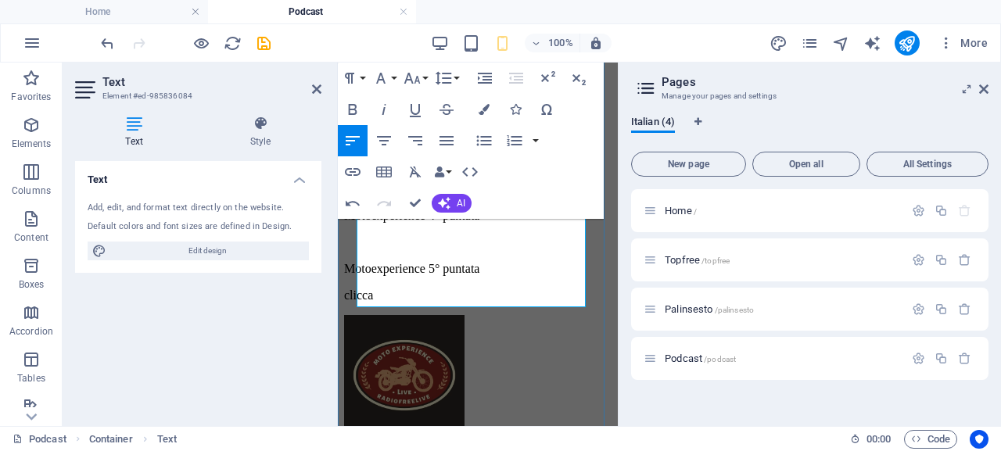
click at [381, 249] on p at bounding box center [477, 242] width 267 height 14
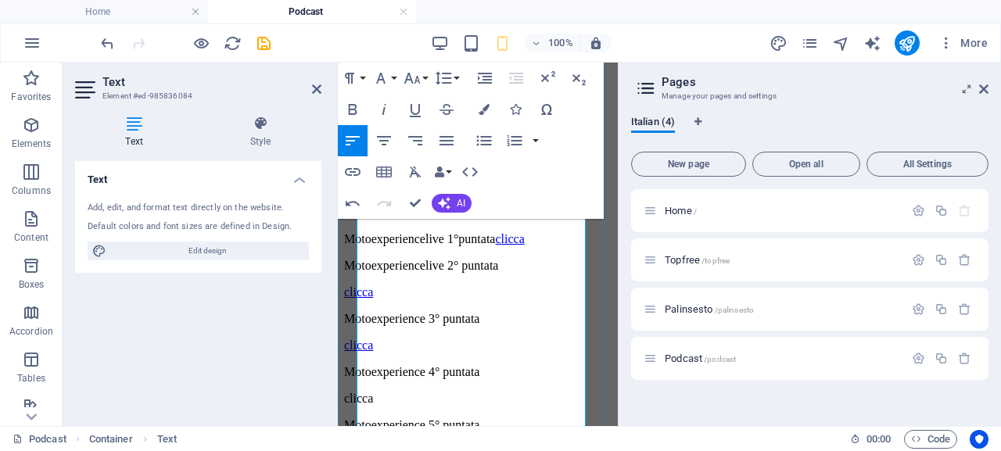
scroll to position [106, 0]
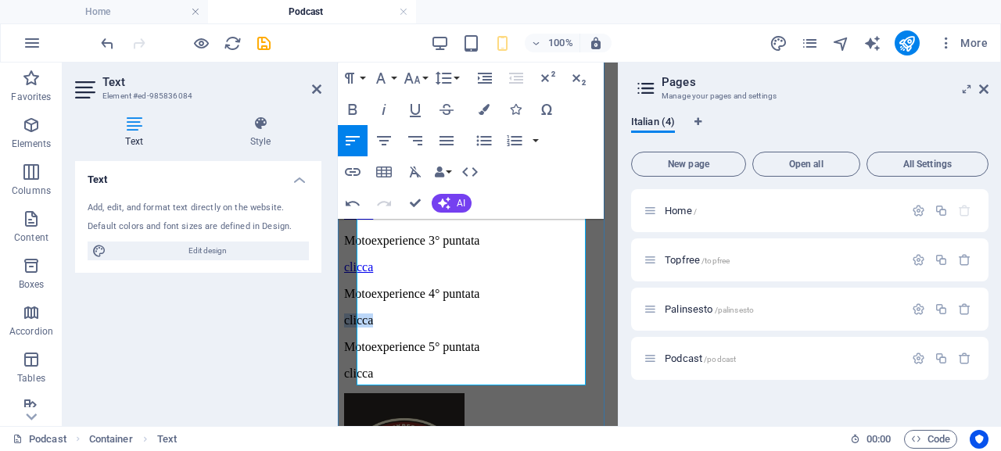
drag, startPoint x: 408, startPoint y: 334, endPoint x: 360, endPoint y: 334, distance: 48.5
click at [360, 328] on p "clicca" at bounding box center [477, 320] width 267 height 14
click at [352, 172] on icon "button" at bounding box center [353, 172] width 16 height 8
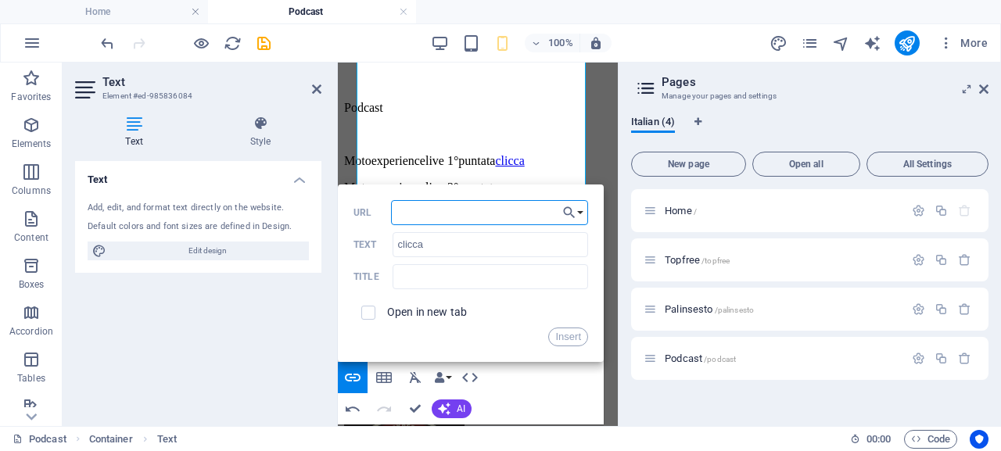
scroll to position [224, 0]
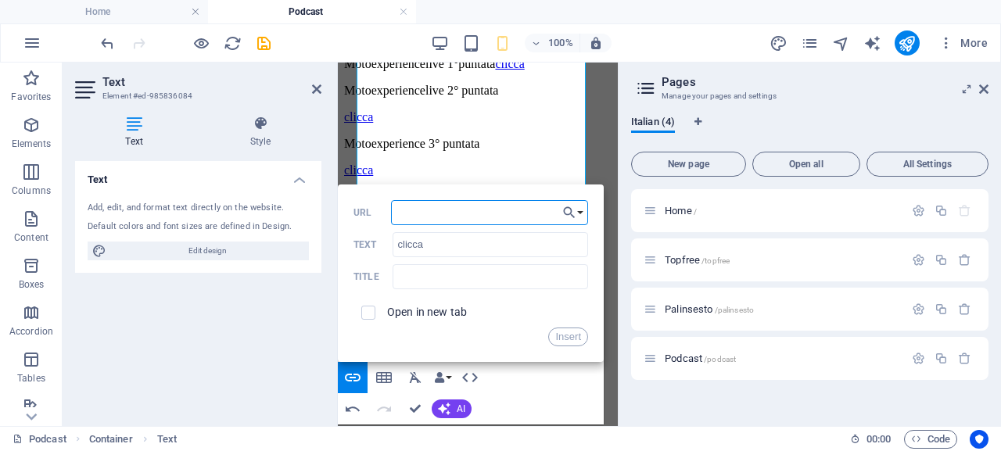
click at [438, 202] on input "URL" at bounding box center [489, 212] width 197 height 25
type input "win.radiofree.it/podcast/varie/motoexperience4.mp3"
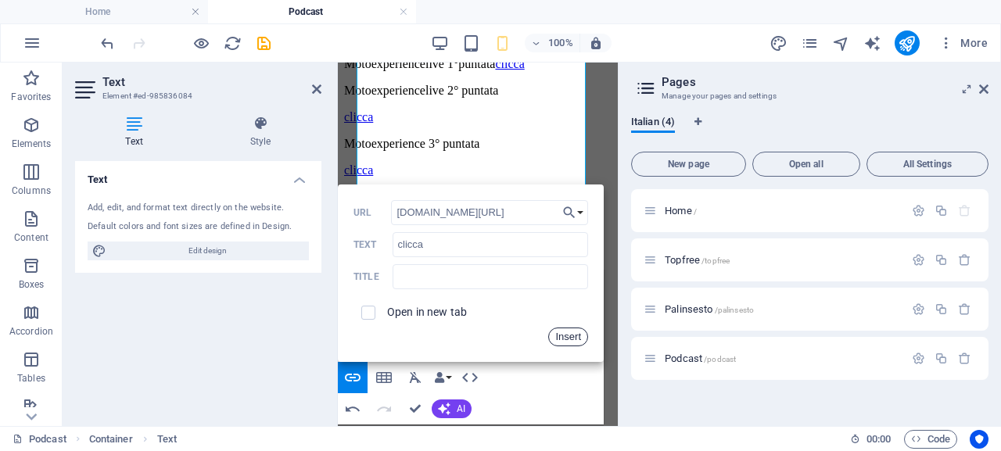
click at [569, 335] on button "Insert" at bounding box center [568, 337] width 40 height 19
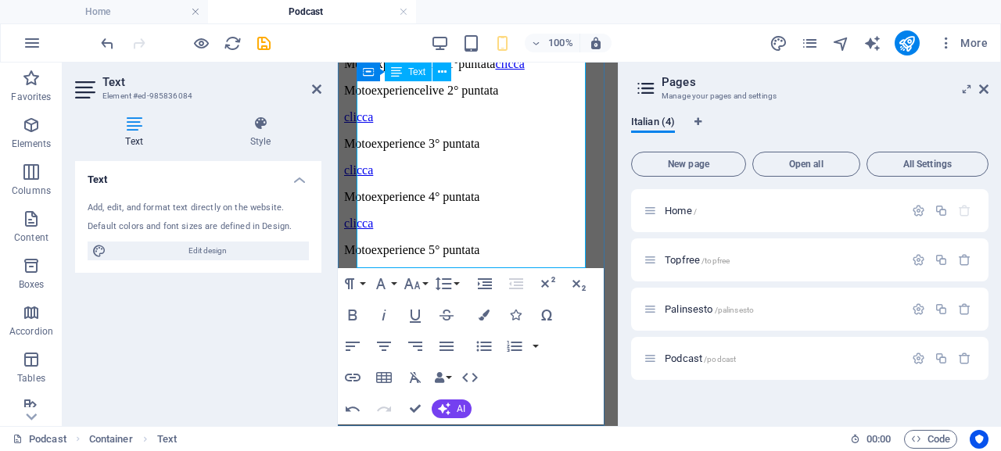
click at [574, 243] on p "Motoexperience 5° puntata" at bounding box center [477, 250] width 267 height 14
click at [428, 270] on p "clicca" at bounding box center [477, 277] width 267 height 14
drag, startPoint x: 412, startPoint y: 255, endPoint x: 360, endPoint y: 256, distance: 52.4
click at [360, 270] on p "clicca" at bounding box center [477, 277] width 267 height 14
click at [356, 378] on icon "button" at bounding box center [352, 377] width 19 height 19
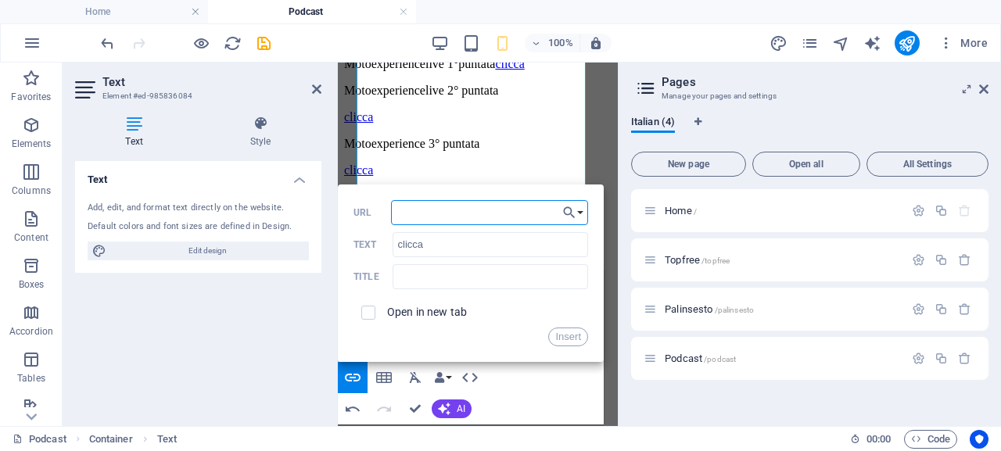
click at [445, 212] on input "URL" at bounding box center [489, 212] width 197 height 25
drag, startPoint x: 512, startPoint y: 213, endPoint x: 592, endPoint y: 216, distance: 79.8
click at [592, 216] on div "Back Choose Link Home Topfree Palinsesto Podcast Choose file ... win.radiofree.…" at bounding box center [471, 272] width 266 height 177
click at [529, 215] on input "win.radiofree.it/podcast/varie/motoexperience4.mp3" at bounding box center [489, 212] width 197 height 25
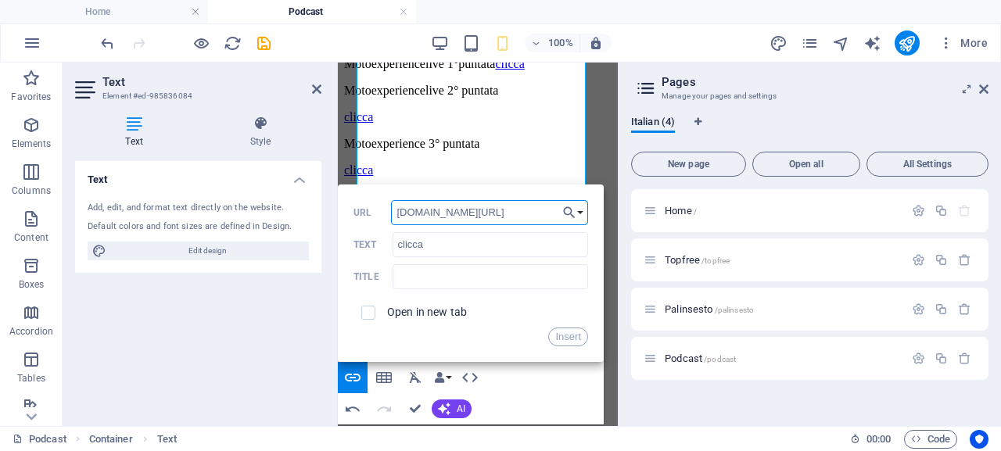
click at [529, 213] on input "win.radiofree.it/podcast/varie/motoexperience4.mp3" at bounding box center [489, 212] width 197 height 25
type input "win.radiofree.it/podcast/varie/motoexperience5.mp3"
click at [571, 331] on button "Insert" at bounding box center [568, 337] width 40 height 19
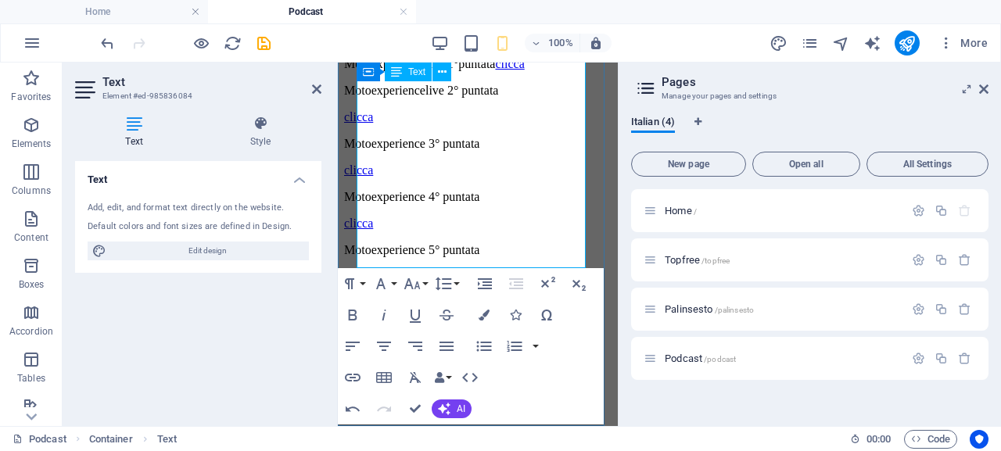
click at [507, 175] on p "clicca" at bounding box center [477, 170] width 267 height 14
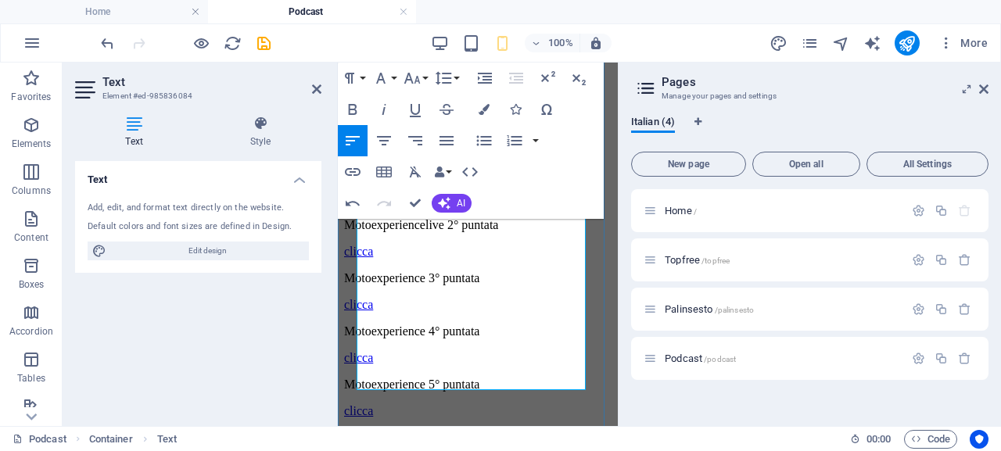
scroll to position [67, 0]
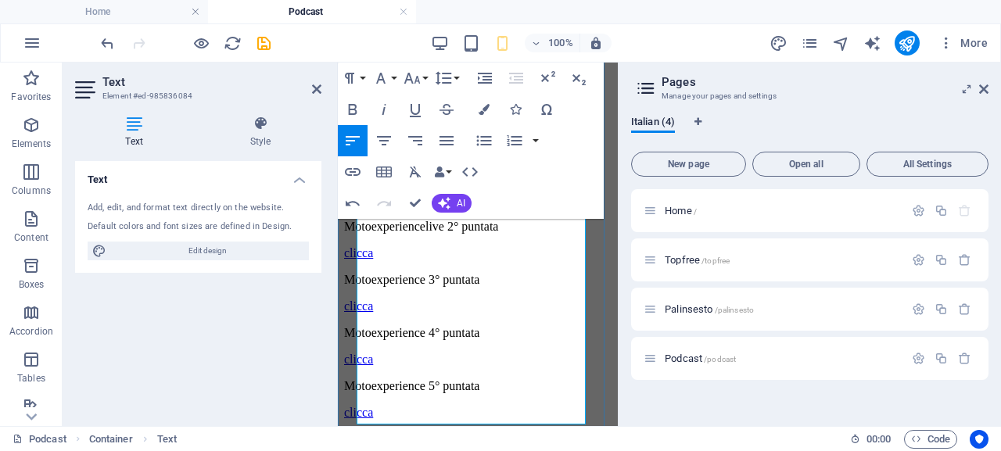
click at [458, 207] on p "Motoexperiencelive 1°puntata clicca" at bounding box center [477, 200] width 267 height 14
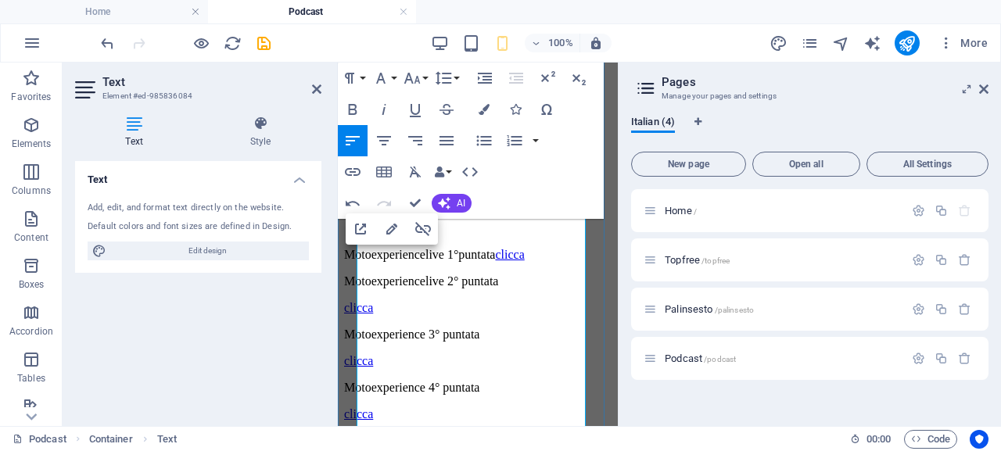
scroll to position [0, 0]
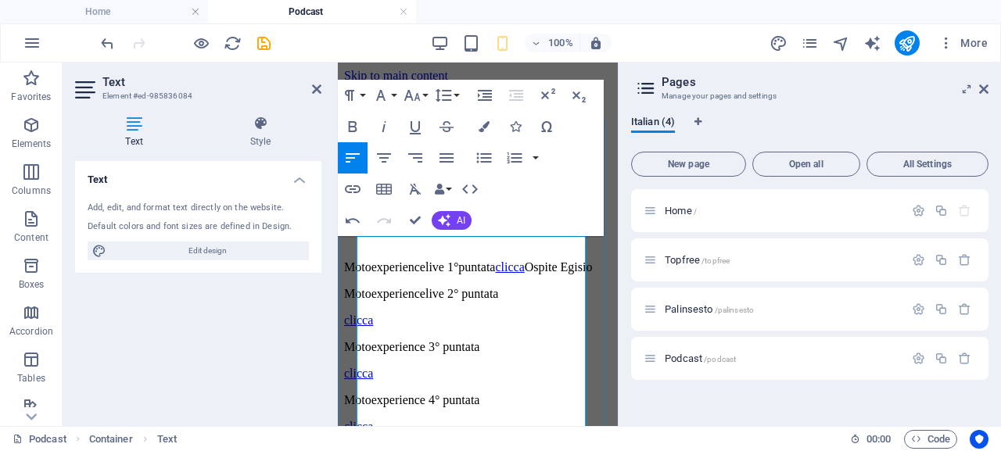
click at [475, 274] on p "Motoexperiencelive 1°puntata clicca Ospite Egisio" at bounding box center [477, 267] width 267 height 14
click at [478, 274] on p "Motoexperiencelive 1°puntata clicca Ospite Egisio" at bounding box center [477, 267] width 267 height 14
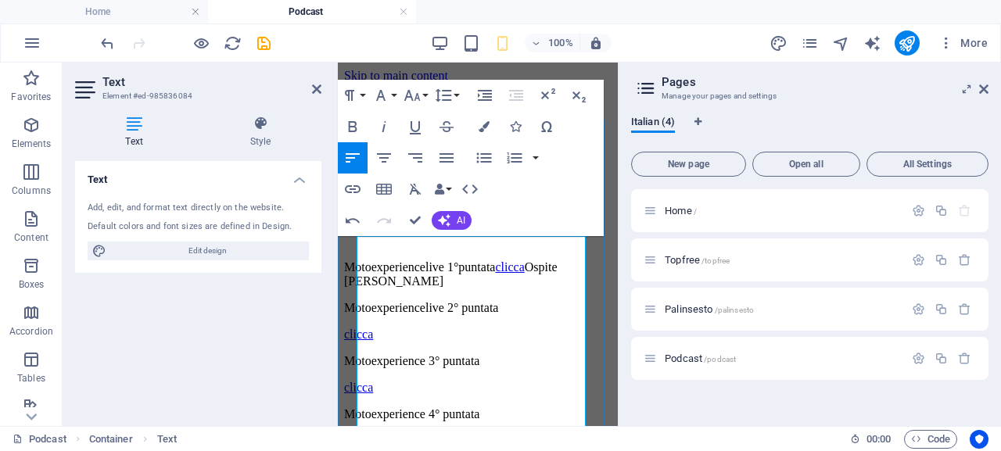
click at [516, 288] on p "Motoexperiencelive 1°puntata clicca Ospite Egidioio" at bounding box center [477, 274] width 267 height 28
click at [416, 342] on p "clicca" at bounding box center [477, 335] width 267 height 14
click at [447, 395] on p "clicca" at bounding box center [477, 388] width 267 height 14
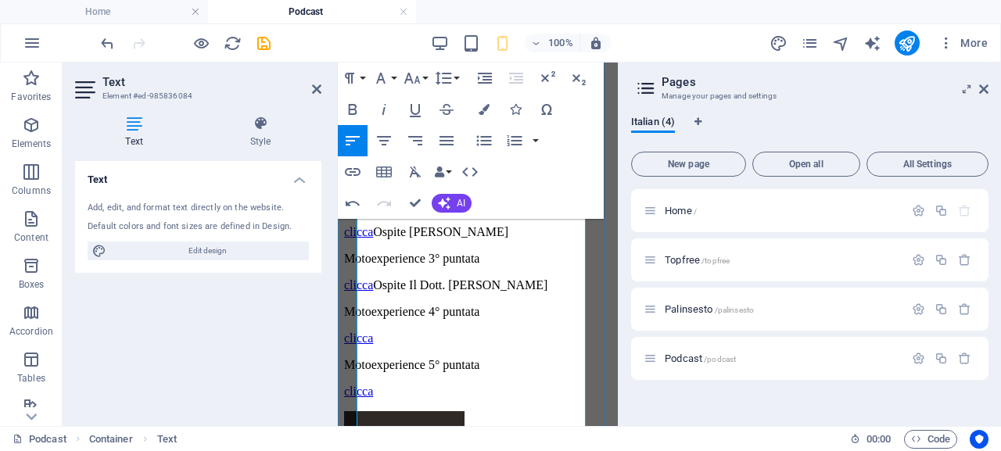
scroll to position [103, 0]
click at [417, 345] on p "clicca" at bounding box center [477, 338] width 267 height 14
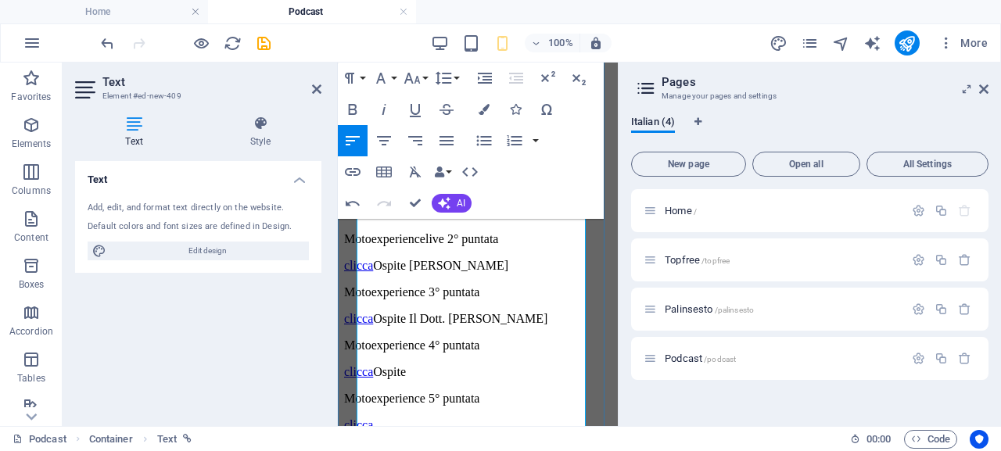
scroll to position [156, 0]
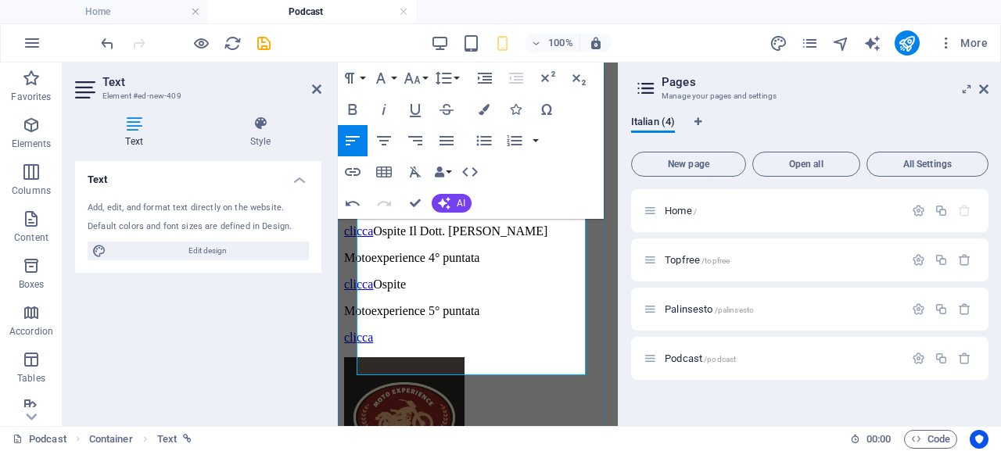
click at [453, 292] on p "clicca Ospite" at bounding box center [477, 284] width 267 height 14
click at [462, 345] on p "clicca" at bounding box center [477, 338] width 267 height 14
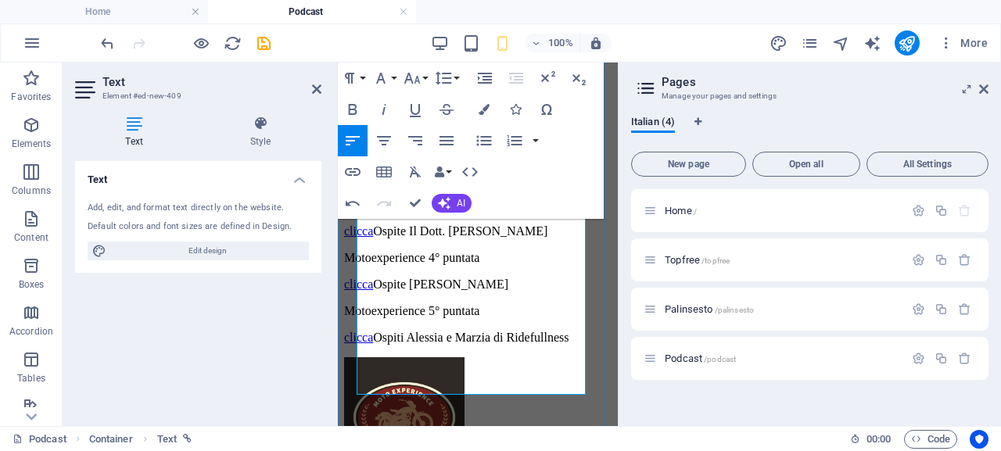
drag, startPoint x: 540, startPoint y: 326, endPoint x: 585, endPoint y: 333, distance: 45.9
click at [585, 333] on div "Home Topfree Palinsesto Podcast ​ Podcast Motoexperiencelive 1°puntata clicca O…" at bounding box center [477, 217] width 267 height 525
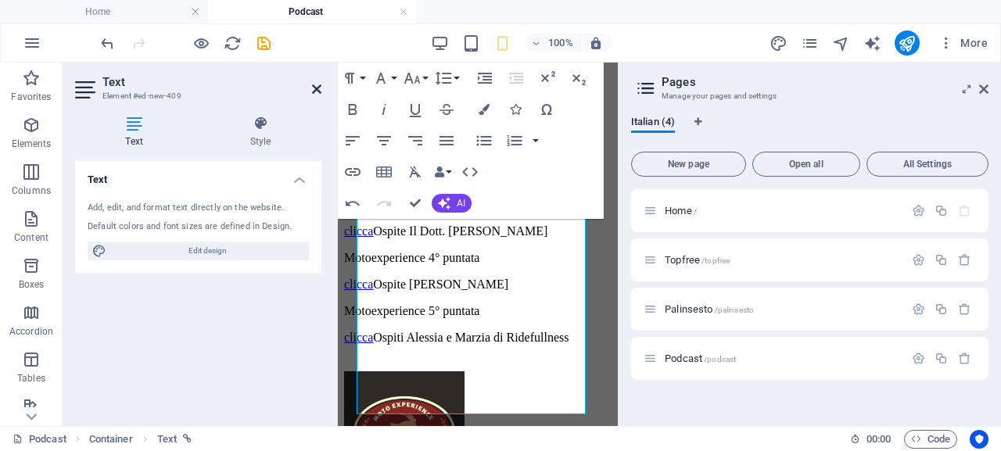
click at [316, 89] on icon at bounding box center [316, 89] width 9 height 13
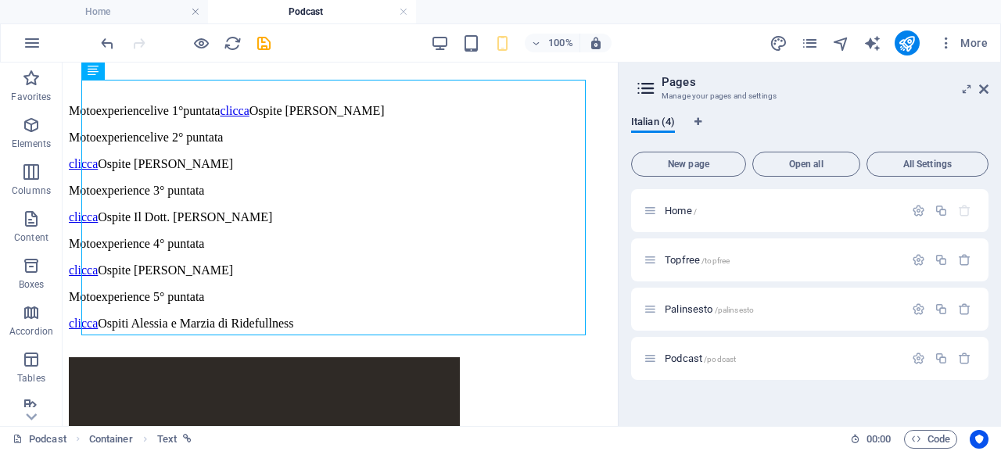
scroll to position [183, 0]
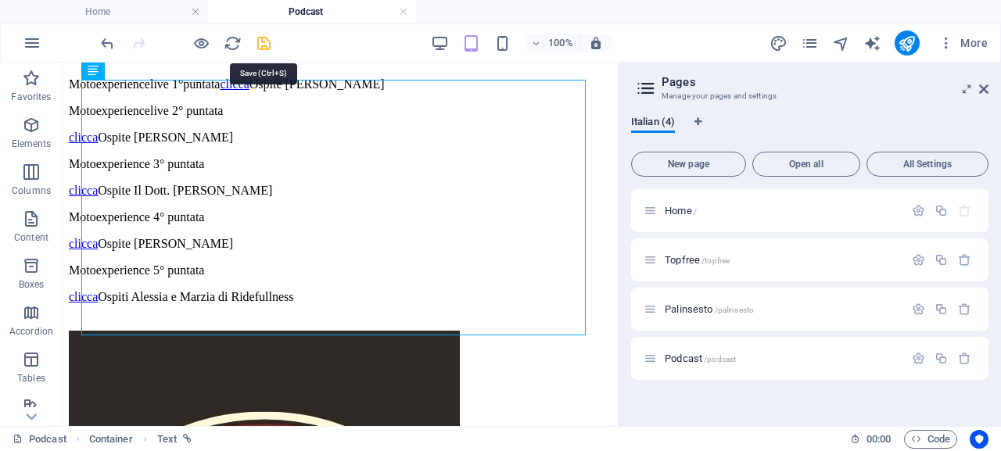
click at [264, 43] on icon "save" at bounding box center [264, 43] width 18 height 18
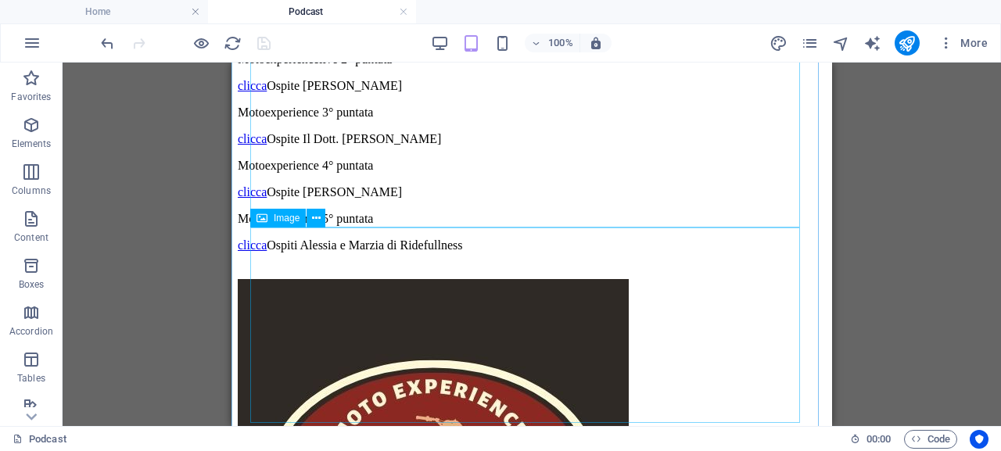
scroll to position [325, 0]
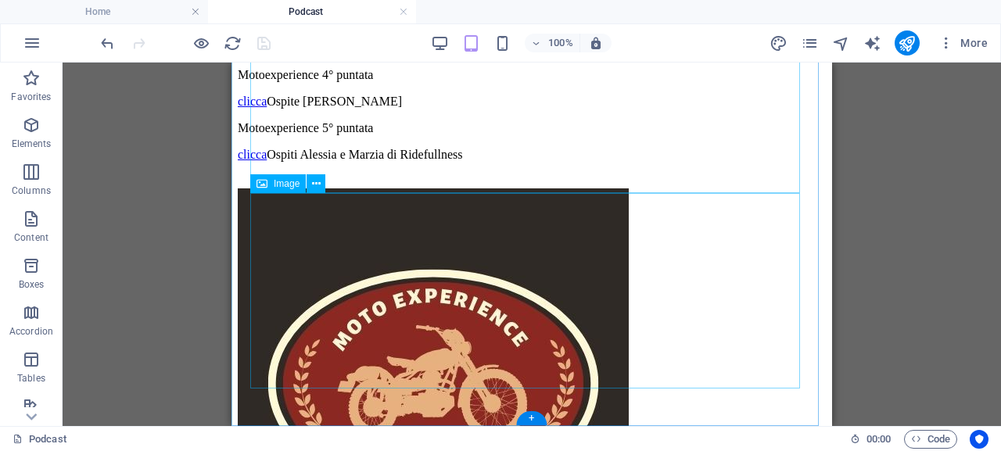
click at [417, 348] on figure at bounding box center [532, 385] width 588 height 394
click at [535, 419] on div "+" at bounding box center [531, 418] width 30 height 14
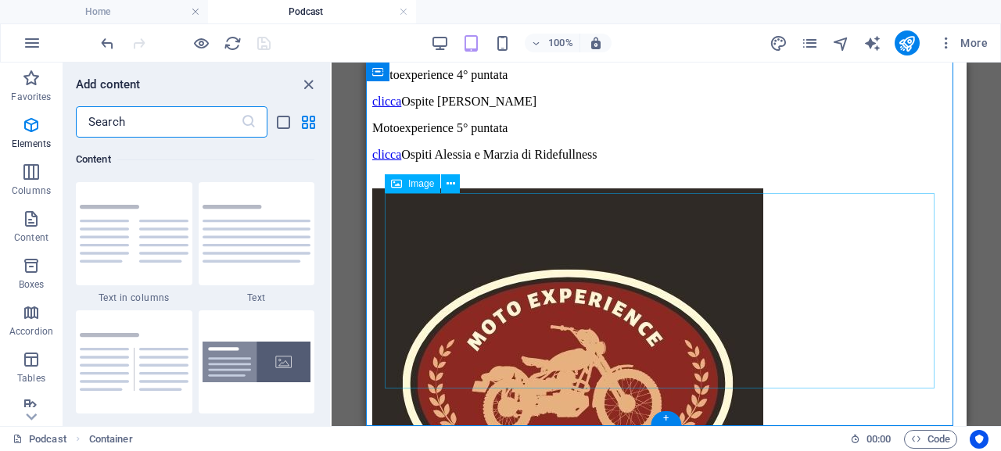
scroll to position [2735, 0]
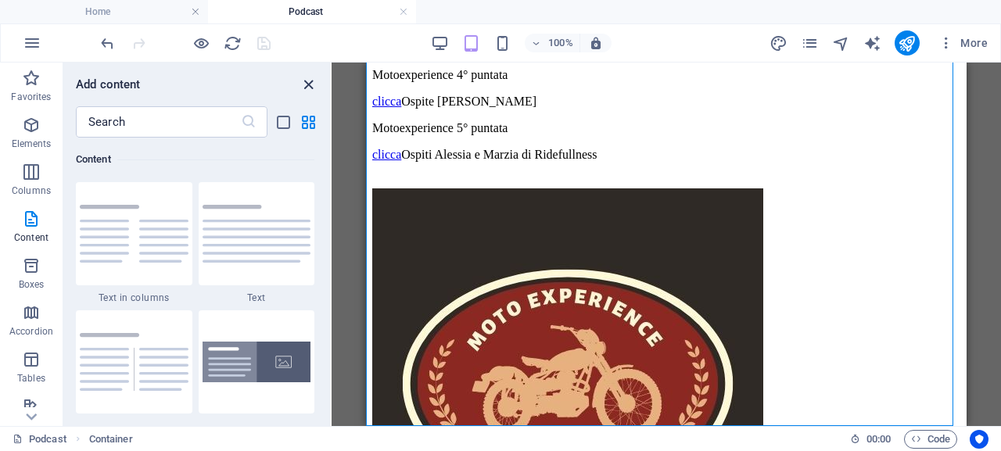
click at [310, 86] on icon "close panel" at bounding box center [308, 85] width 18 height 18
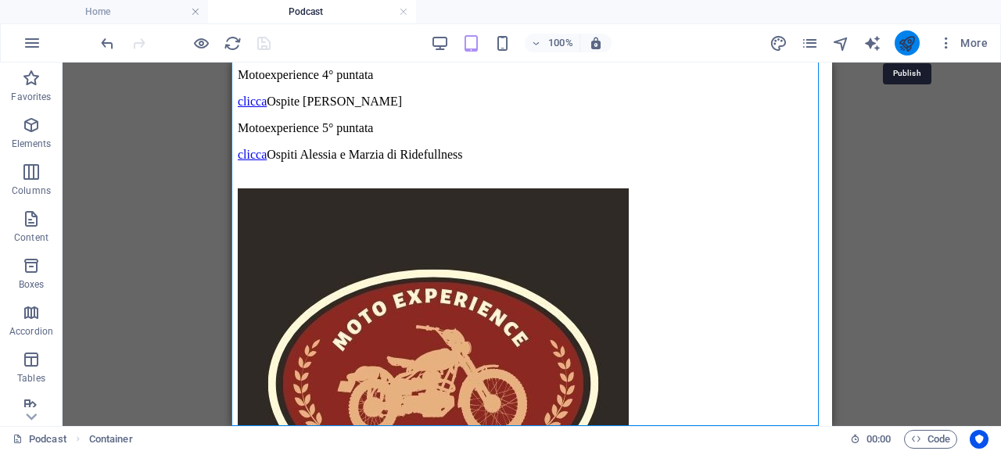
click at [901, 46] on icon "publish" at bounding box center [906, 43] width 18 height 18
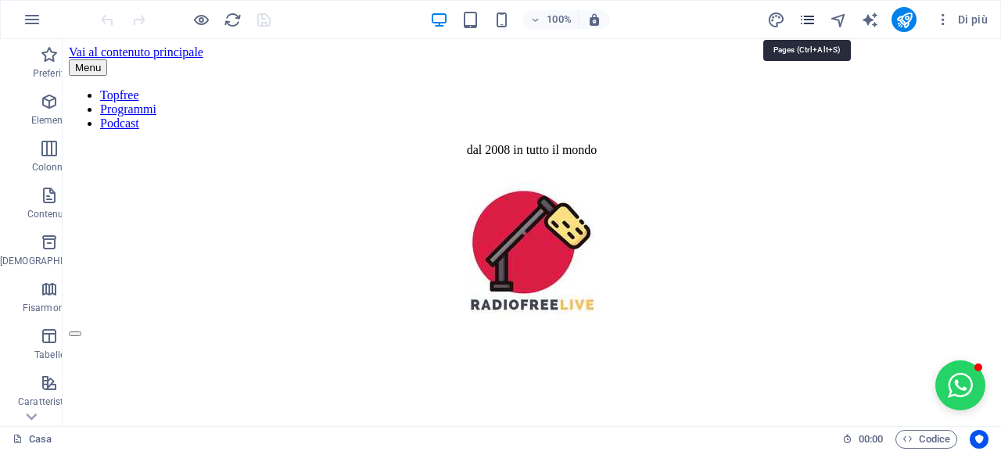
click at [808, 22] on icon "pagine" at bounding box center [807, 20] width 18 height 18
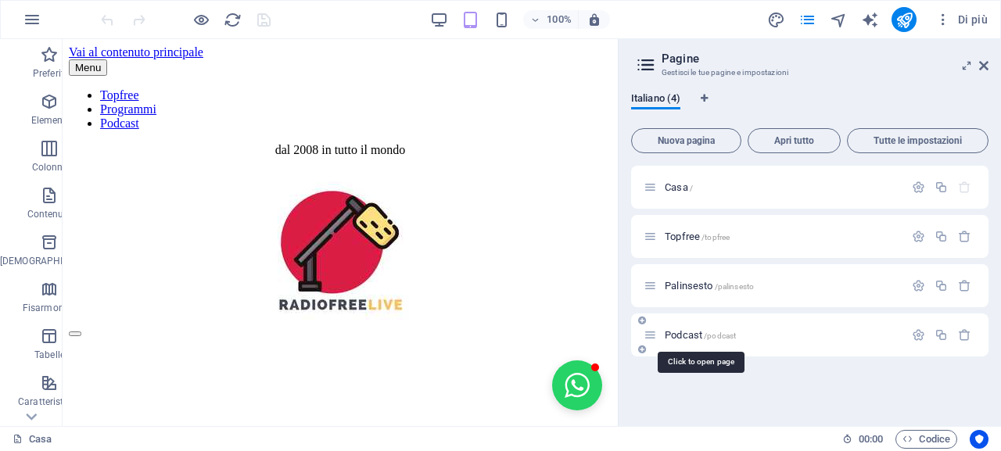
click at [672, 336] on font "Podcast" at bounding box center [683, 335] width 38 height 12
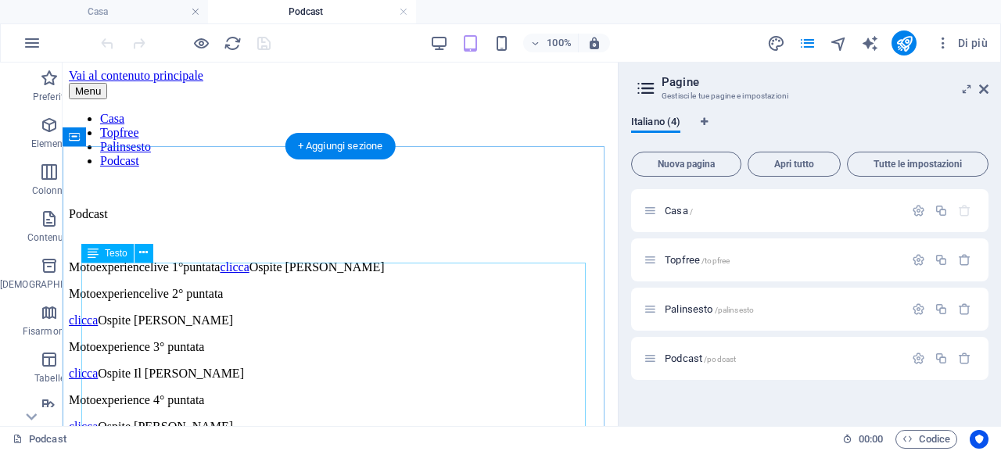
click at [223, 300] on font "Motoexperiencelive 2° puntata" at bounding box center [146, 293] width 154 height 13
click at [347, 274] on font "Ospite Egidio Gioscia" at bounding box center [316, 266] width 135 height 13
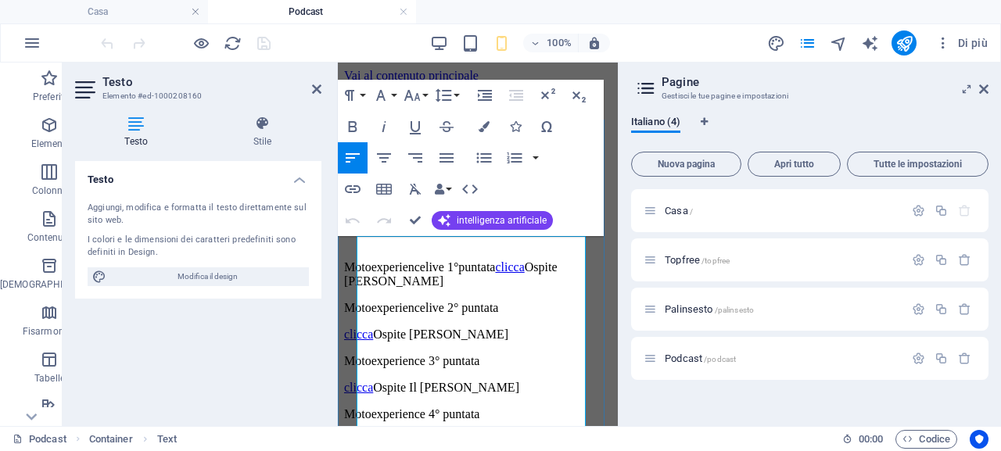
click at [403, 288] on font "Ospite Egidio Gioscia" at bounding box center [450, 273] width 213 height 27
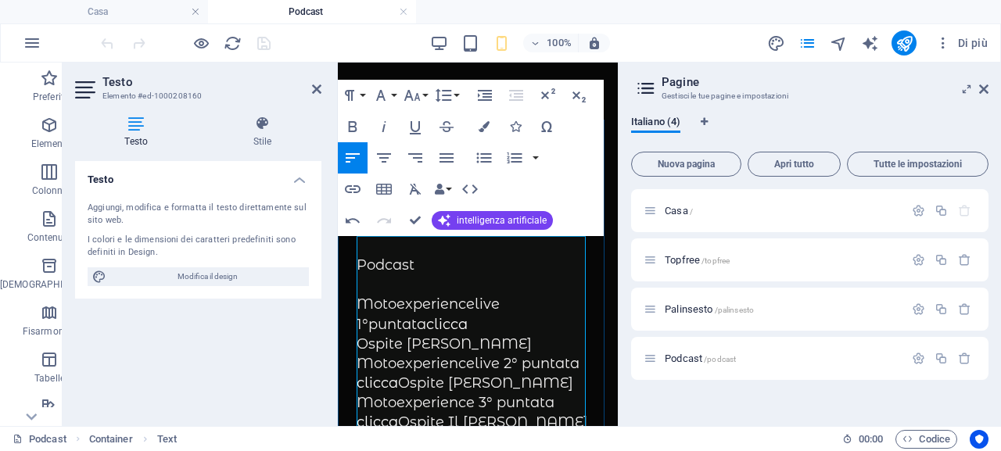
click at [407, 381] on font "Ospite Leonardo Tangreda" at bounding box center [485, 382] width 175 height 17
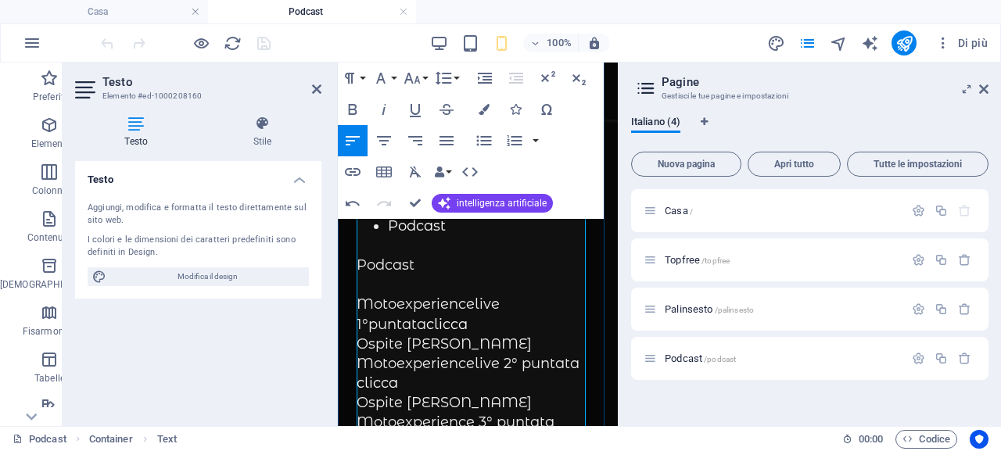
scroll to position [78, 0]
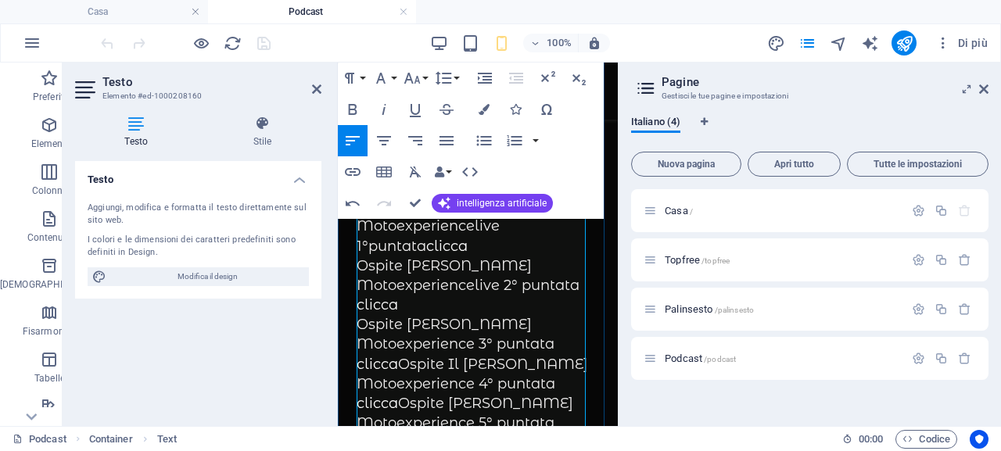
click at [409, 362] on font "Ospite Il Dott. Luca Nuzzo" at bounding box center [493, 364] width 190 height 17
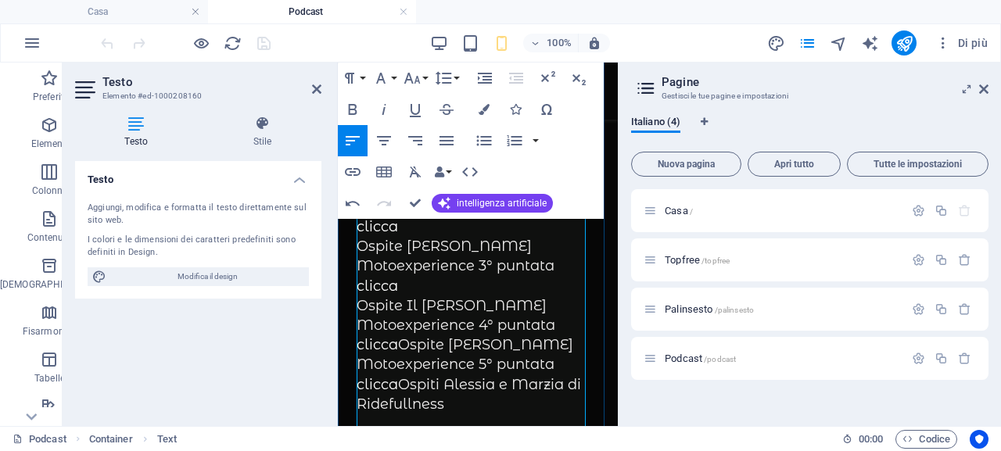
click at [408, 343] on font "Ospite Mario Menix" at bounding box center [485, 344] width 175 height 17
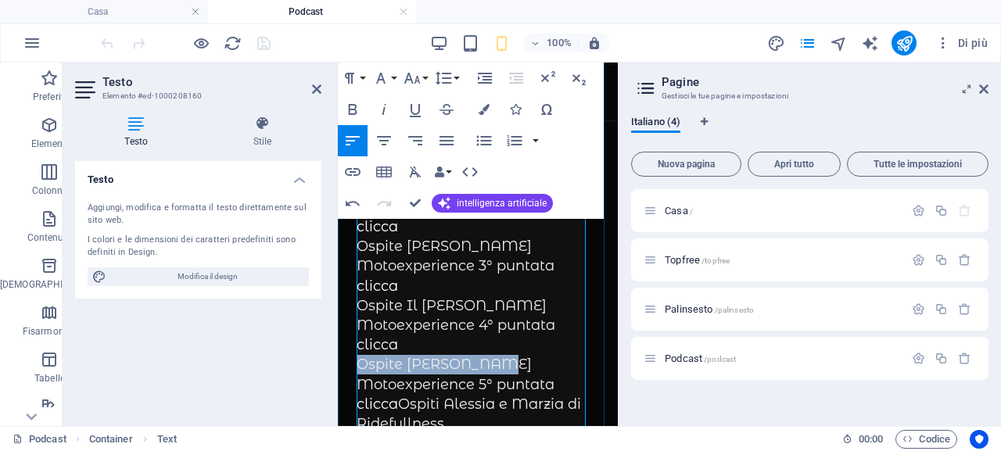
drag, startPoint x: 518, startPoint y: 365, endPoint x: 357, endPoint y: 364, distance: 161.0
click at [357, 364] on p "Ospite Mario Menix" at bounding box center [477, 365] width 242 height 20
click at [356, 110] on icon "button" at bounding box center [353, 109] width 9 height 11
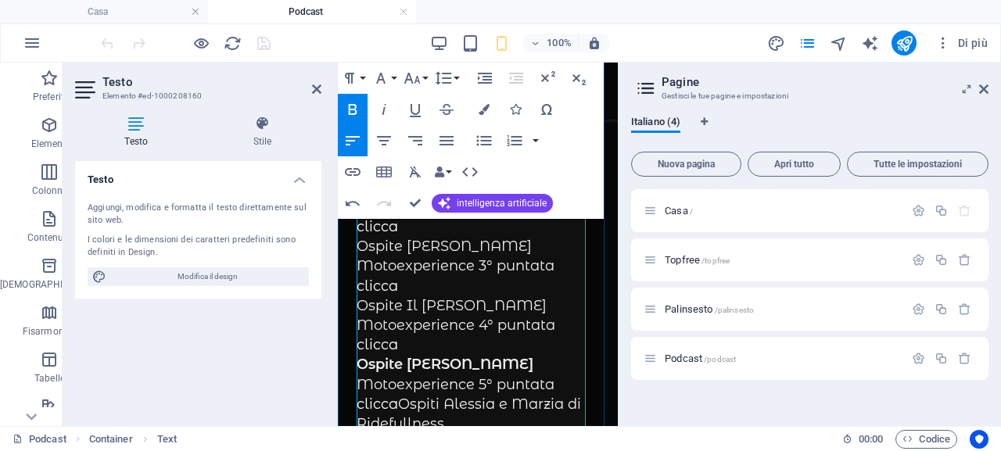
click at [531, 338] on p "clicca" at bounding box center [477, 345] width 242 height 20
drag, startPoint x: 542, startPoint y: 303, endPoint x: 356, endPoint y: 295, distance: 186.2
click at [356, 295] on div "Casa Topfree Palinsesto Podcast Podcast Motoexperiencelive 1°puntata clicca Osp…" at bounding box center [478, 258] width 280 height 705
click at [349, 105] on icon "button" at bounding box center [353, 109] width 9 height 11
click at [357, 108] on icon "button" at bounding box center [352, 109] width 19 height 19
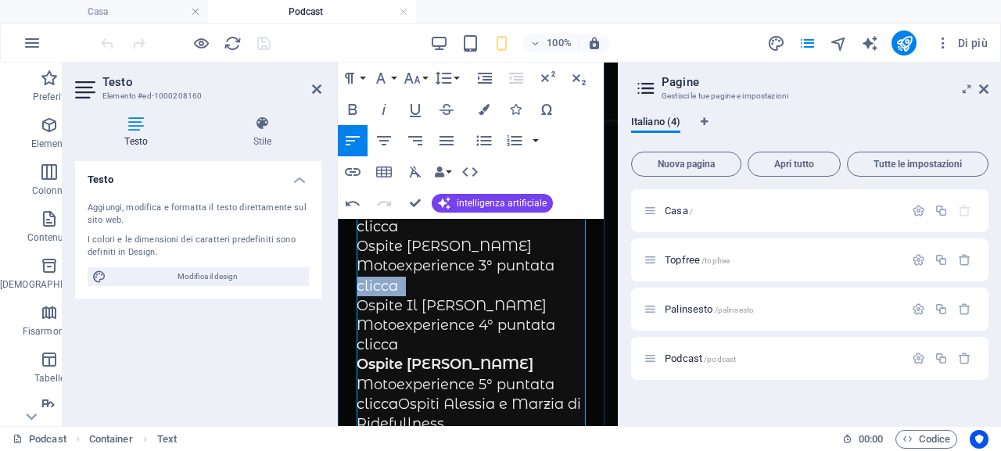
click at [499, 280] on p "clicca" at bounding box center [477, 287] width 242 height 20
drag, startPoint x: 542, startPoint y: 305, endPoint x: 409, endPoint y: 301, distance: 132.9
click at [409, 301] on font "Ospite Il Dott. Luca Nuzzo" at bounding box center [451, 305] width 190 height 17
click at [351, 109] on icon "button" at bounding box center [353, 109] width 9 height 11
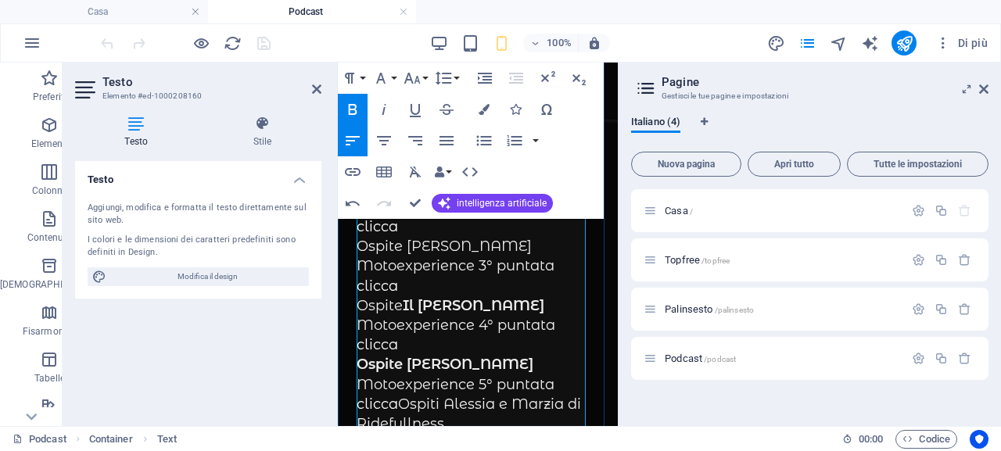
click at [527, 350] on p "clicca" at bounding box center [477, 345] width 242 height 20
drag, startPoint x: 511, startPoint y: 360, endPoint x: 384, endPoint y: 363, distance: 127.4
click at [414, 356] on p "Ospite Mario Menix" at bounding box center [477, 365] width 242 height 20
click at [396, 366] on strong "Ospite Mario Menix" at bounding box center [444, 364] width 177 height 17
drag, startPoint x: 405, startPoint y: 366, endPoint x: 359, endPoint y: 363, distance: 46.2
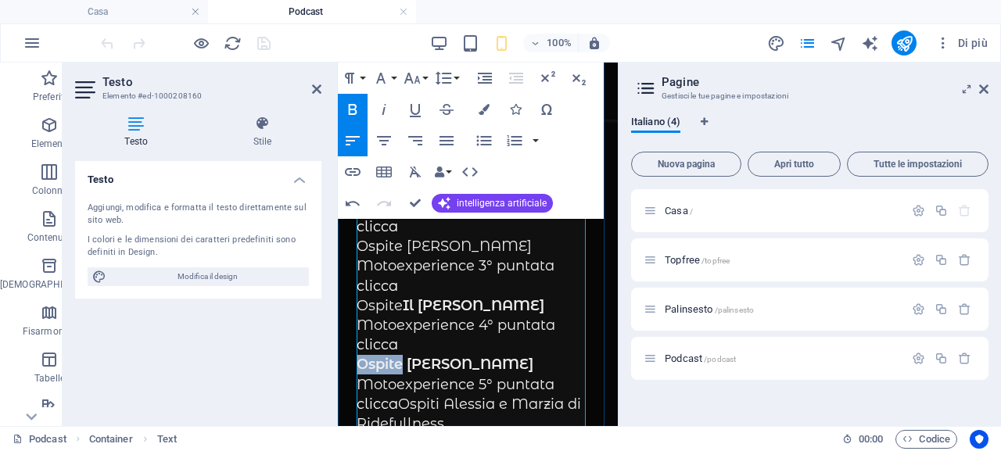
click at [359, 363] on strong "Ospite Mario Menix" at bounding box center [444, 364] width 177 height 17
click at [351, 110] on icon "button" at bounding box center [353, 109] width 9 height 11
click at [560, 342] on p "clicca" at bounding box center [477, 345] width 242 height 20
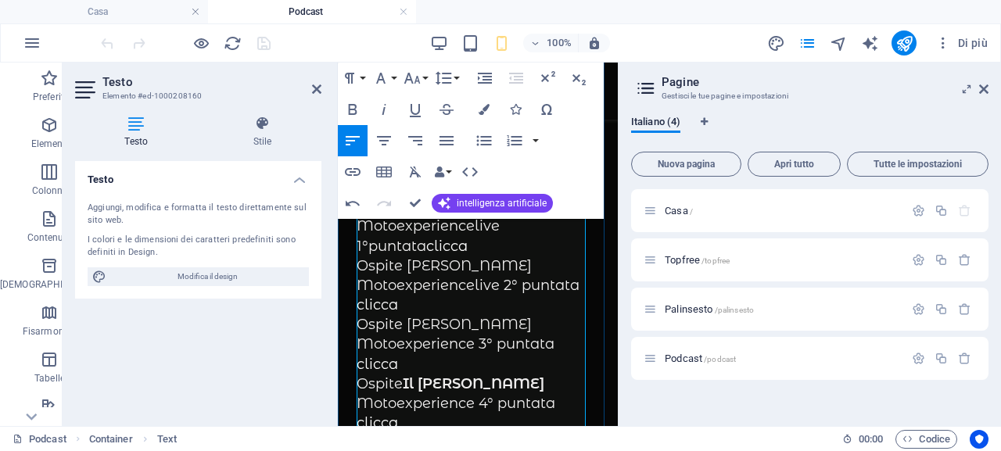
drag, startPoint x: 548, startPoint y: 326, endPoint x: 407, endPoint y: 324, distance: 140.7
click at [407, 324] on p "Ospite Leonardo Tangreda" at bounding box center [477, 325] width 242 height 20
click at [354, 111] on icon "button" at bounding box center [352, 109] width 19 height 19
drag, startPoint x: 513, startPoint y: 263, endPoint x: 407, endPoint y: 263, distance: 105.5
click at [407, 263] on p "Ospite Egidio Gioscia" at bounding box center [477, 266] width 242 height 20
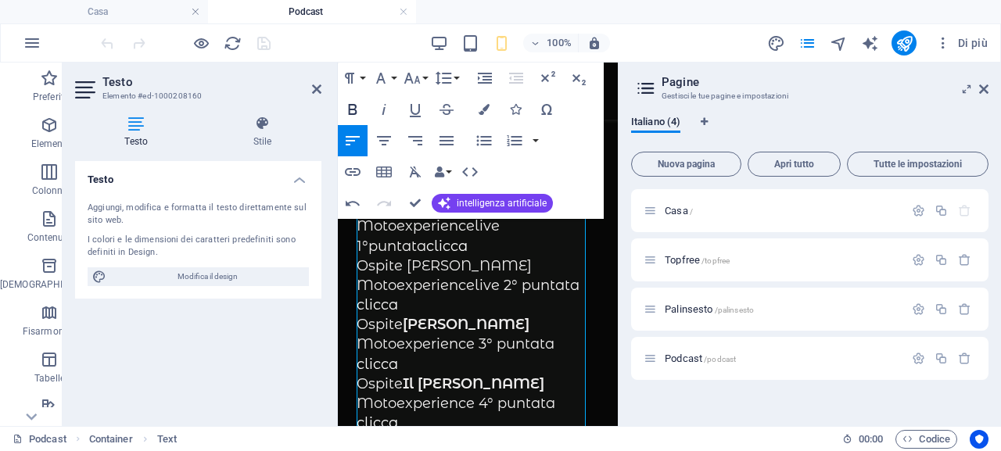
click at [355, 108] on icon "button" at bounding box center [353, 109] width 9 height 11
click at [516, 295] on p "Motoexperiencelive 2° puntata" at bounding box center [477, 286] width 242 height 20
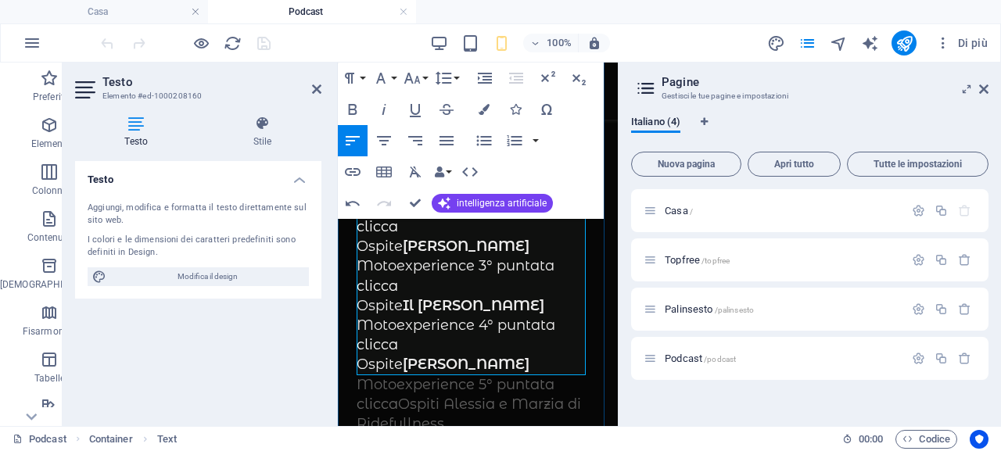
scroll to position [235, 0]
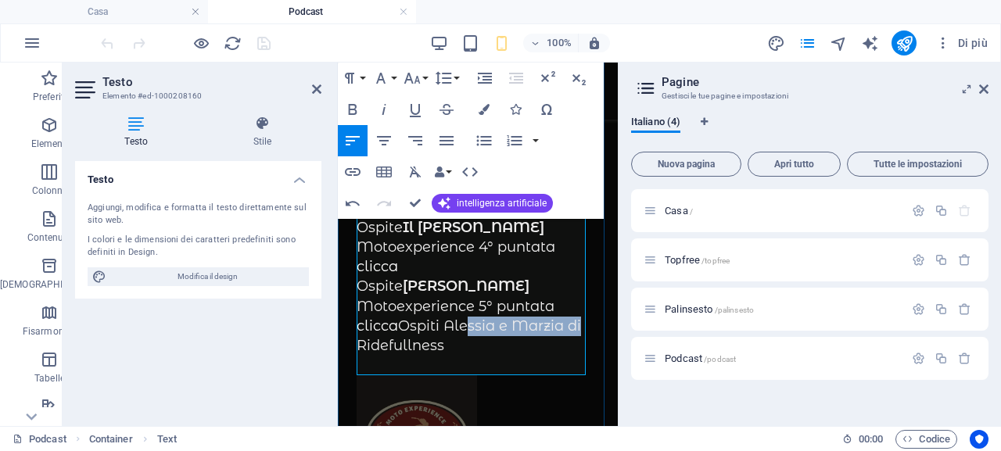
drag, startPoint x: 571, startPoint y: 326, endPoint x: 451, endPoint y: 321, distance: 120.5
click at [451, 321] on p "clicca Ospiti Alessia e Marzia di Ridefullness" at bounding box center [477, 336] width 242 height 39
drag, startPoint x: 459, startPoint y: 343, endPoint x: 448, endPoint y: 324, distance: 22.4
click at [448, 324] on font "Ospiti Alessia e Marzia di Ridefullness" at bounding box center [468, 335] width 224 height 37
click at [349, 102] on icon "button" at bounding box center [352, 109] width 19 height 19
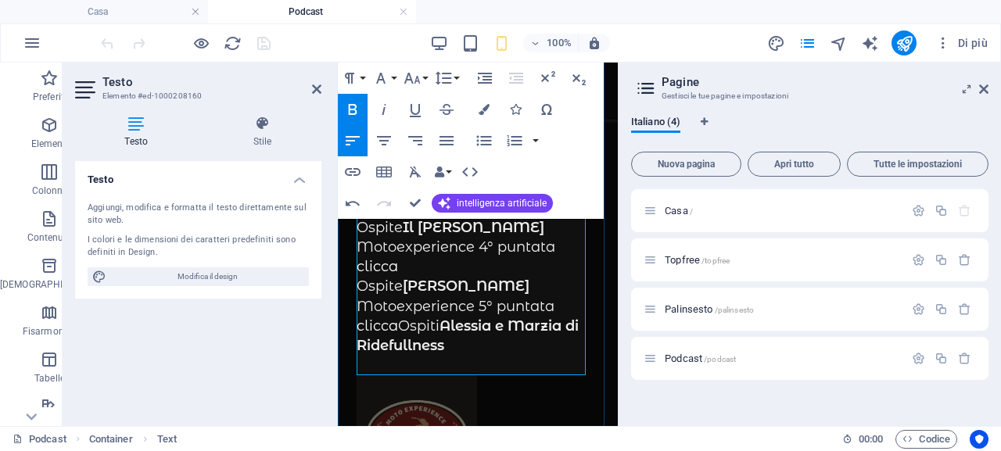
click at [433, 289] on strong "Mario Menix" at bounding box center [466, 285] width 127 height 17
click at [410, 328] on font "Ospiti Alessia e Marzia di Ridefullness" at bounding box center [467, 335] width 222 height 37
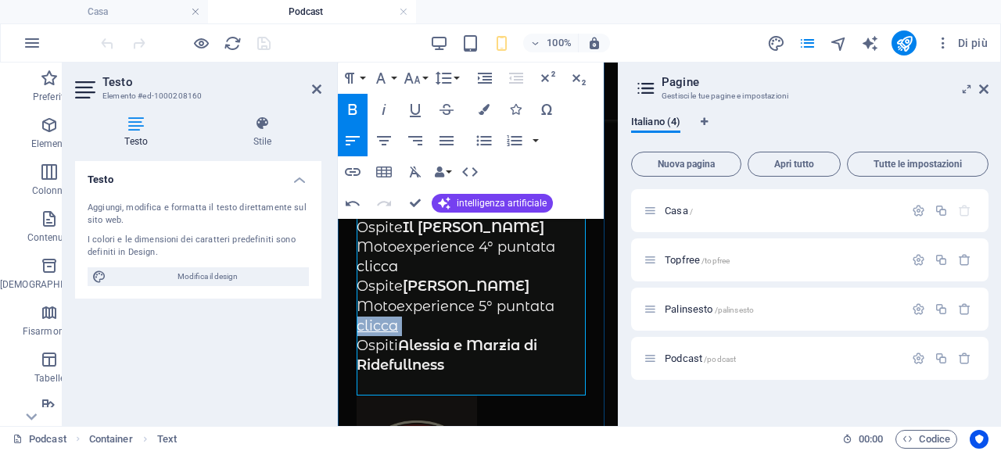
drag, startPoint x: 400, startPoint y: 328, endPoint x: 357, endPoint y: 327, distance: 43.0
click at [357, 327] on p "clicca" at bounding box center [477, 327] width 242 height 20
click at [349, 170] on icon "button" at bounding box center [352, 172] width 19 height 19
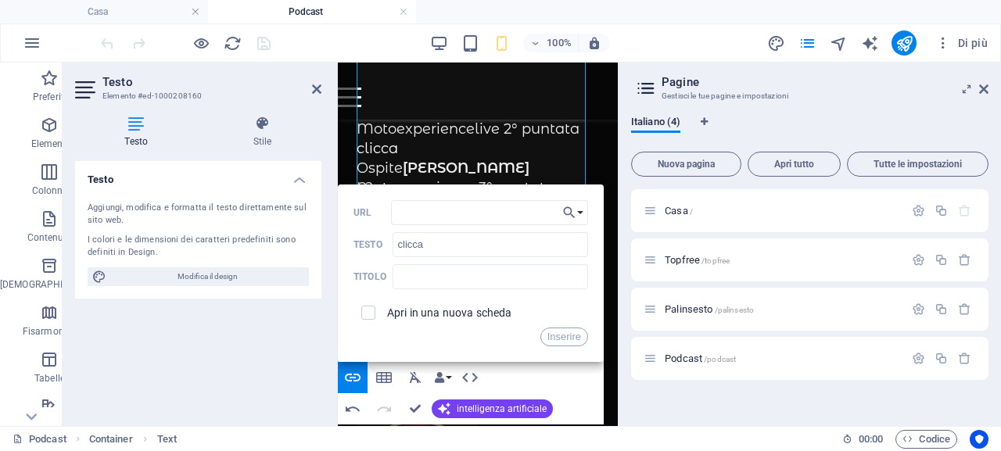
scroll to position [362, 0]
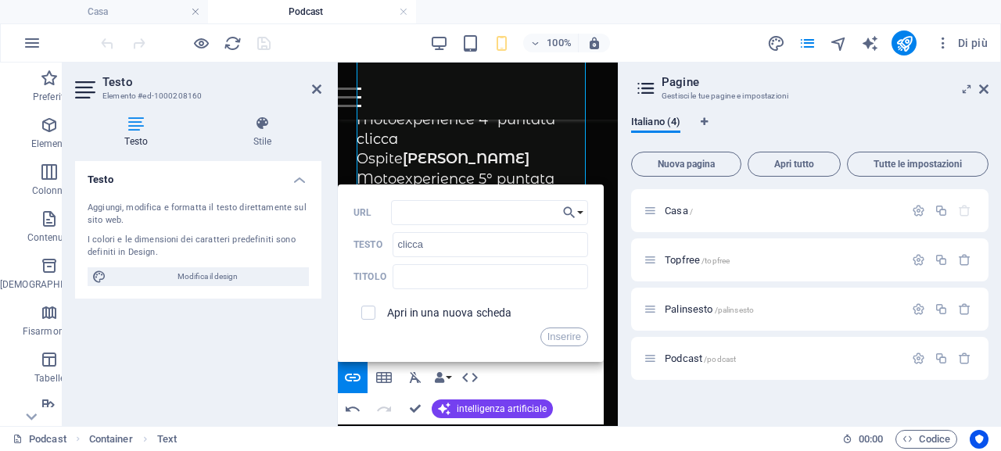
drag, startPoint x: 612, startPoint y: 373, endPoint x: 909, endPoint y: 328, distance: 300.4
click at [471, 211] on input "URL" at bounding box center [489, 212] width 197 height 25
click at [575, 337] on font "Inserire" at bounding box center [564, 337] width 34 height 12
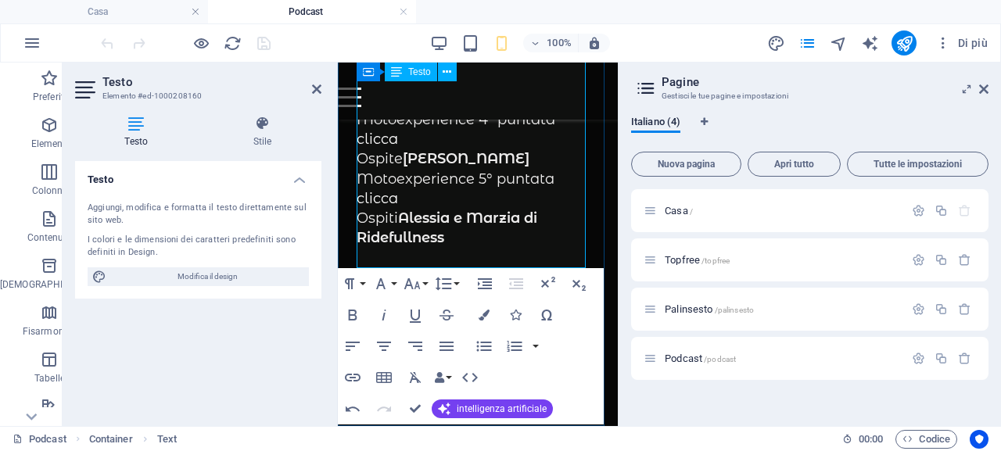
click at [565, 229] on p "Ospiti Alessia e Marzia di Ridefullness" at bounding box center [477, 228] width 242 height 39
click at [442, 190] on p "clicca" at bounding box center [477, 199] width 242 height 20
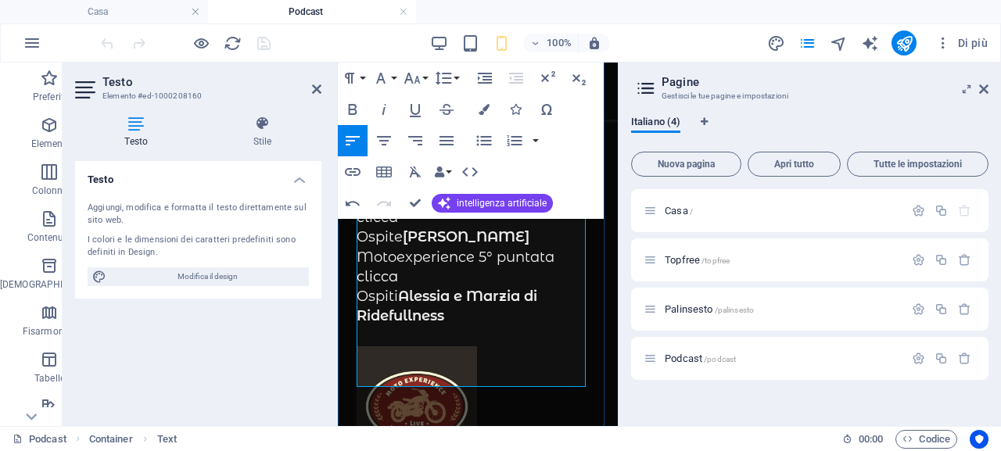
scroll to position [206, 0]
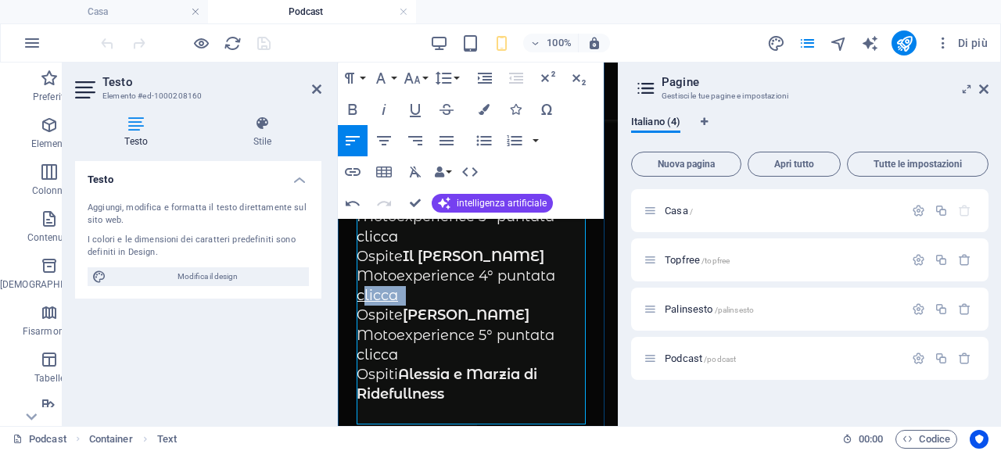
drag, startPoint x: 406, startPoint y: 291, endPoint x: 360, endPoint y: 292, distance: 45.3
click at [360, 292] on p "clicca" at bounding box center [477, 296] width 242 height 20
click at [408, 292] on p "clicca" at bounding box center [477, 296] width 242 height 20
drag, startPoint x: 396, startPoint y: 295, endPoint x: 358, endPoint y: 295, distance: 37.5
click at [358, 295] on font "clicca" at bounding box center [376, 295] width 41 height 17
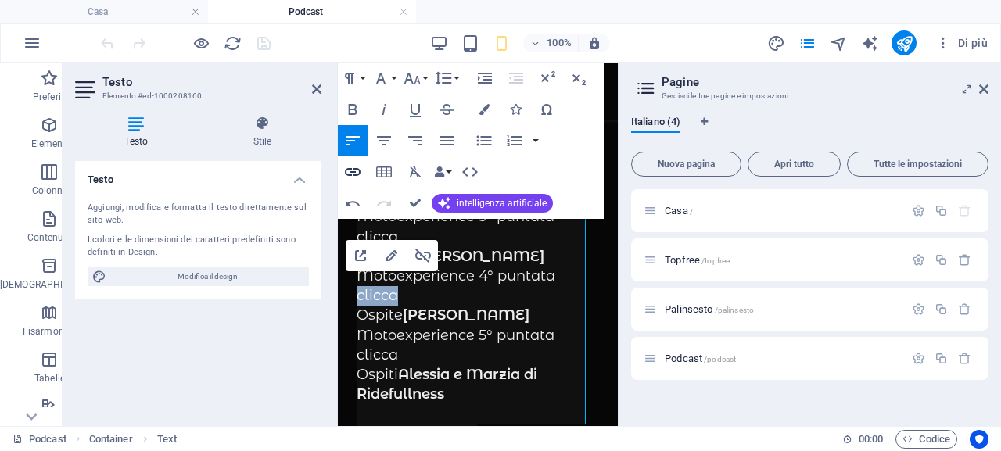
type input "http://win.radiofree.it/podcast/varie/motoexperience4.mp3"
type input "clicca"
click at [356, 173] on icon "button" at bounding box center [352, 172] width 19 height 19
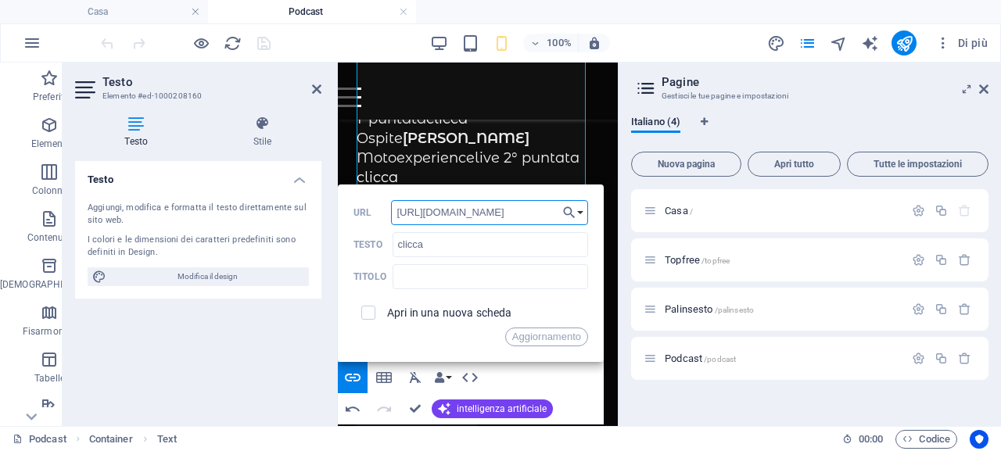
scroll to position [362, 0]
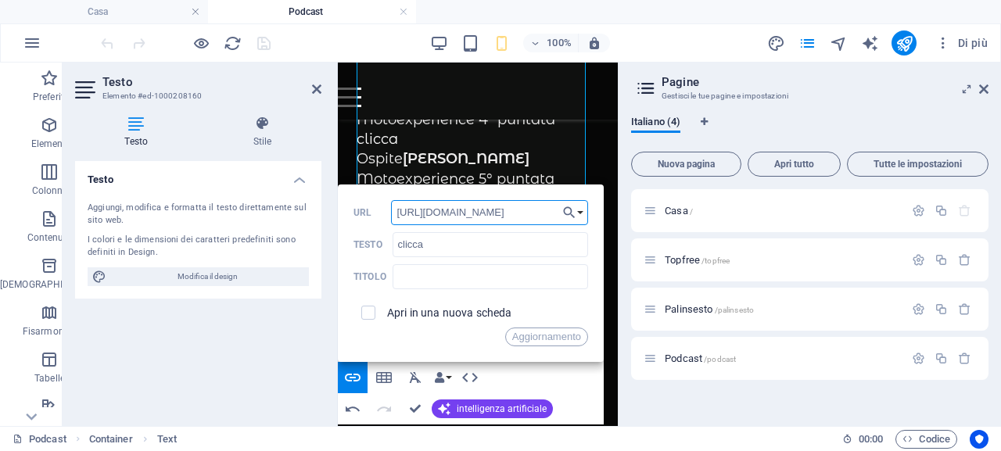
drag, startPoint x: 608, startPoint y: 361, endPoint x: 933, endPoint y: 337, distance: 326.1
click at [524, 211] on input "http://win.radiofree.it/podcast/varie/motoexperience4.mp3" at bounding box center [489, 212] width 197 height 25
click at [559, 334] on font "Aggiornamento" at bounding box center [546, 337] width 69 height 12
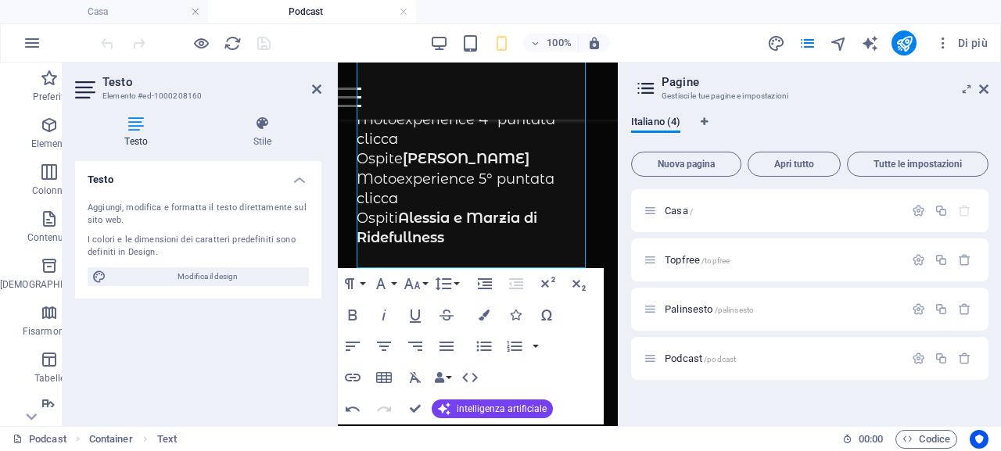
scroll to position [0, 0]
click at [578, 227] on p "Ospiti Alessia e Marzia di Ridefullness" at bounding box center [477, 228] width 242 height 39
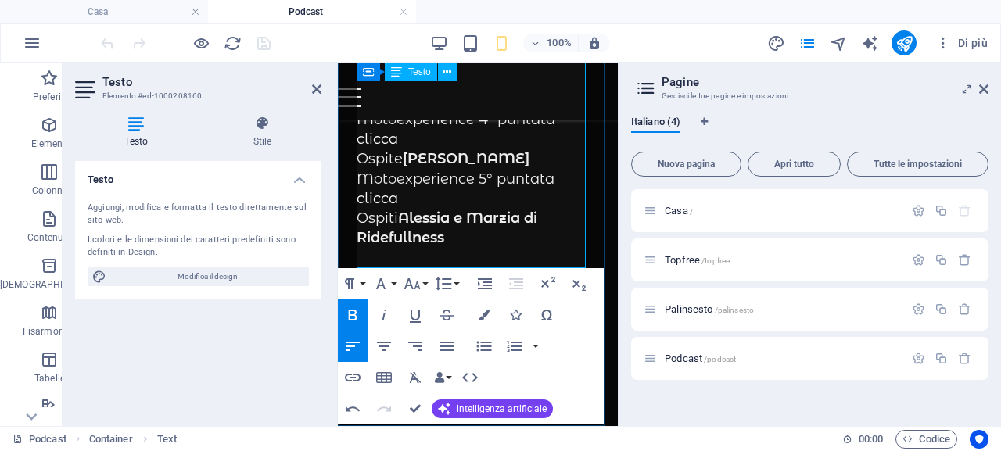
click at [556, 224] on p "Ospiti Alessia e Marzia di Ridefullness" at bounding box center [477, 228] width 242 height 39
click at [535, 227] on p "Ospiti Alessia e Marzia di Ridefullness" at bounding box center [477, 228] width 242 height 39
click at [489, 230] on p "Ospiti Alessia e Marzia di Ridefullness" at bounding box center [477, 228] width 242 height 39
click at [312, 88] on icon at bounding box center [316, 89] width 9 height 13
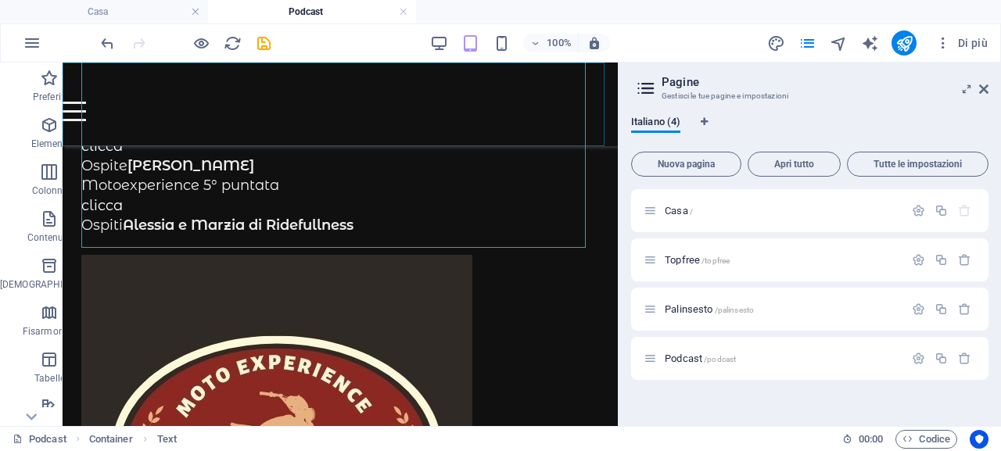
scroll to position [369, 0]
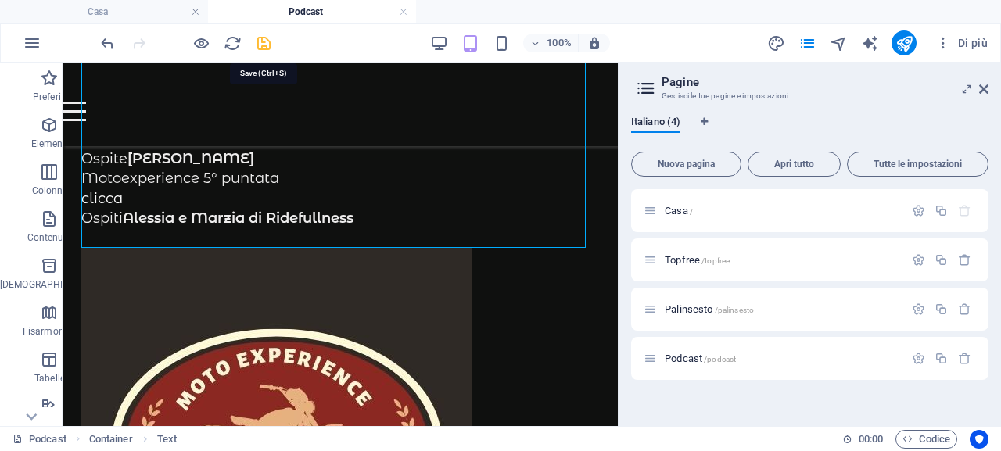
click at [259, 44] on icon "salva" at bounding box center [264, 43] width 18 height 18
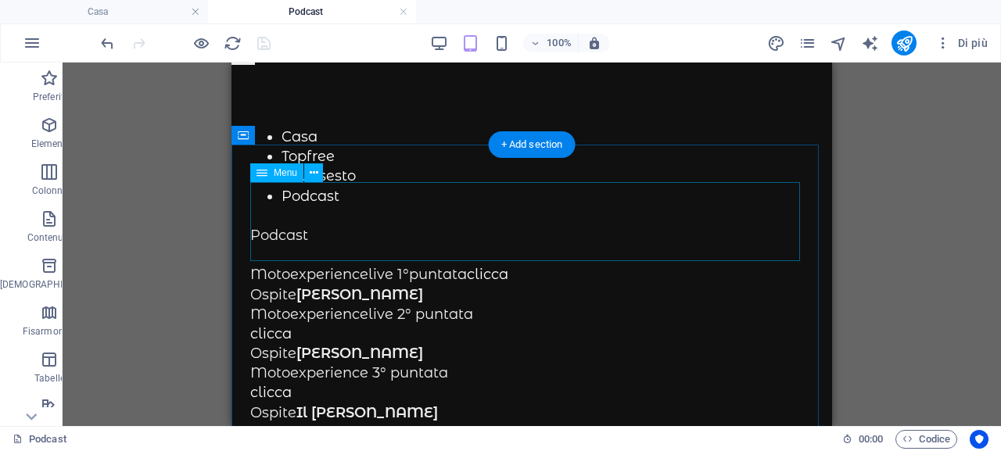
scroll to position [0, 0]
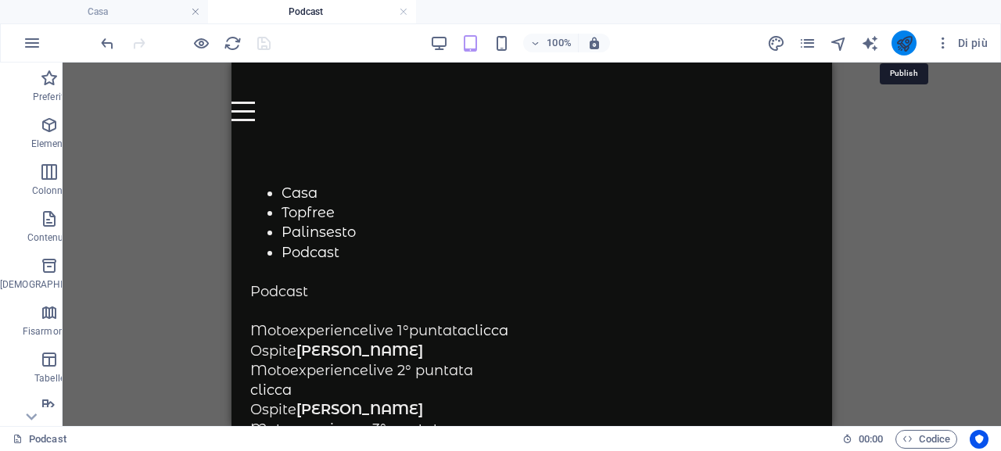
click at [904, 50] on icon "pubblicare" at bounding box center [904, 43] width 18 height 18
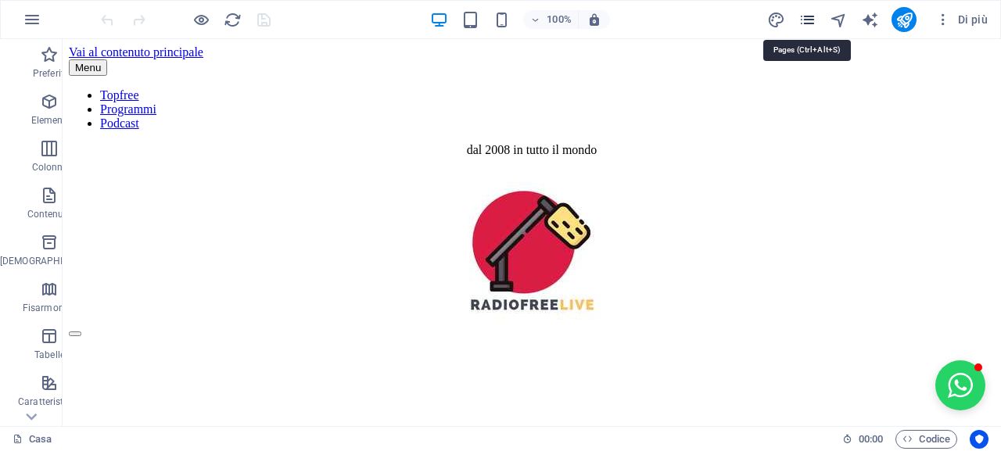
click at [807, 18] on icon "pagine" at bounding box center [807, 20] width 18 height 18
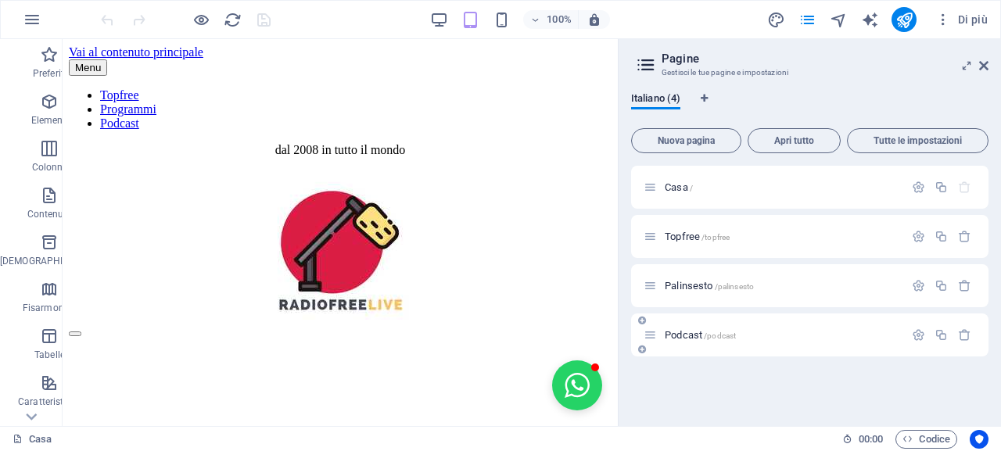
click at [691, 332] on font "Podcast" at bounding box center [683, 335] width 38 height 12
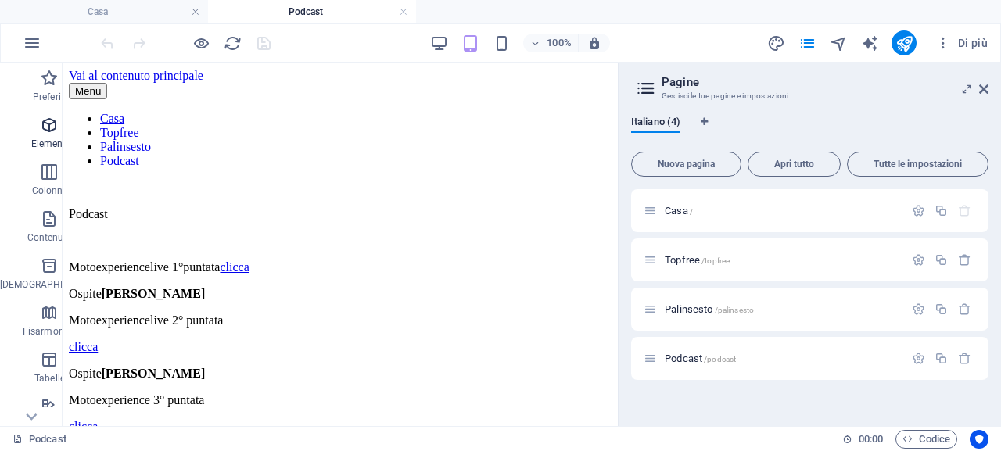
click at [21, 131] on span "Elementi" at bounding box center [49, 135] width 99 height 38
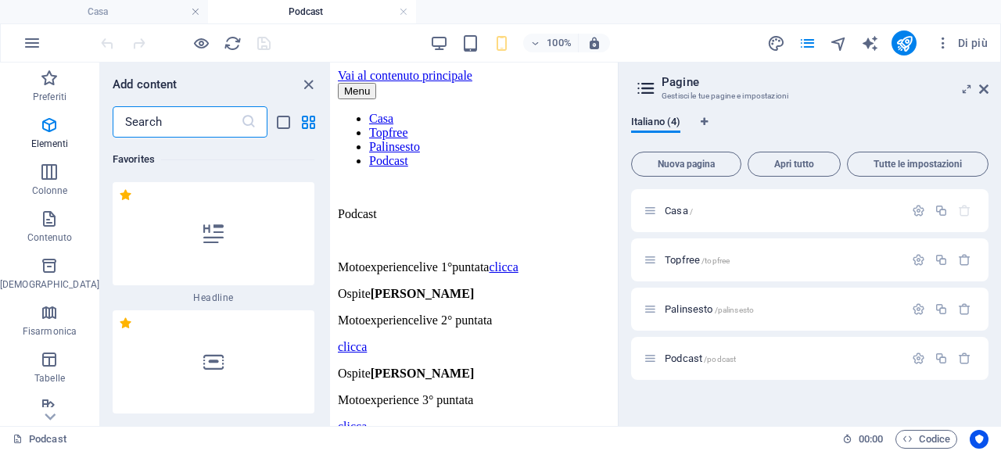
scroll to position [166, 0]
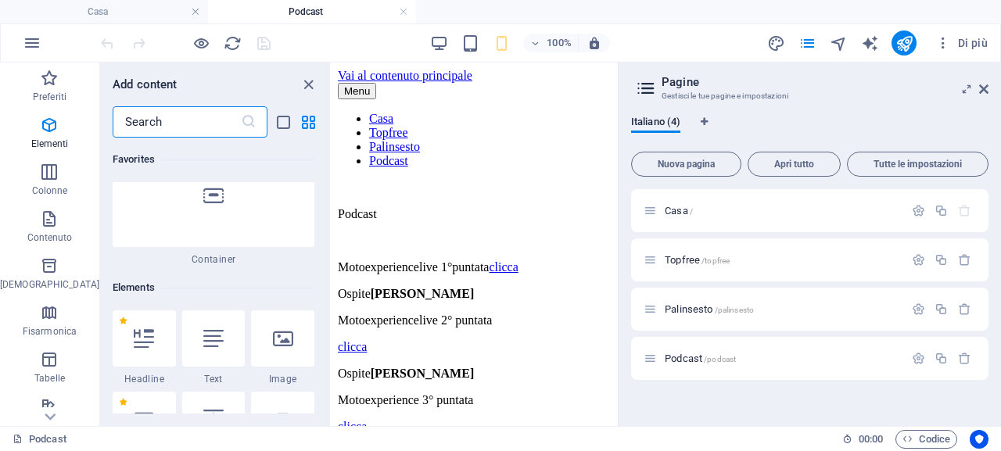
click at [115, 125] on input "text" at bounding box center [177, 121] width 128 height 31
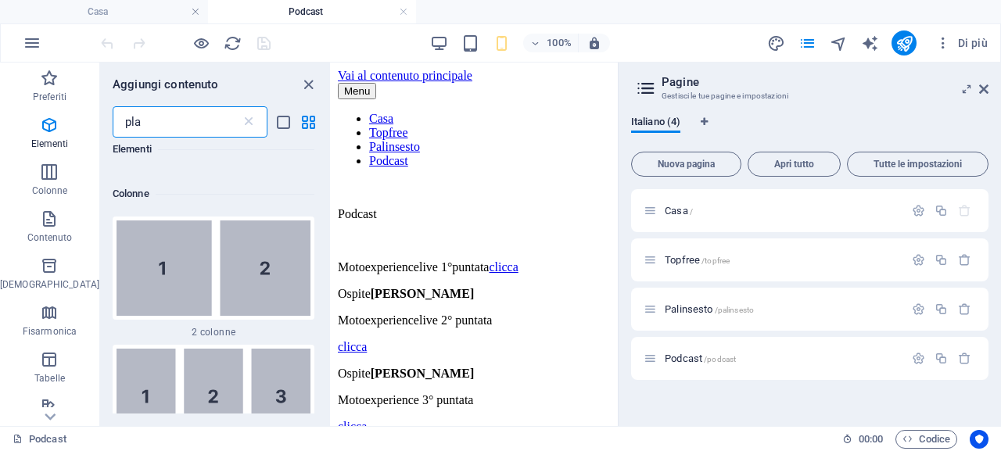
scroll to position [0, 0]
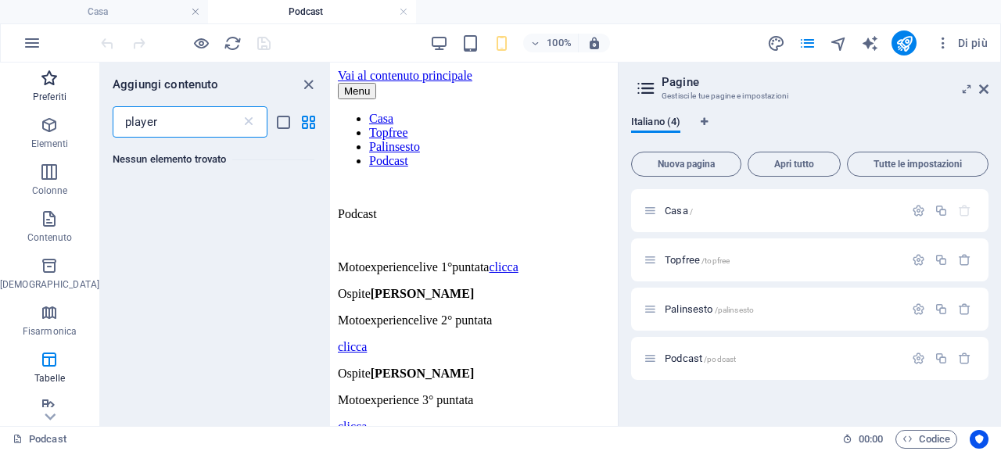
type input "player"
click at [34, 95] on font "Preferiti" at bounding box center [50, 96] width 34 height 11
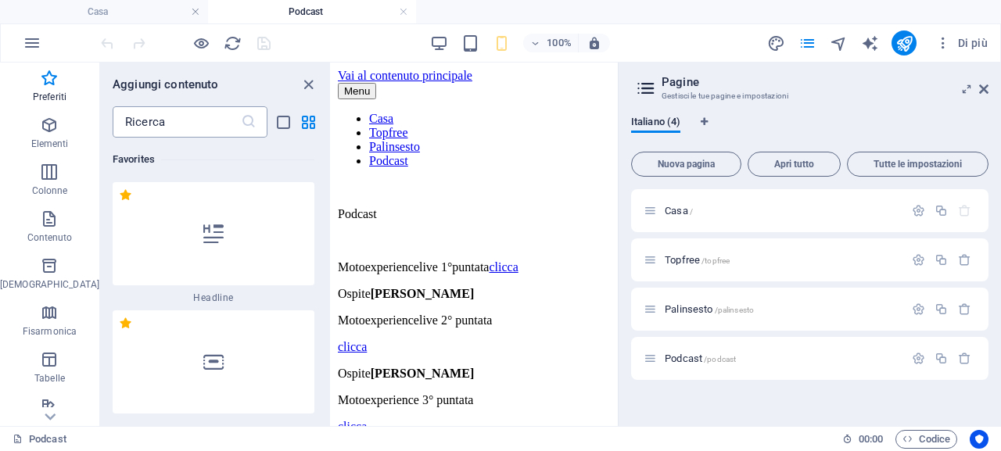
click at [162, 126] on input "text" at bounding box center [177, 121] width 128 height 31
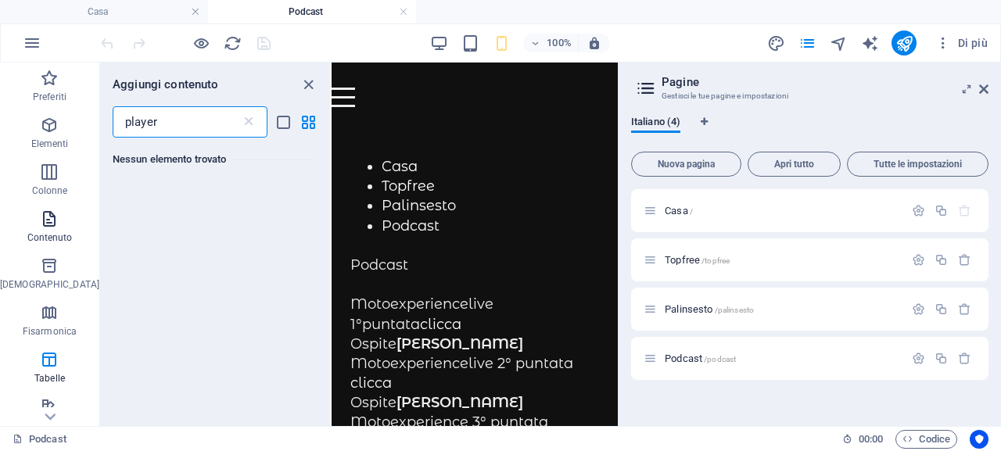
type input "player"
click at [31, 228] on span "Contenuto" at bounding box center [49, 228] width 99 height 38
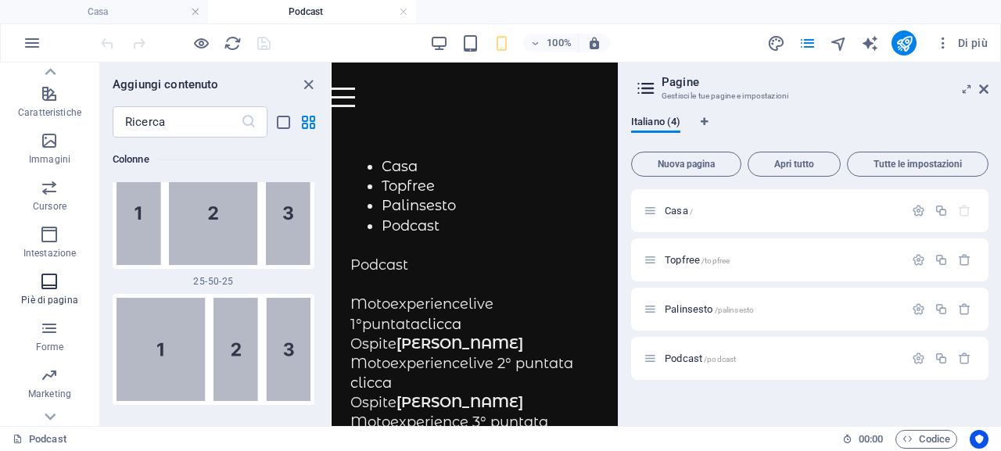
scroll to position [340, 0]
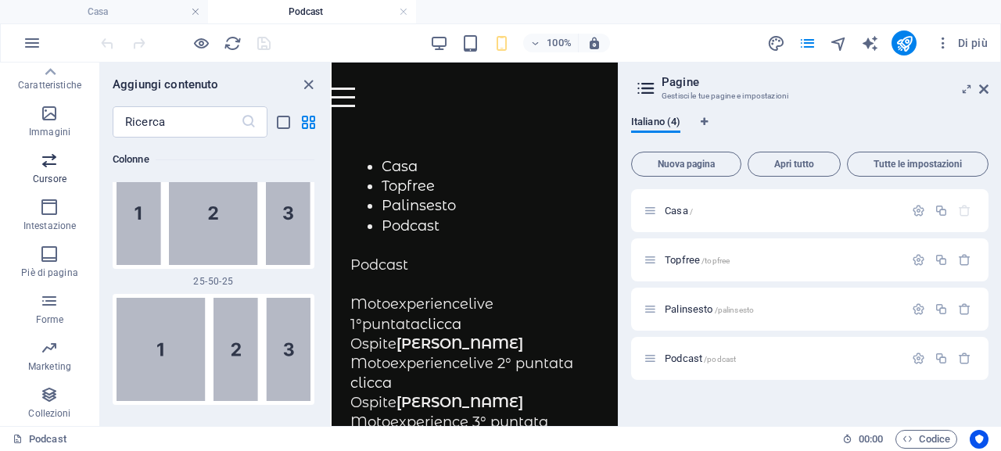
click at [26, 170] on span "Cursore" at bounding box center [49, 170] width 99 height 38
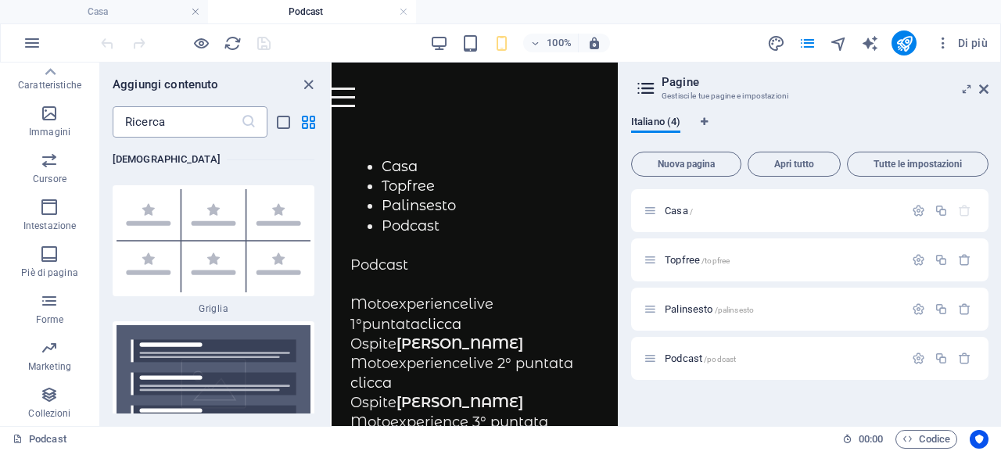
scroll to position [8862, 0]
click at [126, 121] on input "text" at bounding box center [177, 121] width 128 height 31
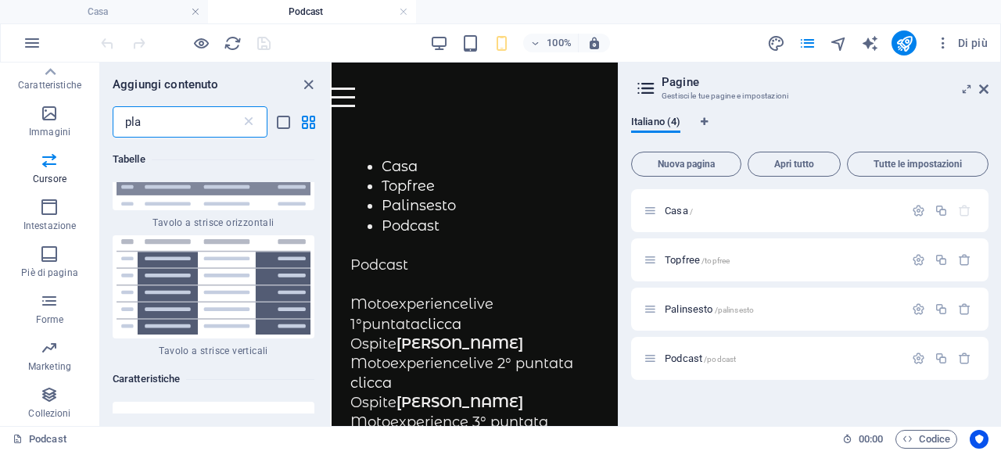
scroll to position [0, 0]
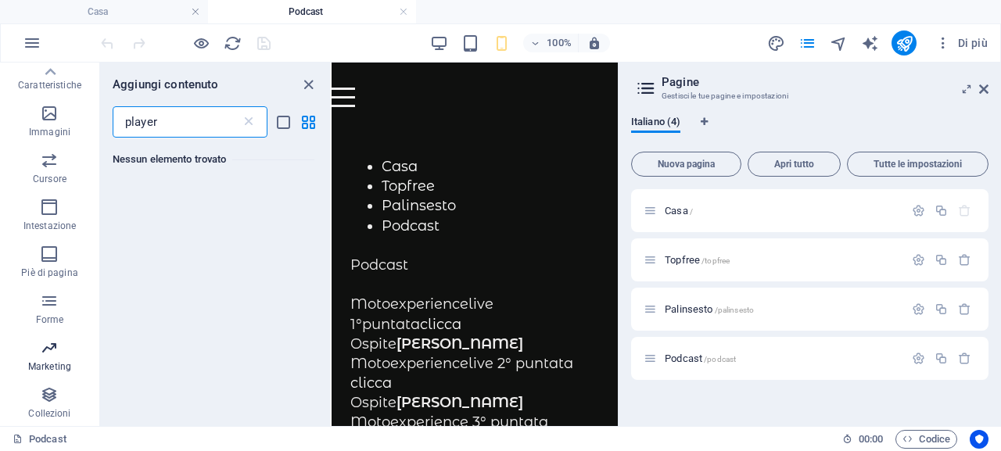
type input "player"
click at [40, 355] on icon "button" at bounding box center [49, 347] width 19 height 19
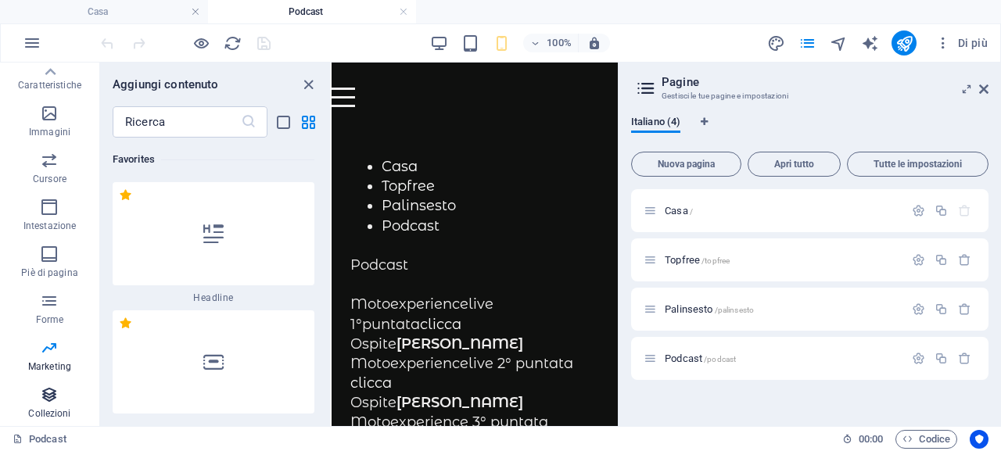
click at [38, 405] on span "Collezioni" at bounding box center [49, 404] width 99 height 38
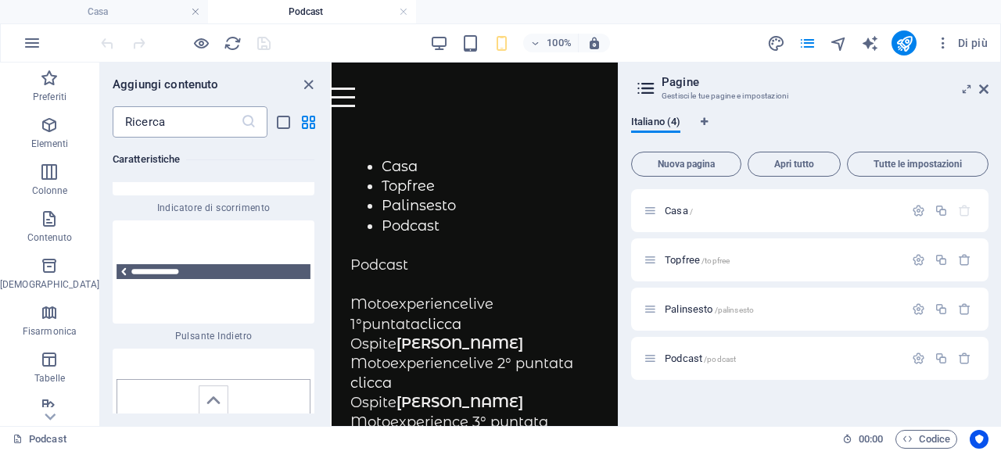
drag, startPoint x: 27, startPoint y: 83, endPoint x: 170, endPoint y: 129, distance: 149.6
click at [40, 83] on icon "button" at bounding box center [49, 78] width 19 height 19
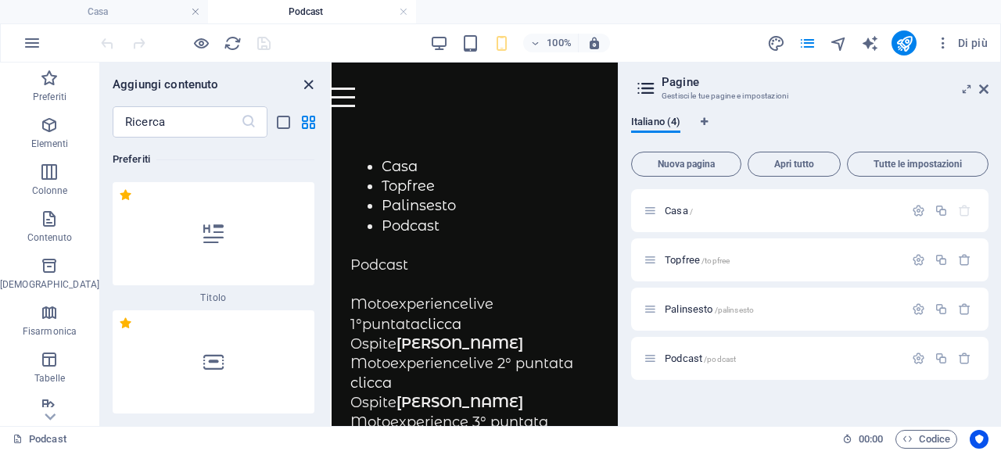
click at [311, 81] on icon "chiudi pannello" at bounding box center [308, 85] width 18 height 18
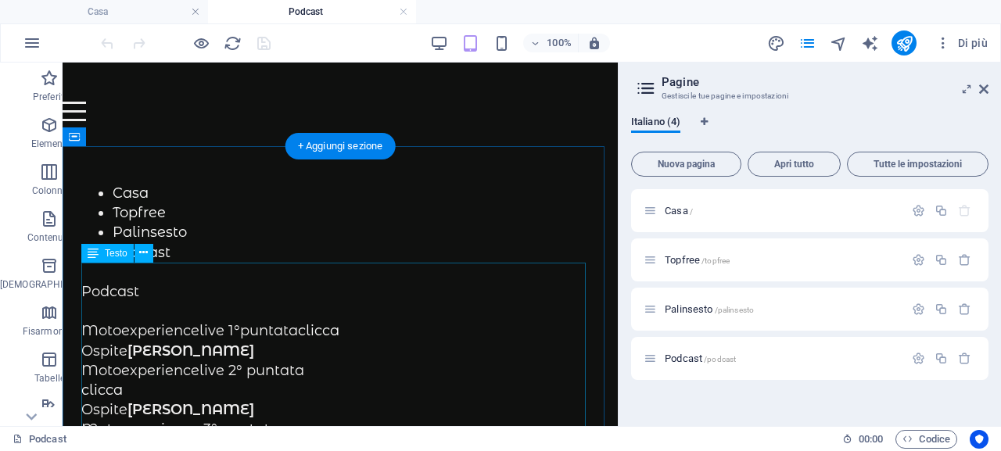
click at [341, 330] on p "Motoexperiencelive 1°puntata clicca" at bounding box center [339, 331] width 517 height 20
click at [342, 331] on p "Motoexperiencelive 1°puntata clicca" at bounding box center [339, 331] width 517 height 20
drag, startPoint x: 342, startPoint y: 331, endPoint x: 303, endPoint y: 329, distance: 39.1
click at [303, 329] on p "Motoexperiencelive 1°puntata clicca" at bounding box center [339, 331] width 517 height 20
drag, startPoint x: 322, startPoint y: 330, endPoint x: 146, endPoint y: 254, distance: 191.5
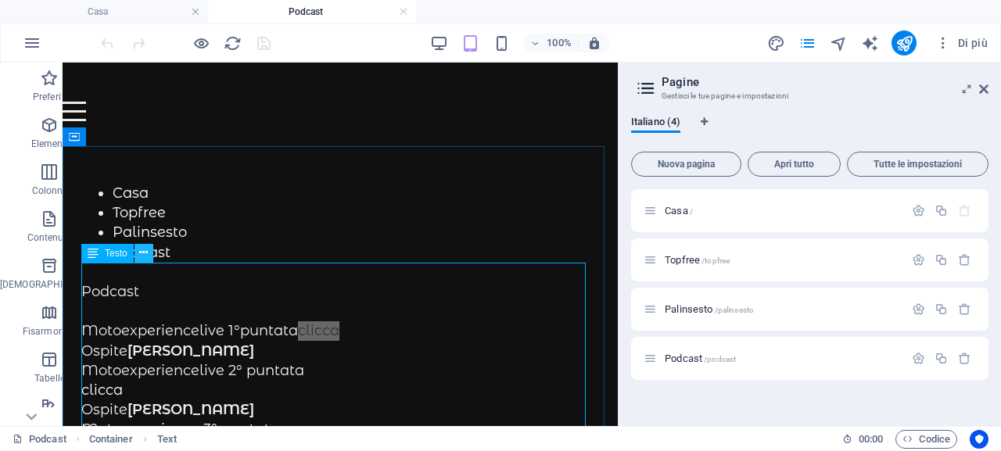
click at [141, 254] on icon at bounding box center [143, 253] width 9 height 16
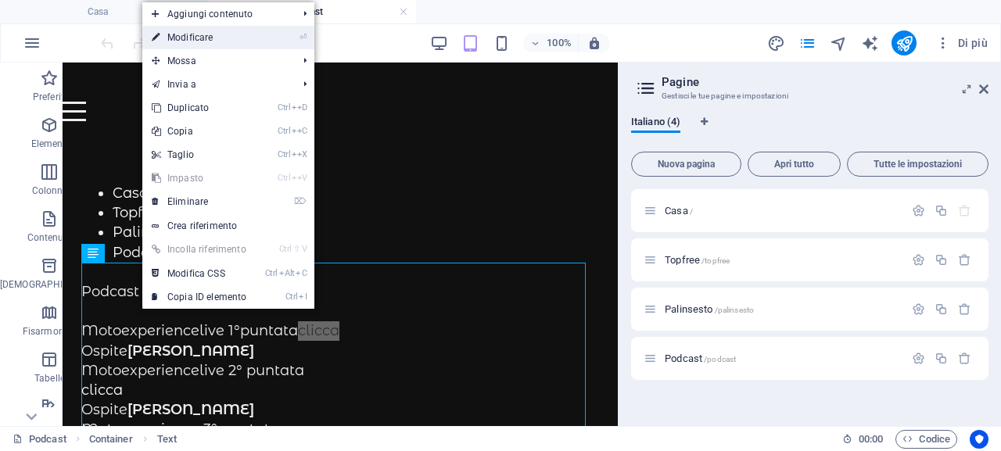
click at [216, 36] on link "⏎ Modificare" at bounding box center [198, 37] width 113 height 23
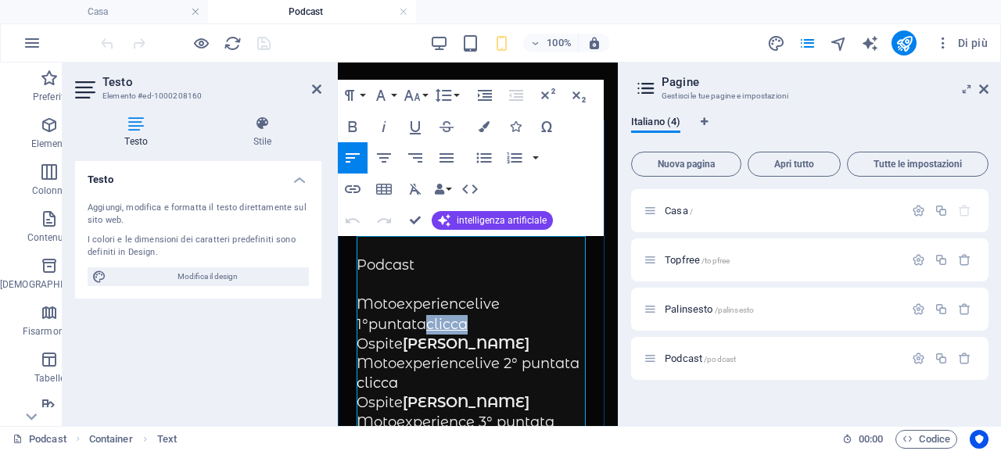
drag, startPoint x: 402, startPoint y: 324, endPoint x: 360, endPoint y: 319, distance: 42.6
click at [360, 319] on p "Motoexperiencelive 1°puntata clicca" at bounding box center [477, 314] width 242 height 39
click at [351, 189] on icon "button" at bounding box center [353, 189] width 16 height 8
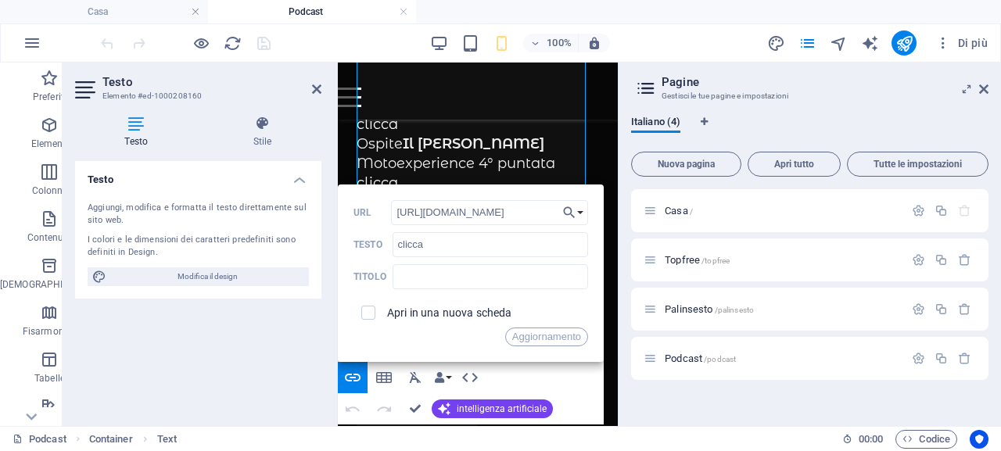
scroll to position [362, 0]
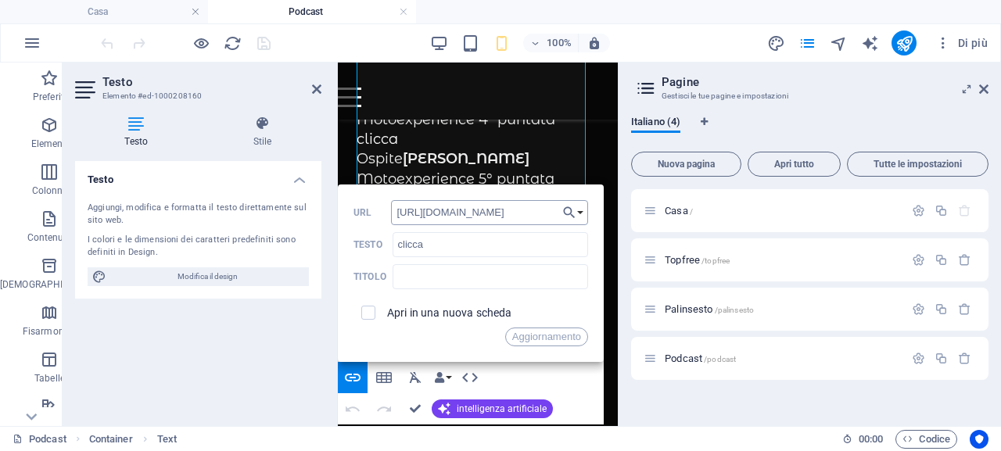
click at [538, 208] on input "http://win.radiofree.it/podcast/varie/motoexperienceprimapuntata.mp3" at bounding box center [489, 212] width 197 height 25
click at [553, 215] on input "http://win.radiofree.it/podcast/varie/motoexperienceprimapuntata.mp3" at bounding box center [489, 212] width 197 height 25
click at [542, 338] on font "Aggiornamento" at bounding box center [546, 337] width 69 height 12
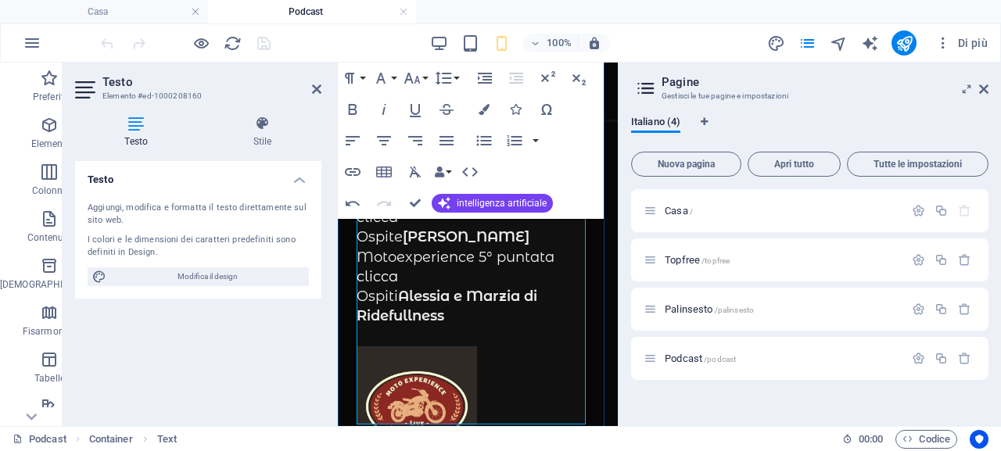
scroll to position [206, 0]
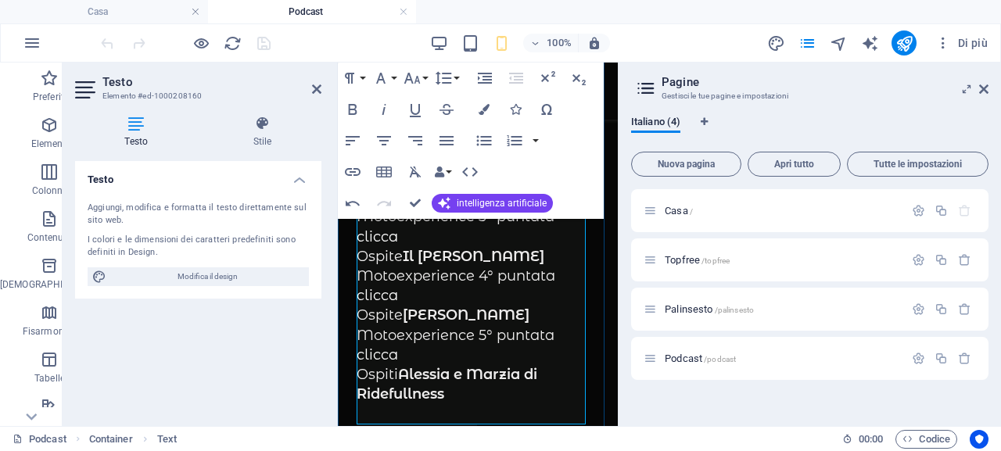
click at [407, 295] on p "clicca" at bounding box center [477, 296] width 242 height 20
drag, startPoint x: 399, startPoint y: 295, endPoint x: 765, endPoint y: 337, distance: 368.9
click at [356, 293] on p "clicca" at bounding box center [477, 296] width 242 height 20
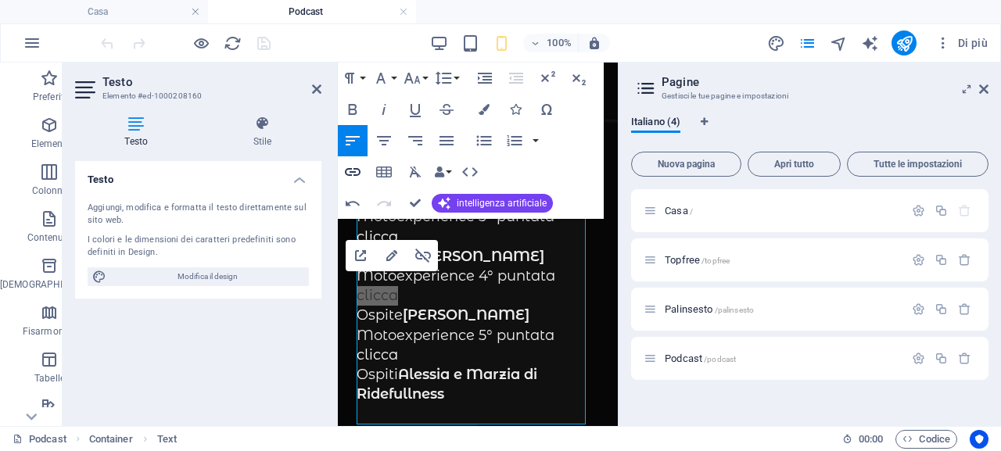
click at [347, 173] on icon "button" at bounding box center [352, 172] width 19 height 19
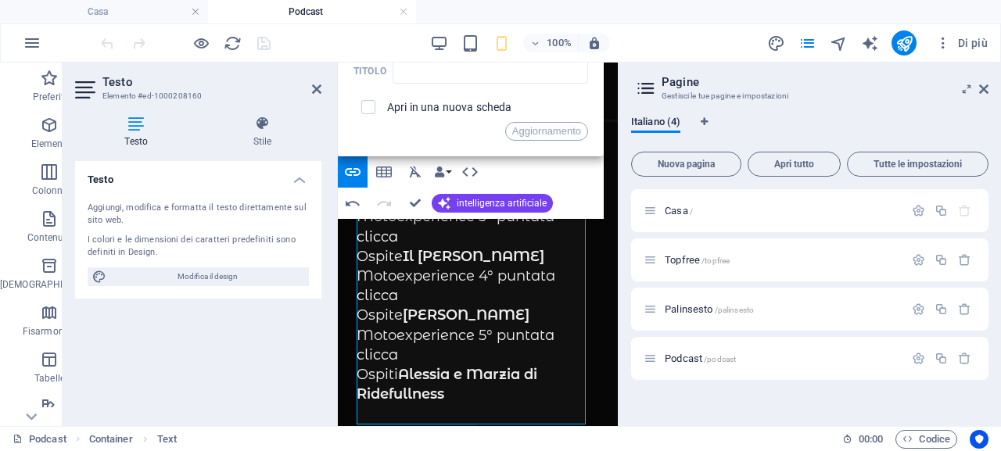
scroll to position [362, 0]
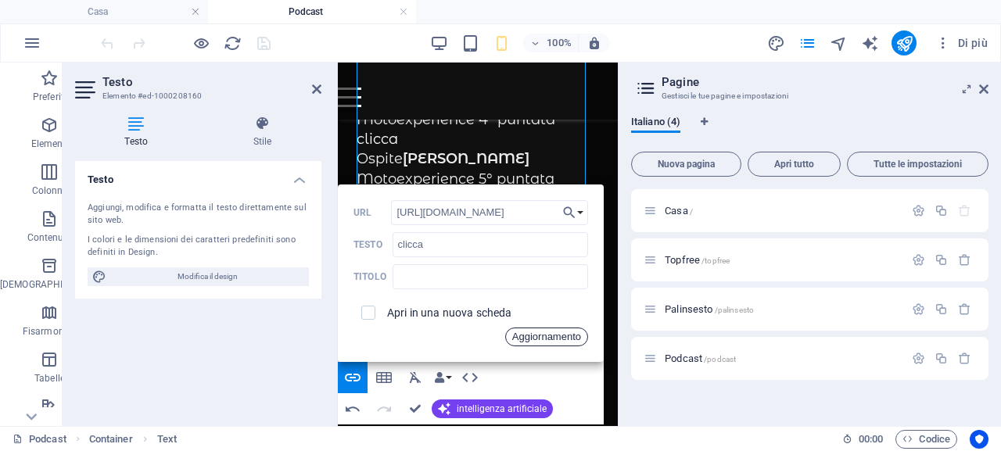
click at [557, 335] on font "Aggiornamento" at bounding box center [546, 337] width 69 height 12
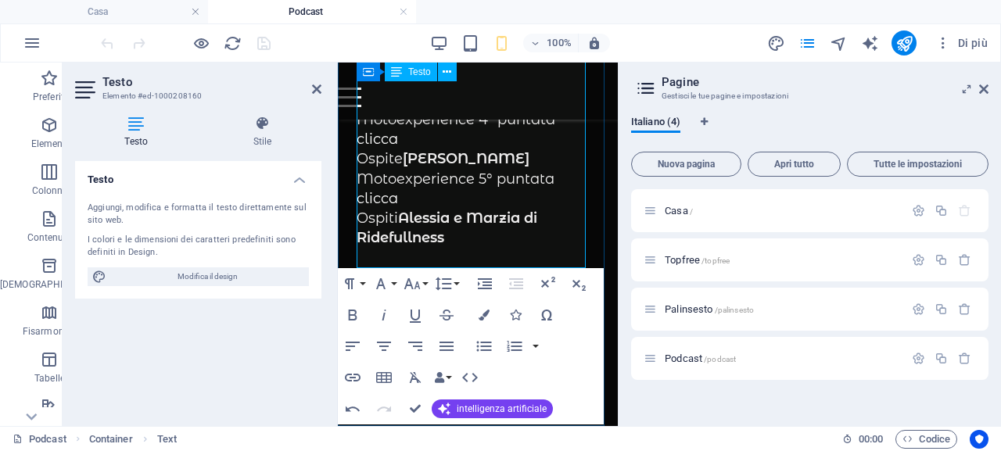
click at [534, 239] on p "Ospiti Alessia e Marzia di Ridefullness" at bounding box center [477, 228] width 242 height 39
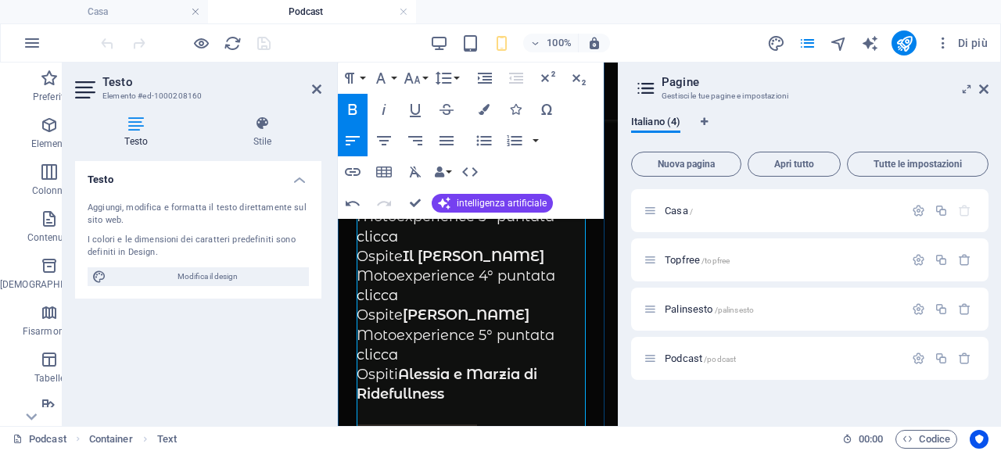
scroll to position [127, 0]
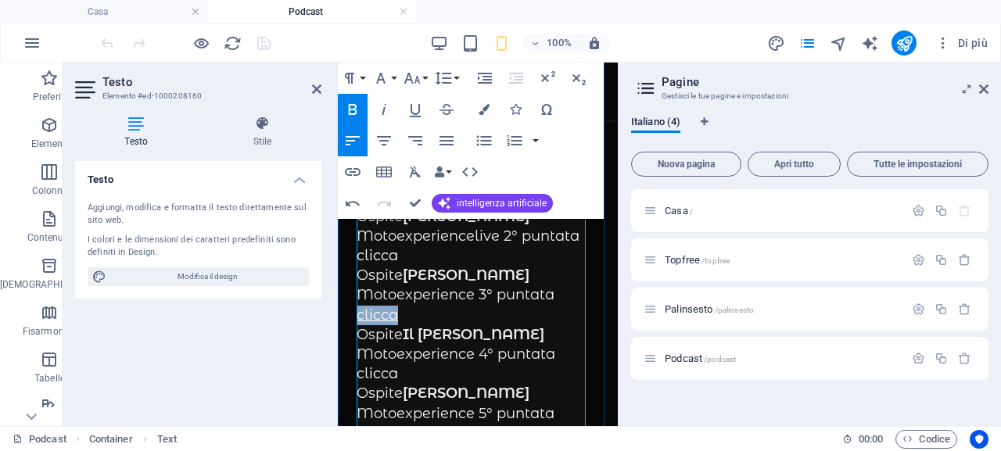
drag, startPoint x: 397, startPoint y: 313, endPoint x: 358, endPoint y: 314, distance: 39.1
click at [358, 314] on font "clicca" at bounding box center [376, 314] width 41 height 17
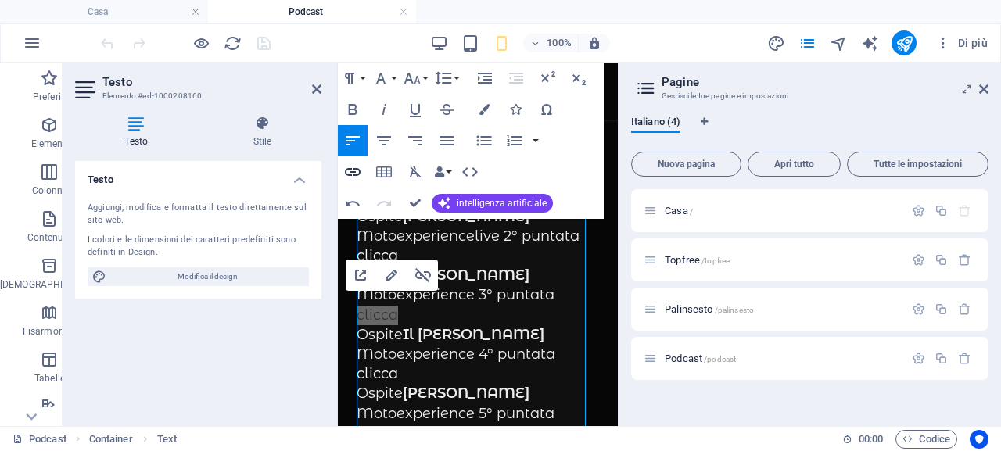
click at [353, 174] on icon "button" at bounding box center [352, 172] width 19 height 19
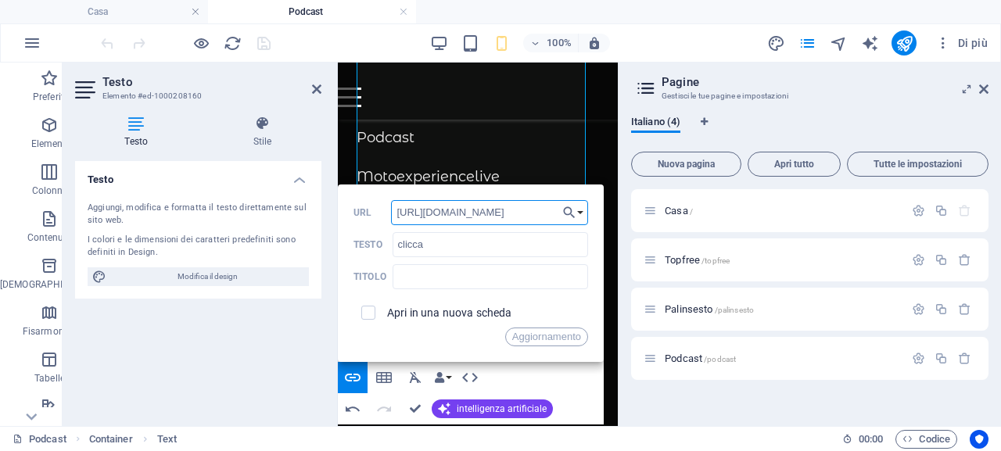
scroll to position [362, 0]
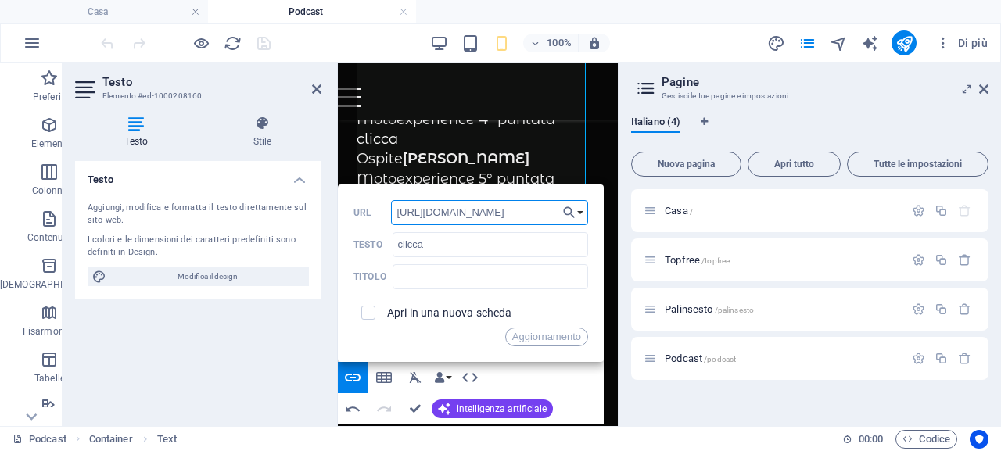
drag, startPoint x: 564, startPoint y: 337, endPoint x: 586, endPoint y: 360, distance: 32.1
click at [564, 338] on font "Aggiornamento" at bounding box center [546, 337] width 69 height 12
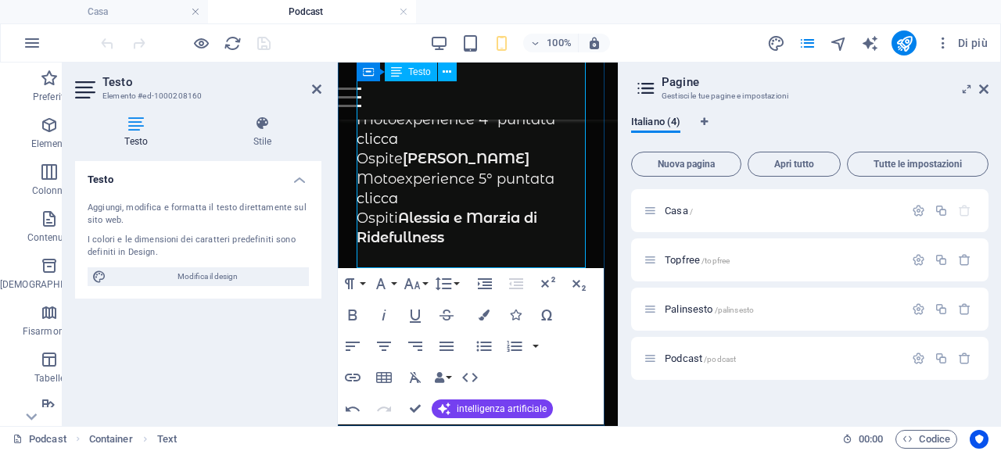
click at [530, 231] on p "Ospiti Alessia e Marzia di Ridefullness" at bounding box center [477, 228] width 242 height 39
drag, startPoint x: 404, startPoint y: 194, endPoint x: 378, endPoint y: 196, distance: 26.7
click at [378, 196] on p "clicca" at bounding box center [477, 199] width 242 height 20
click at [395, 198] on font "clicca" at bounding box center [376, 198] width 41 height 17
click at [417, 200] on p "clicca" at bounding box center [477, 199] width 242 height 20
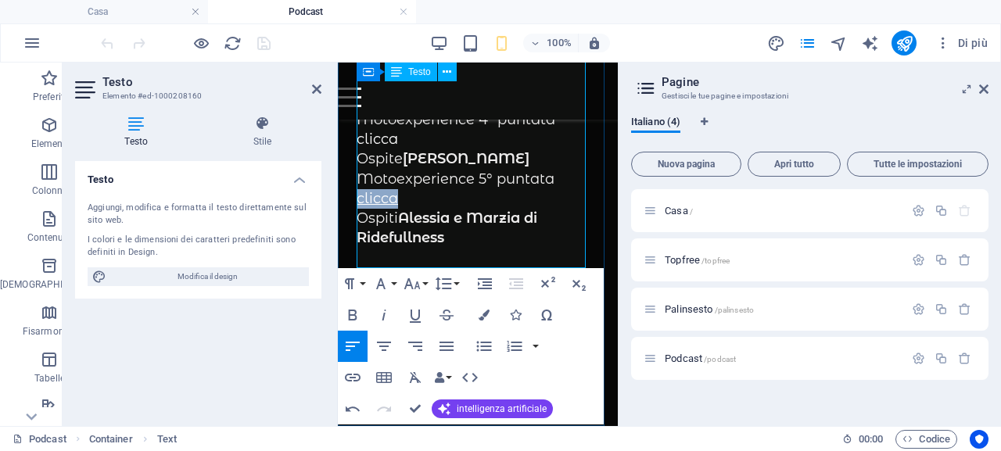
drag, startPoint x: 398, startPoint y: 196, endPoint x: 359, endPoint y: 196, distance: 39.1
click at [359, 196] on p "clicca" at bounding box center [477, 199] width 242 height 20
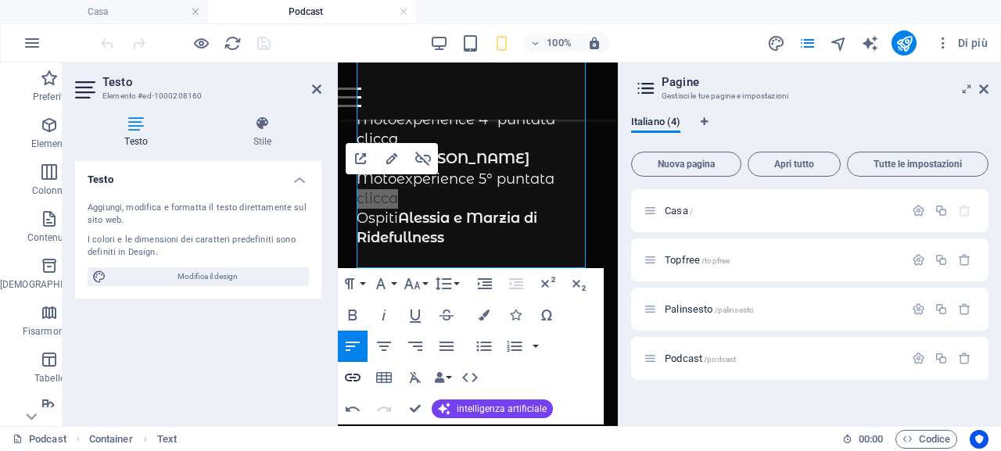
click at [349, 375] on icon "button" at bounding box center [352, 377] width 19 height 19
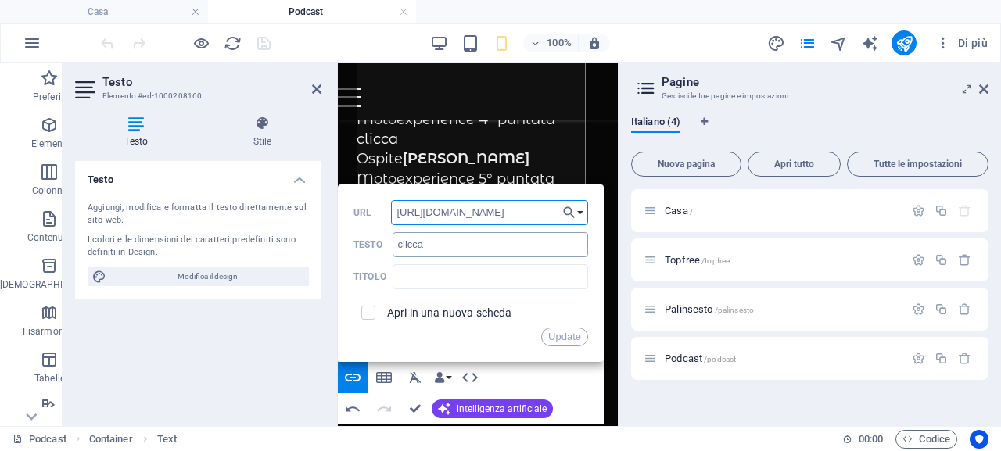
scroll to position [0, 100]
click at [557, 338] on font "Aggiornamento" at bounding box center [546, 337] width 69 height 12
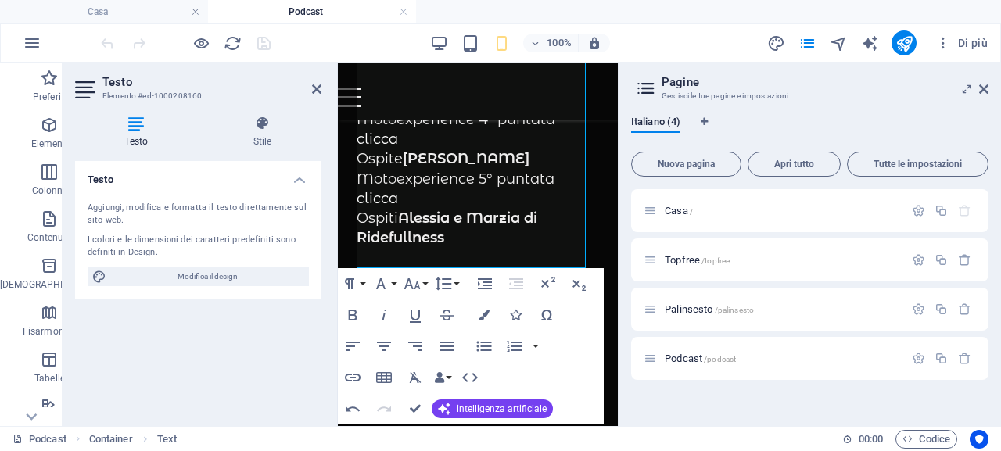
scroll to position [0, 0]
click at [546, 188] on p "Motoexperience 5° puntata" at bounding box center [477, 180] width 242 height 20
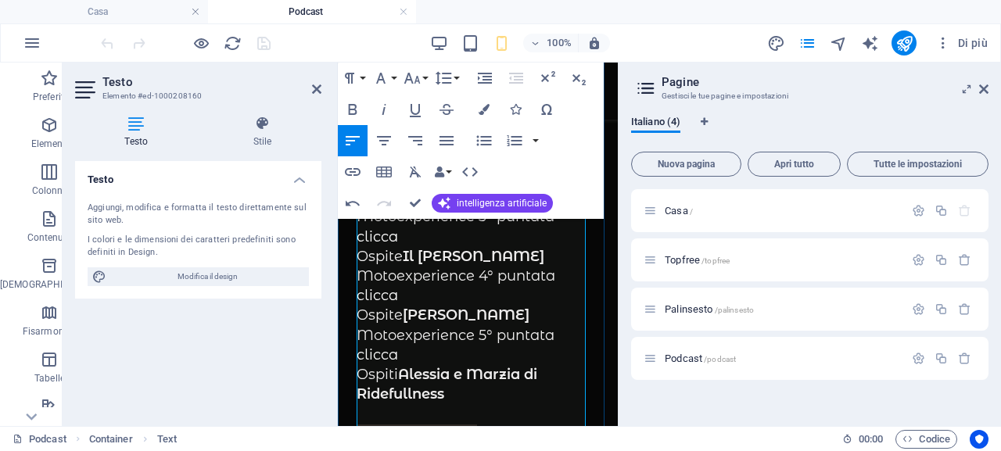
scroll to position [127, 0]
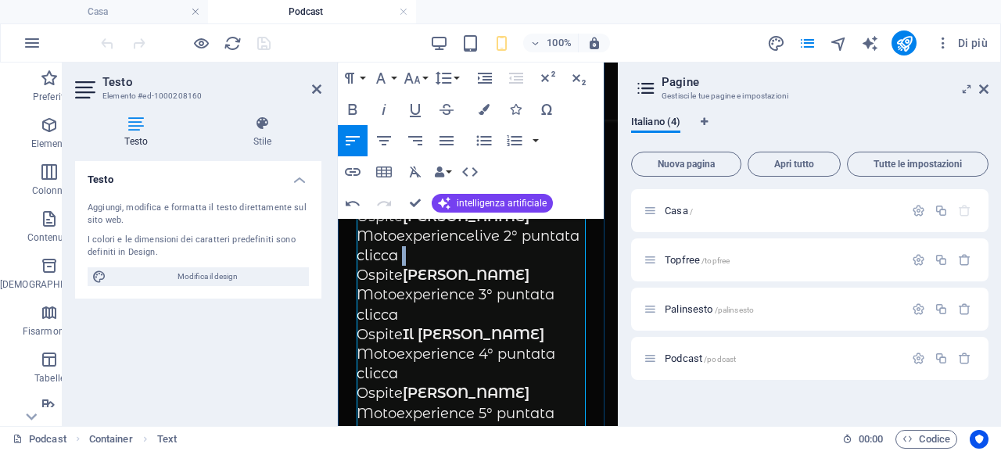
click at [401, 253] on p "clicca" at bounding box center [477, 256] width 242 height 20
drag, startPoint x: 396, startPoint y: 252, endPoint x: 697, endPoint y: 294, distance: 303.8
click at [360, 252] on font "clicca" at bounding box center [376, 255] width 41 height 17
type input "http://win.radiofree.it/podcast/varie/motoexperience2puntata.mp3"
click at [348, 174] on icon "button" at bounding box center [353, 172] width 16 height 8
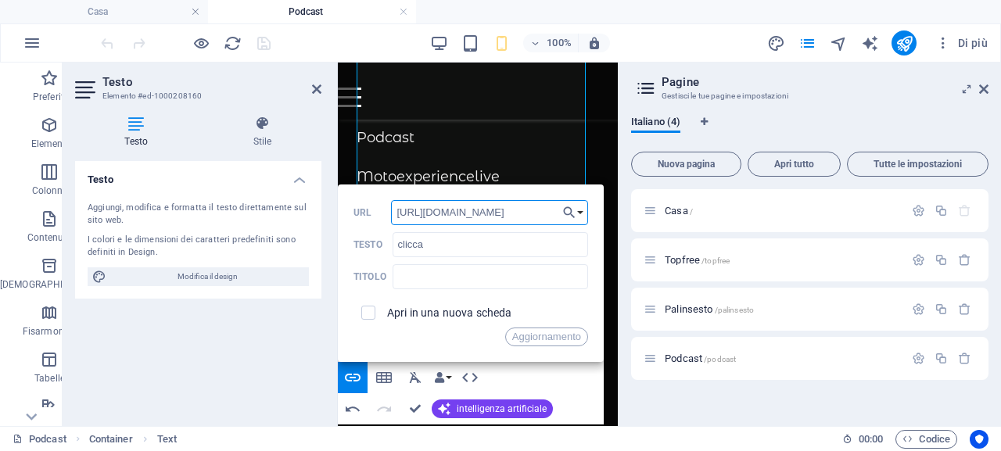
scroll to position [362, 0]
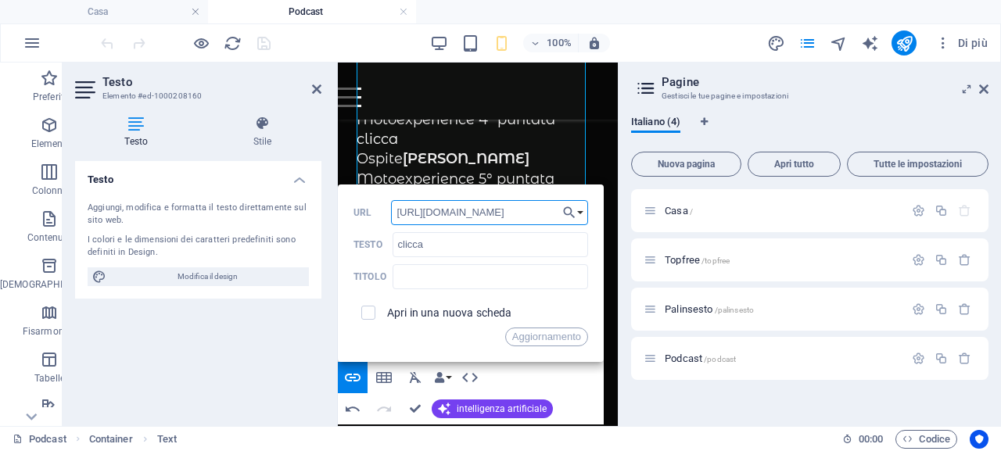
drag, startPoint x: 609, startPoint y: 372, endPoint x: 904, endPoint y: 338, distance: 296.6
click at [551, 341] on font "Aggiornamento" at bounding box center [546, 337] width 69 height 12
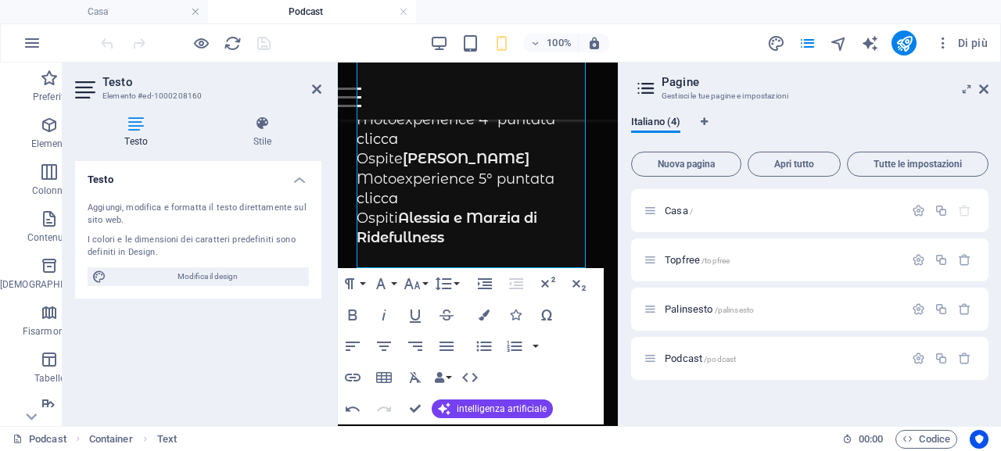
scroll to position [0, 0]
click at [314, 90] on icon at bounding box center [316, 89] width 9 height 13
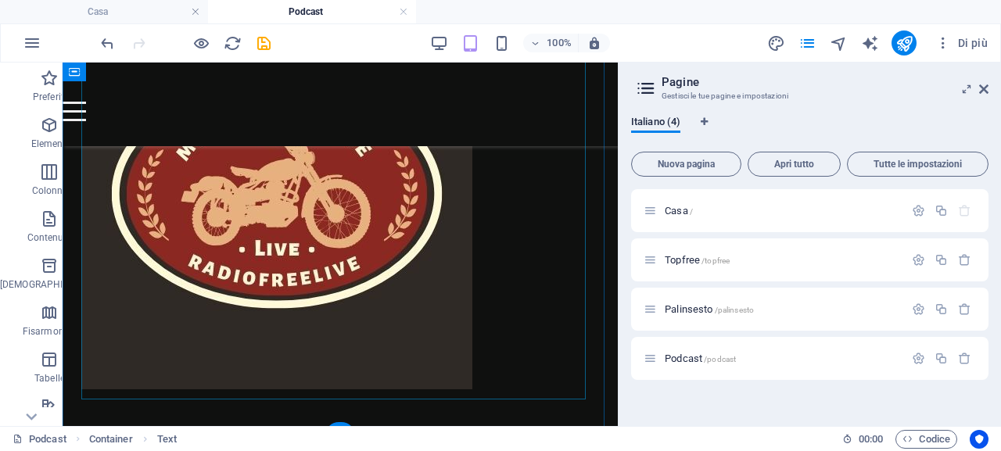
scroll to position [619, 0]
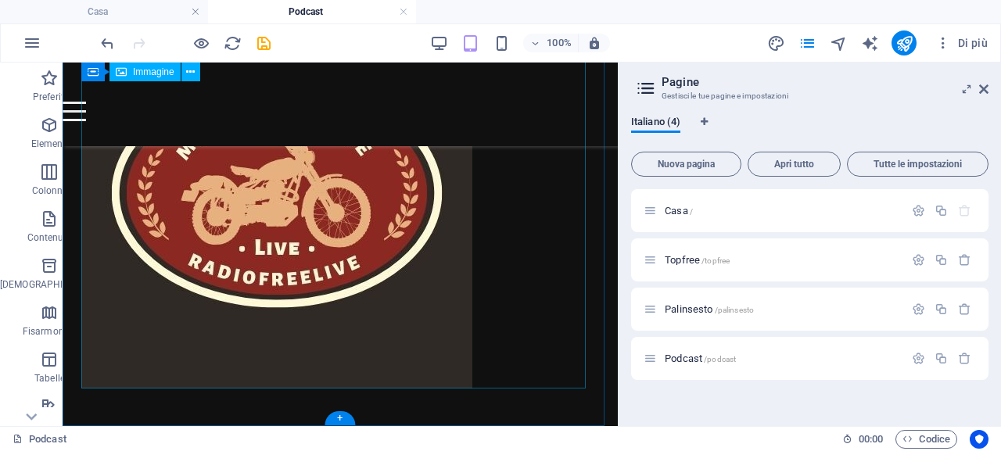
click at [472, 331] on figure at bounding box center [339, 193] width 517 height 391
click at [462, 343] on figure at bounding box center [339, 193] width 517 height 391
click at [425, 311] on figure at bounding box center [339, 193] width 517 height 391
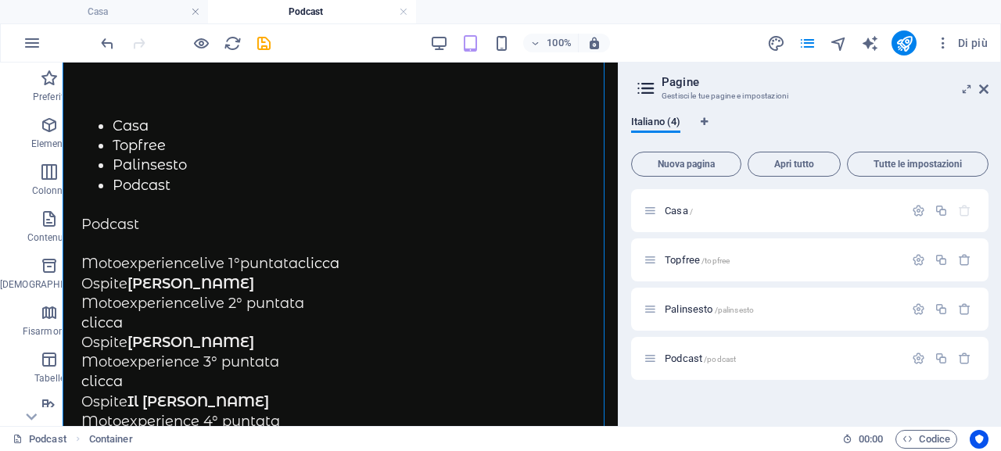
scroll to position [9, 0]
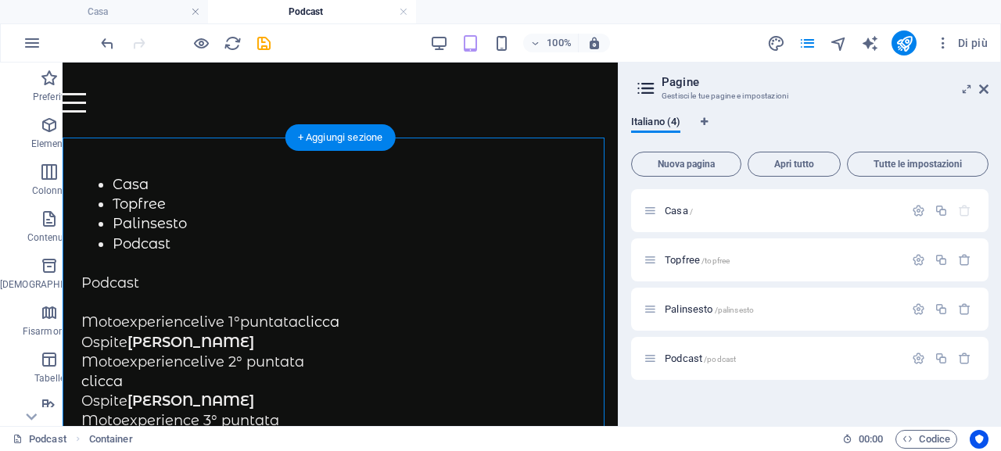
drag, startPoint x: 423, startPoint y: 353, endPoint x: 98, endPoint y: 302, distance: 329.1
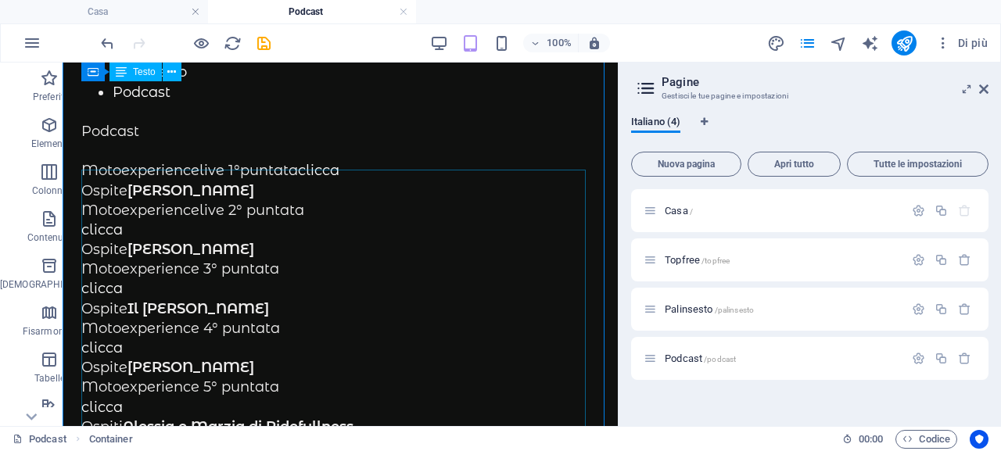
scroll to position [0, 0]
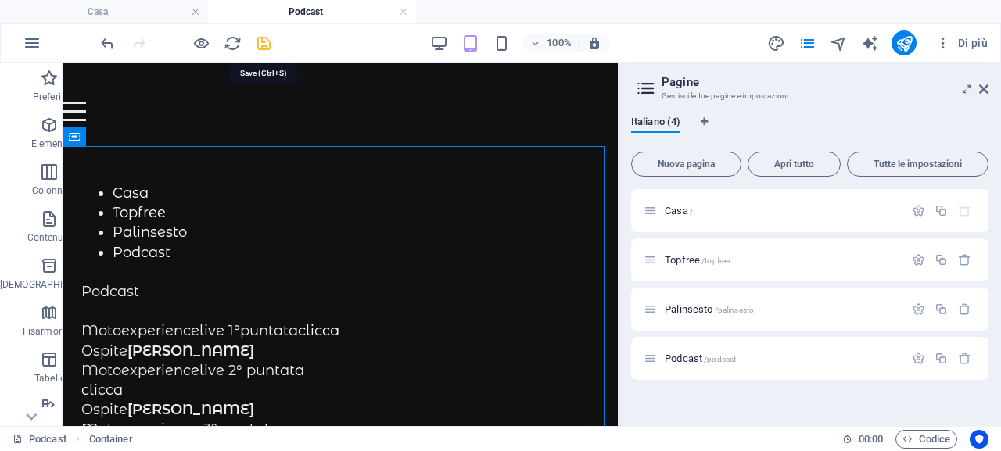
click at [265, 48] on icon "salva" at bounding box center [264, 43] width 18 height 18
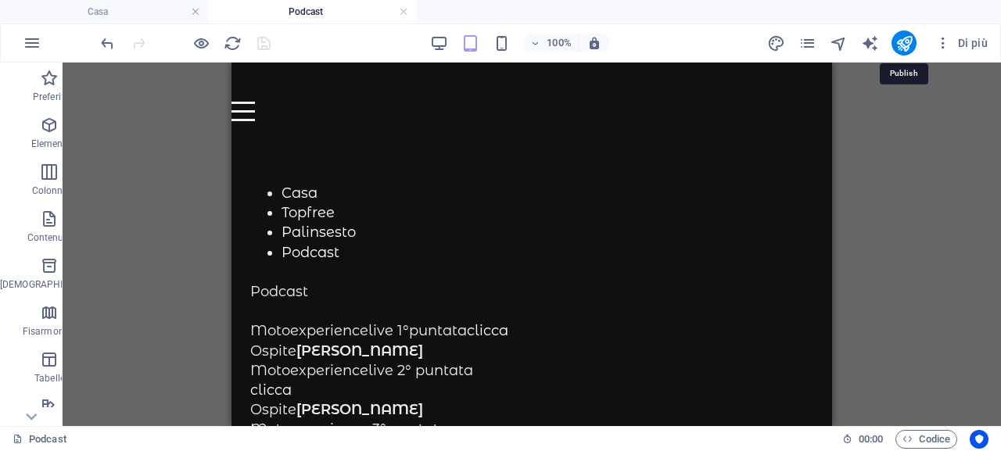
drag, startPoint x: 904, startPoint y: 42, endPoint x: 893, endPoint y: 161, distance: 119.4
click at [904, 43] on icon "pubblicare" at bounding box center [904, 43] width 18 height 18
